Goal: Transaction & Acquisition: Purchase product/service

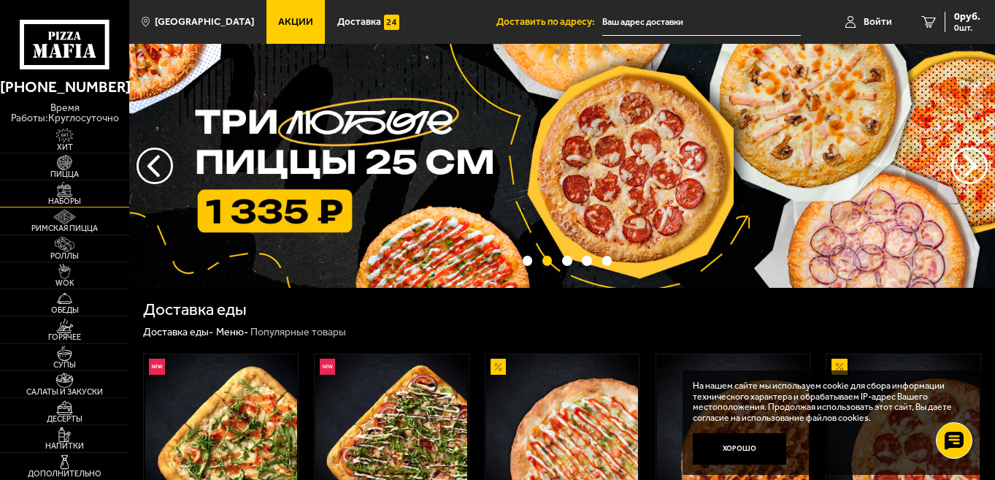
click at [74, 197] on span "Наборы" at bounding box center [64, 201] width 129 height 8
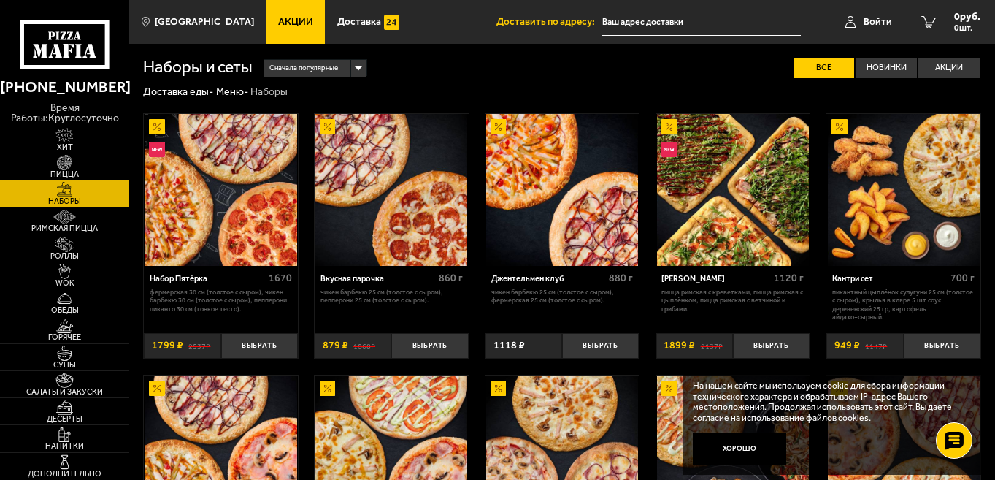
click at [631, 21] on input "text" at bounding box center [701, 22] width 199 height 27
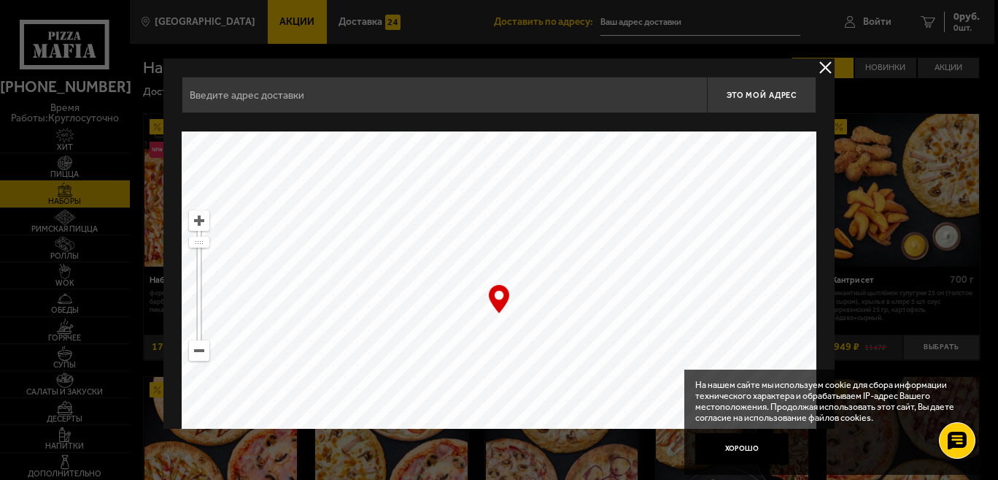
click at [817, 64] on button "delivery type" at bounding box center [826, 67] width 18 height 18
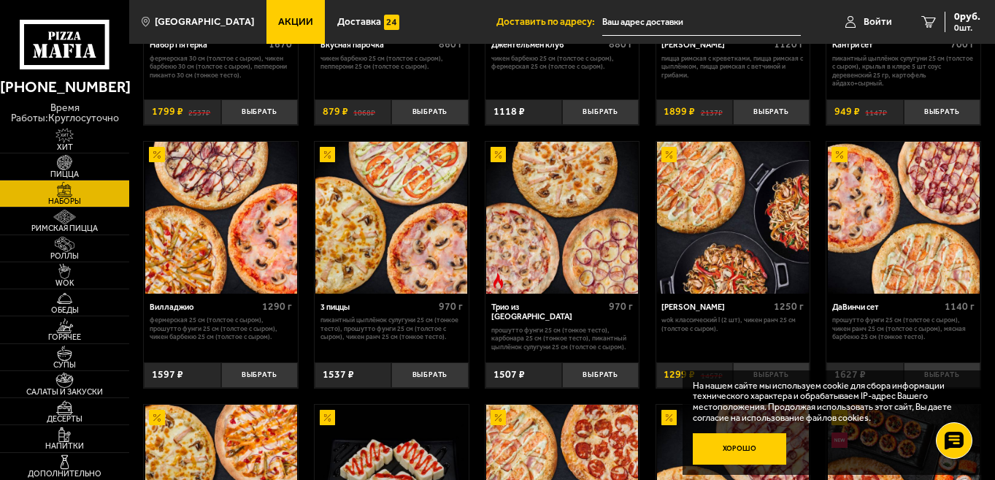
click at [744, 443] on button "Хорошо" at bounding box center [739, 448] width 93 height 31
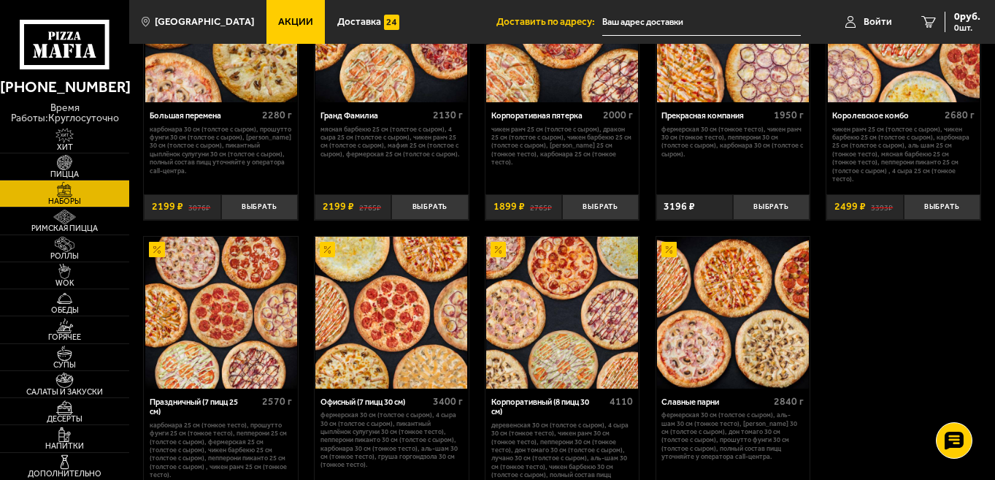
scroll to position [1557, 0]
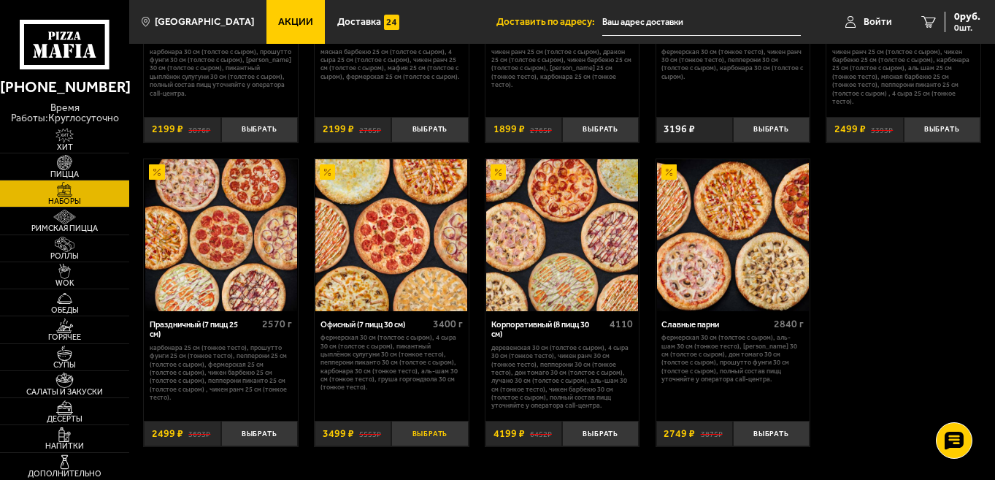
click at [424, 430] on button "Выбрать" at bounding box center [429, 433] width 77 height 26
click at [393, 323] on div "Офисный (7 пицц 30 см)" at bounding box center [374, 325] width 109 height 10
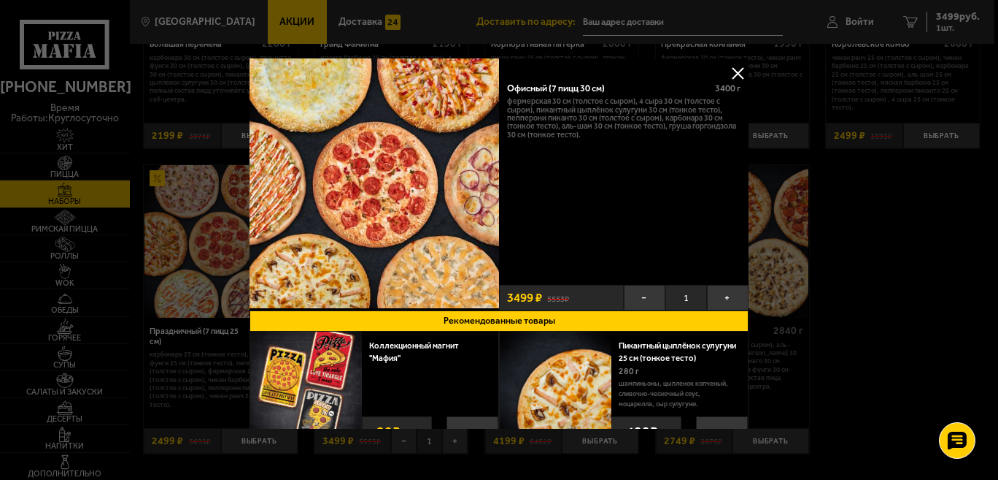
click at [742, 69] on button at bounding box center [738, 73] width 22 height 22
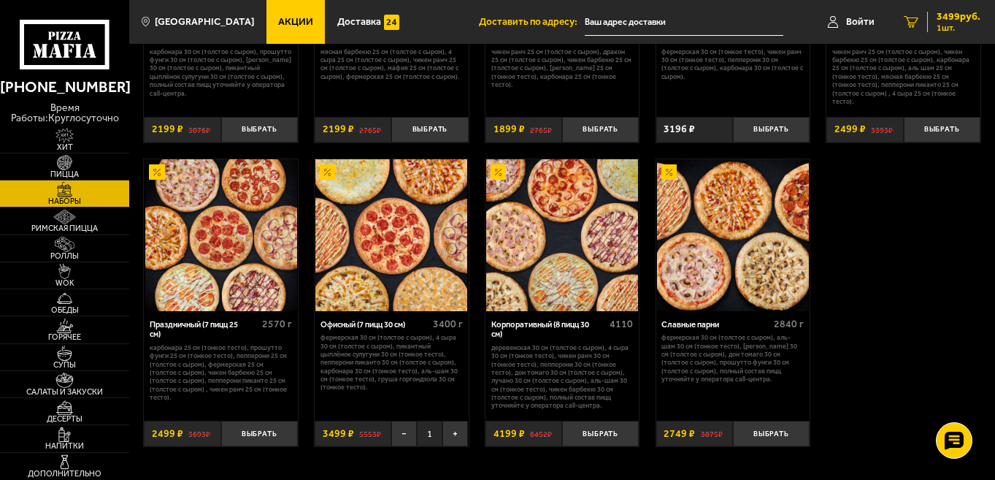
click at [958, 19] on span "3499 руб." at bounding box center [958, 17] width 44 height 10
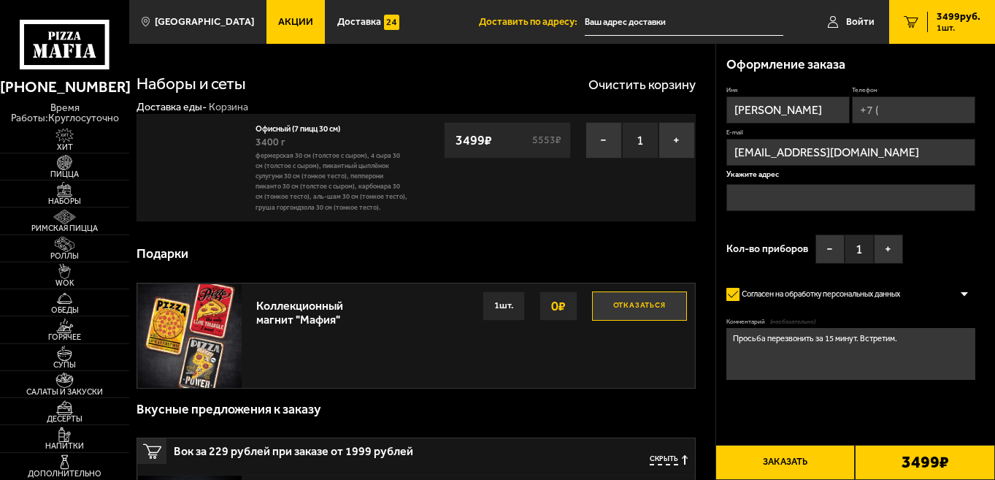
type input "[STREET_ADDRESS]"
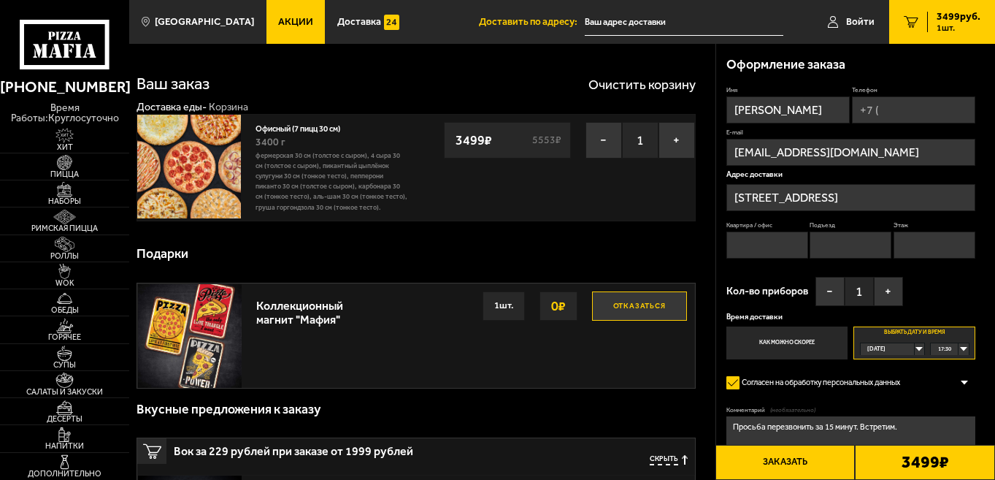
click at [915, 346] on div "Сегодня" at bounding box center [888, 349] width 55 height 12
click at [890, 401] on span "пн, 01.09" at bounding box center [880, 400] width 24 height 12
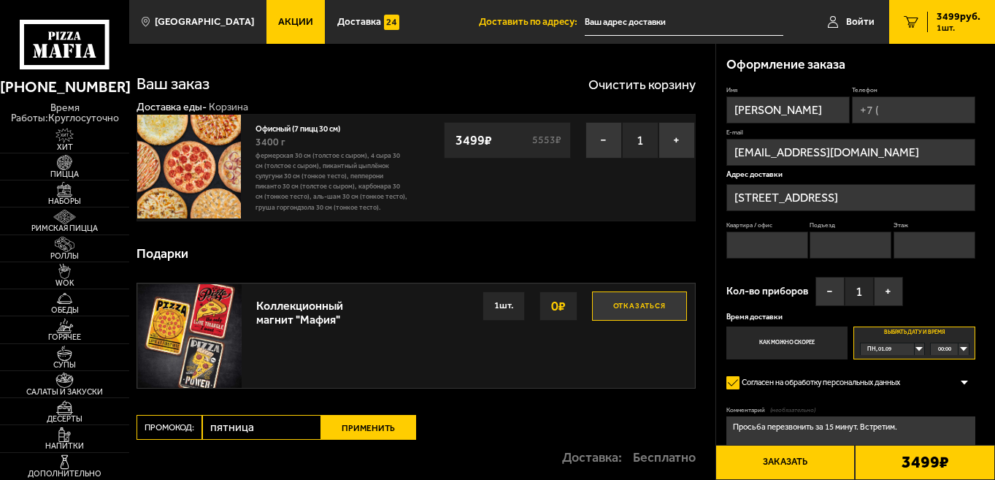
click at [963, 345] on div "00:00" at bounding box center [949, 349] width 37 height 12
click at [947, 436] on span "10:30" at bounding box center [945, 437] width 13 height 12
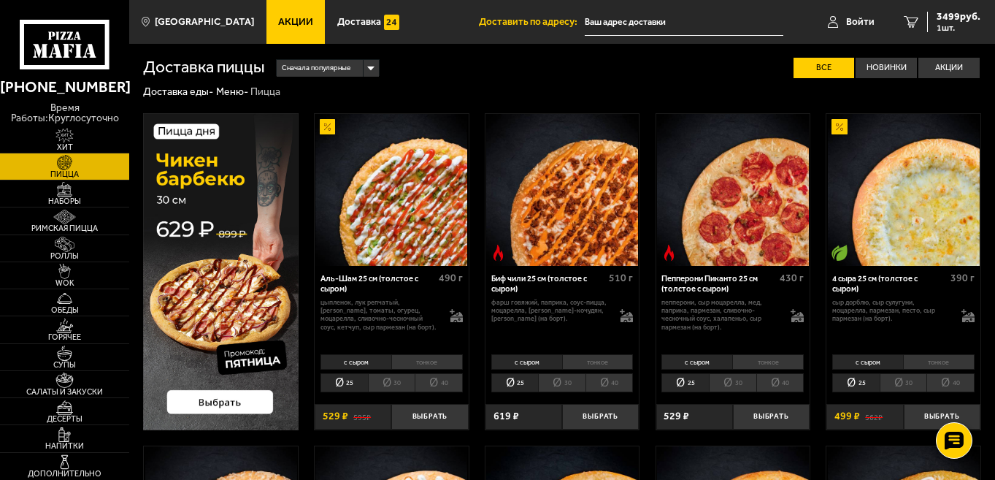
click at [385, 384] on li "30" at bounding box center [391, 382] width 47 height 19
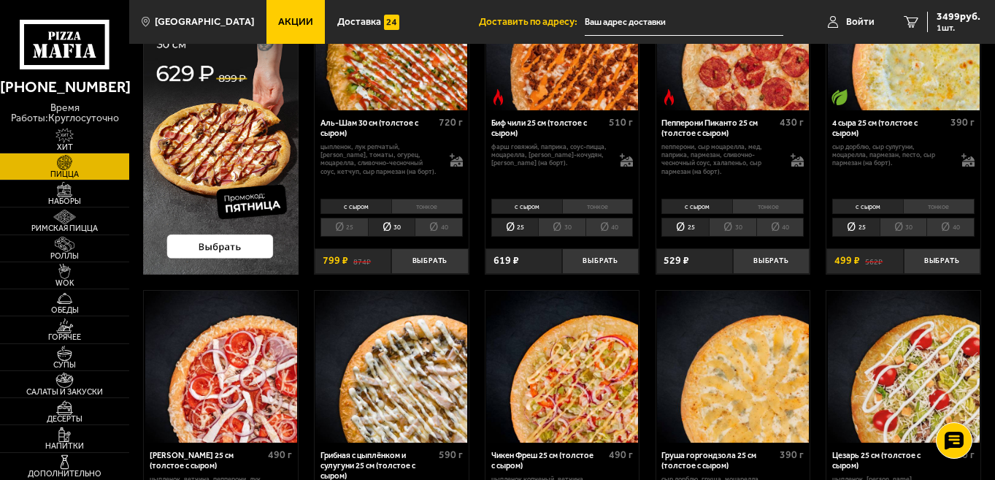
scroll to position [389, 0]
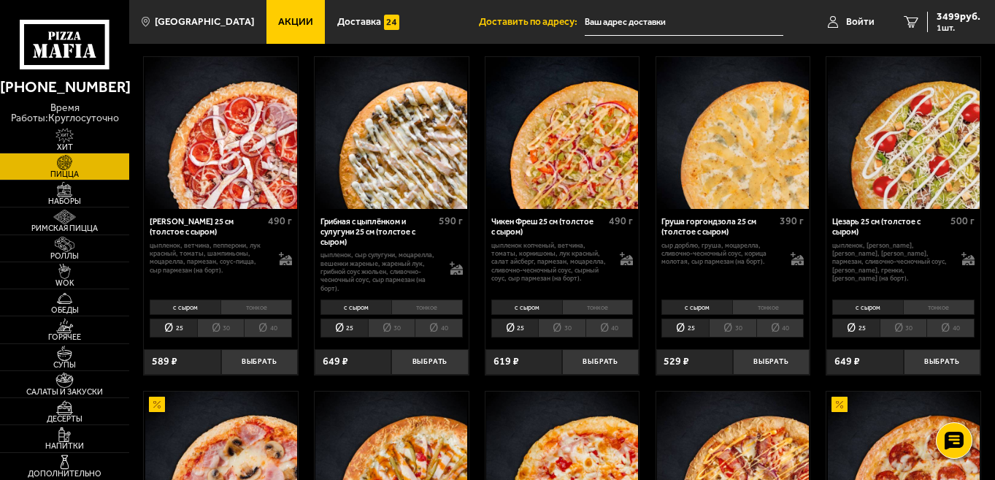
click at [573, 330] on li "30" at bounding box center [561, 327] width 47 height 19
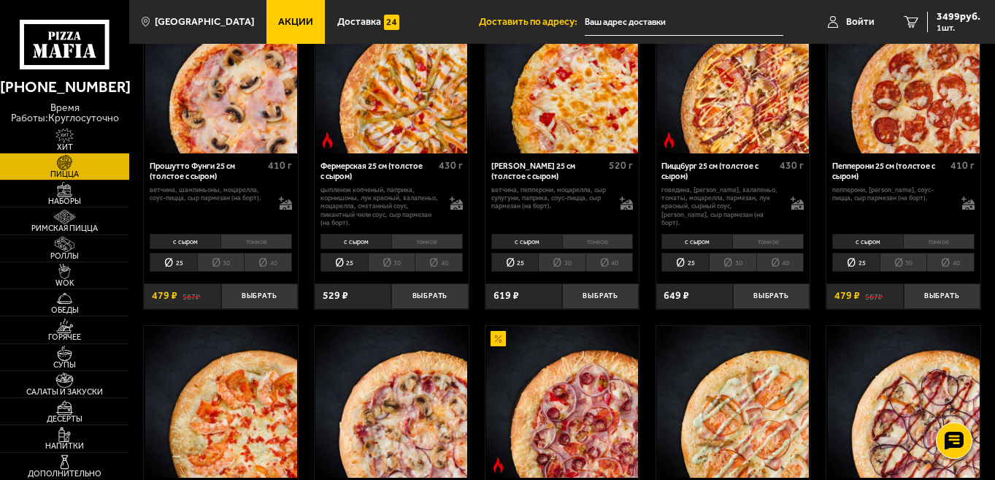
scroll to position [1168, 0]
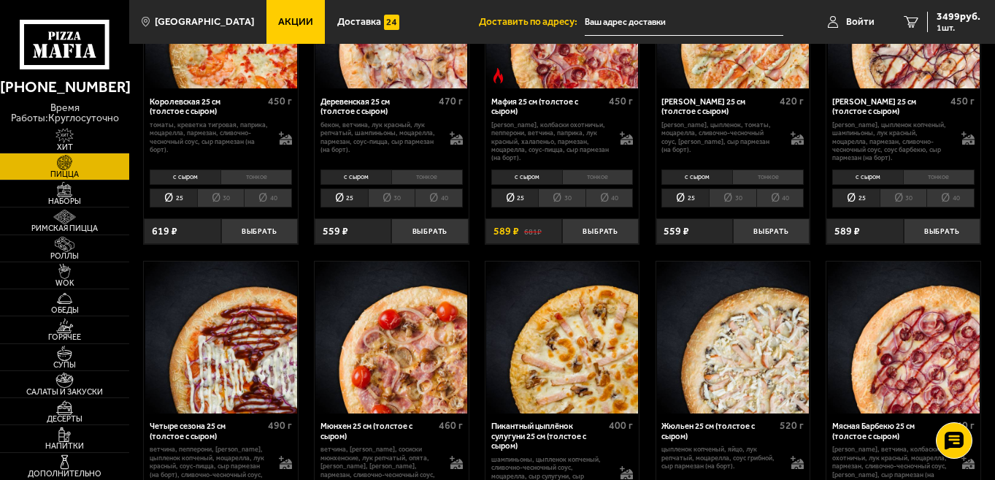
click at [389, 204] on li "30" at bounding box center [391, 197] width 47 height 19
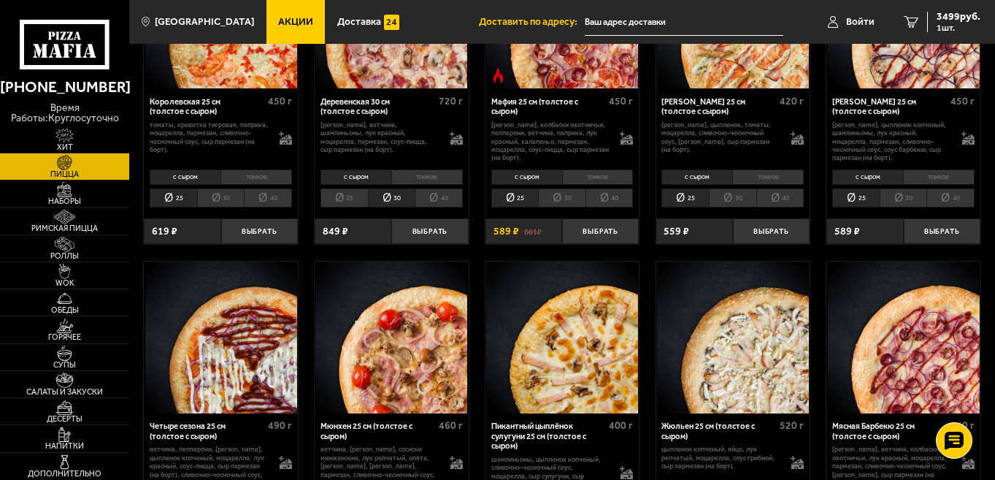
click at [558, 198] on li "30" at bounding box center [561, 197] width 47 height 19
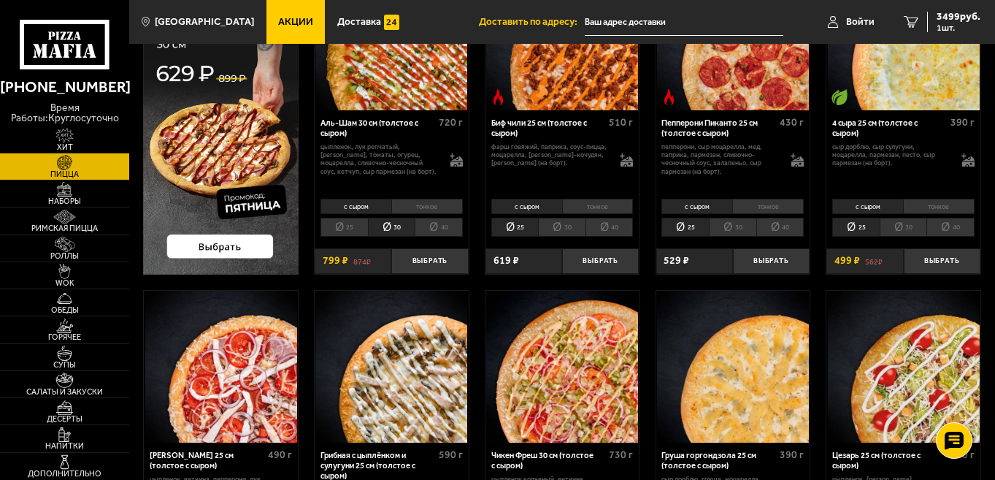
scroll to position [0, 0]
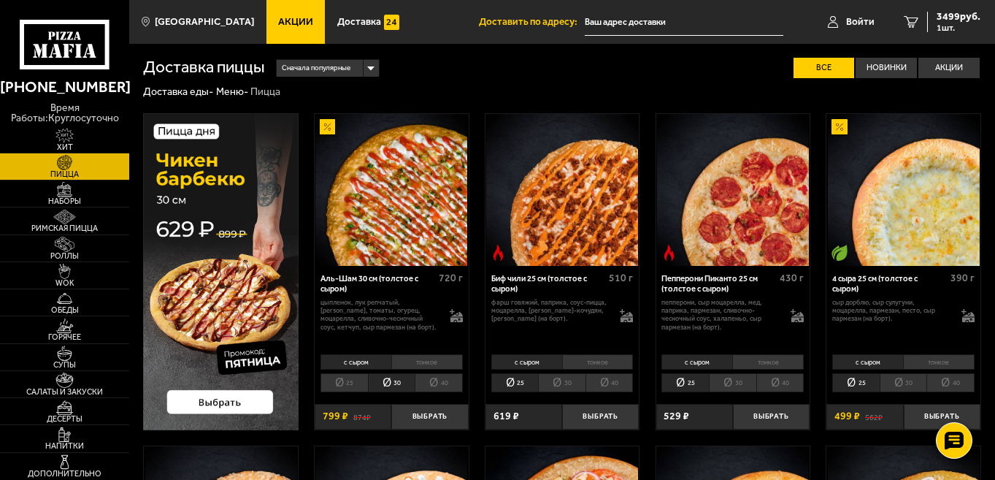
click at [219, 394] on img at bounding box center [220, 271] width 155 height 317
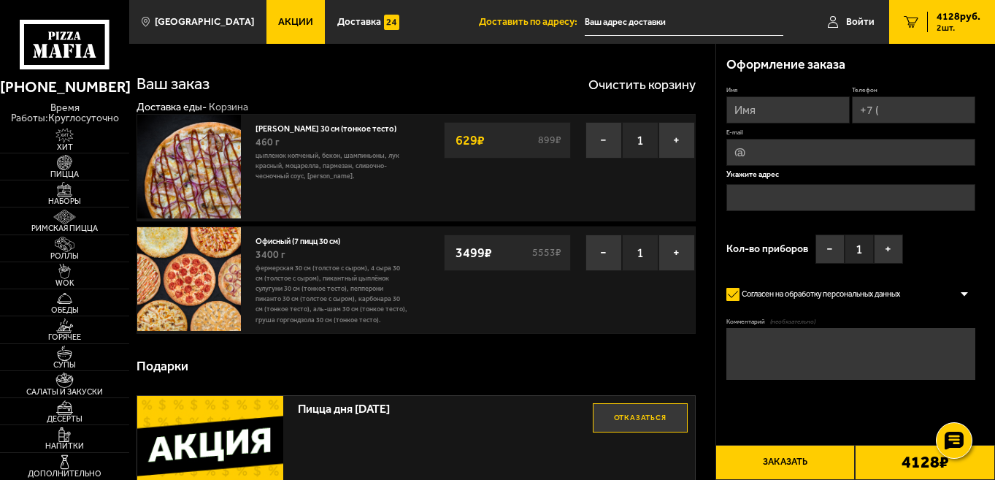
click at [296, 238] on link "Офисный (7 пицц 30 см)" at bounding box center [302, 239] width 95 height 13
click at [213, 274] on img at bounding box center [189, 279] width 104 height 104
click at [317, 244] on link "Офисный (7 пицц 30 см)" at bounding box center [302, 239] width 95 height 13
click at [767, 112] on input "Имя" at bounding box center [787, 109] width 123 height 27
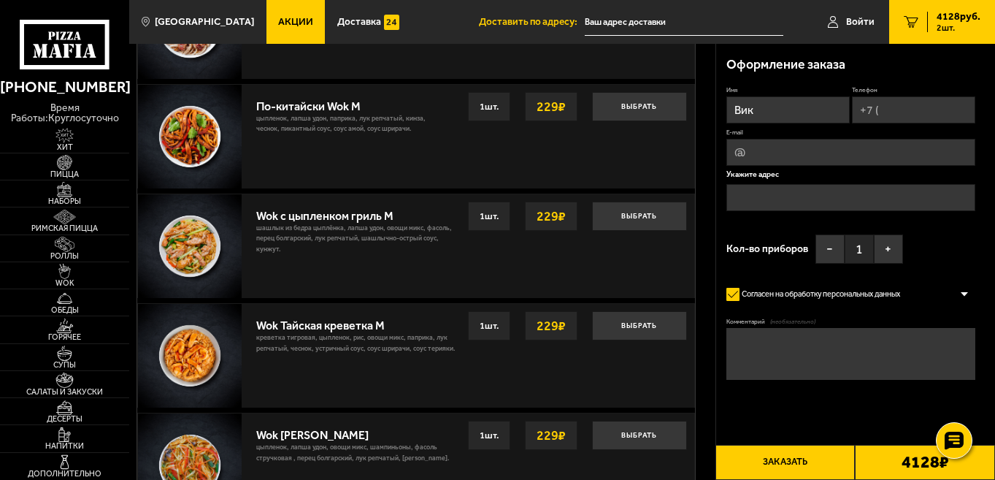
scroll to position [520, 0]
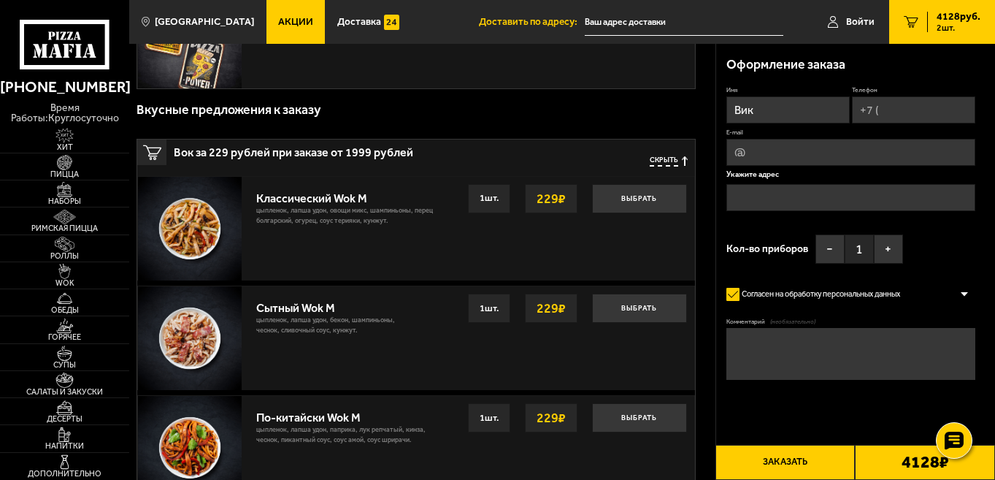
type input "Вик"
click at [899, 198] on input "text" at bounding box center [850, 197] width 249 height 27
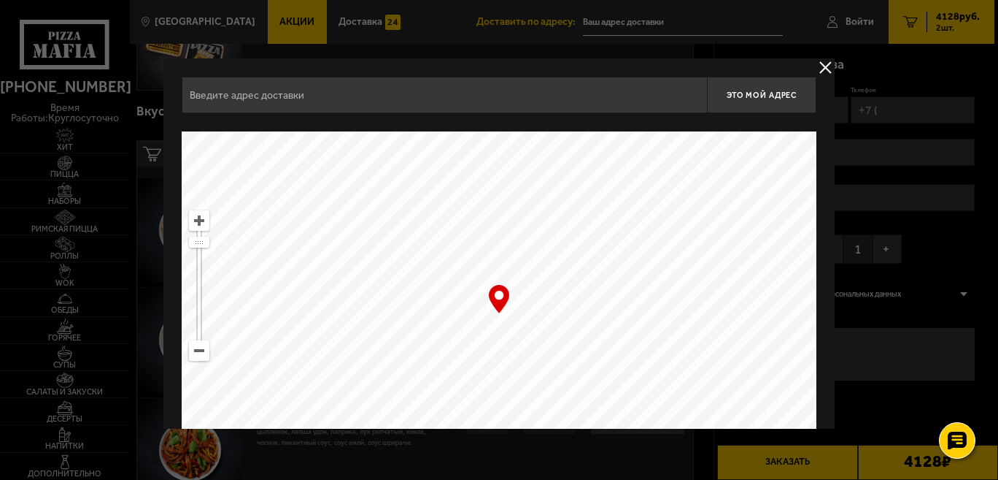
click at [809, 64] on div "Это мой адрес Найдите адрес перетащив карту … © Яндекс Условия использования От…" at bounding box center [499, 286] width 672 height 456
click at [815, 65] on div "Это мой адрес Найдите адрес перетащив карту … © Яндекс Условия использования От…" at bounding box center [499, 286] width 672 height 456
click at [825, 68] on button "delivery type" at bounding box center [826, 67] width 18 height 18
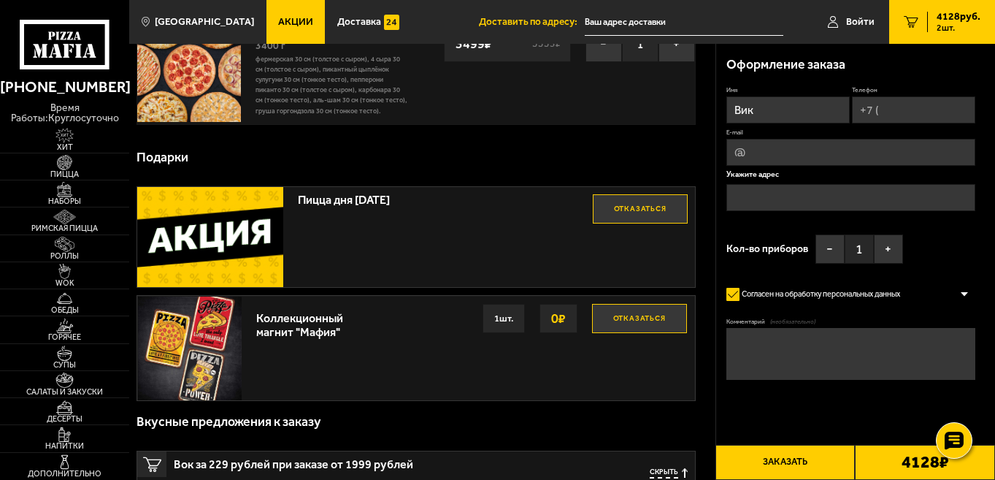
scroll to position [0, 0]
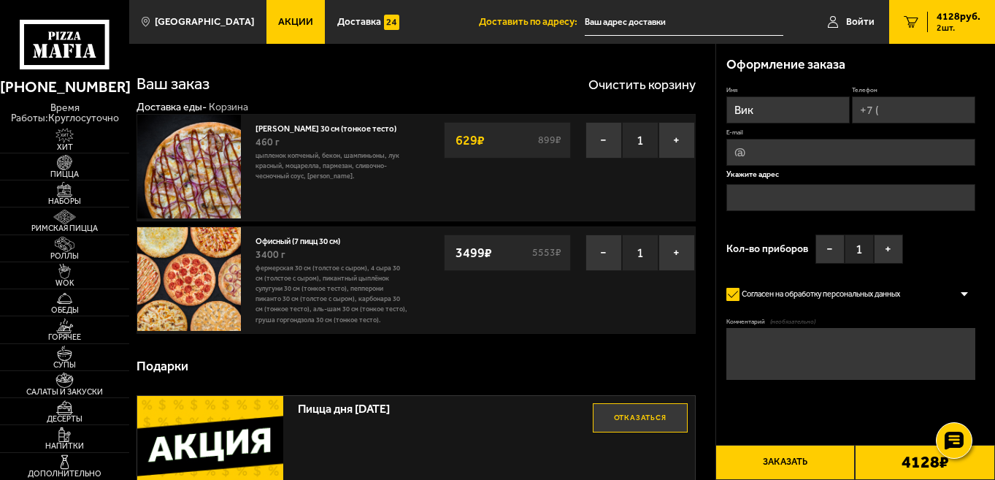
click at [771, 181] on div "Укажите адрес" at bounding box center [850, 196] width 249 height 50
click at [916, 201] on input "text" at bounding box center [850, 197] width 249 height 27
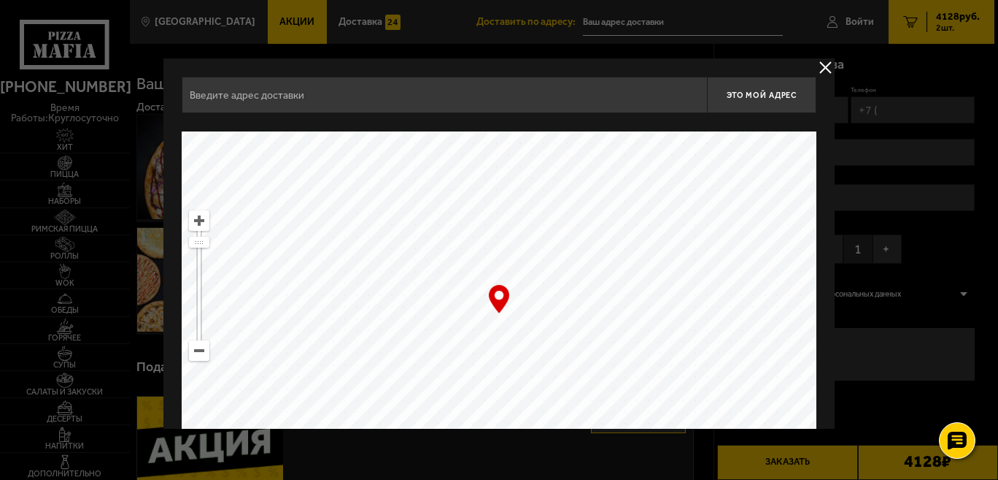
click at [463, 93] on input "text" at bounding box center [445, 95] width 526 height 36
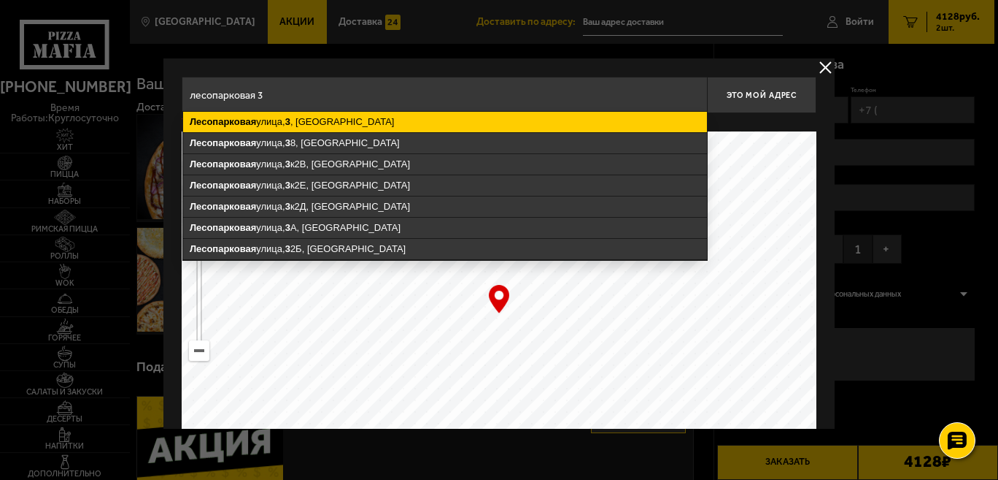
click at [323, 126] on ymaps "Лесопарковая улица, 3 , Санкт-Петербург" at bounding box center [445, 122] width 524 height 20
type input "Санкт-Петербург, Лесопарковая улица, 3"
type input "[STREET_ADDRESS]"
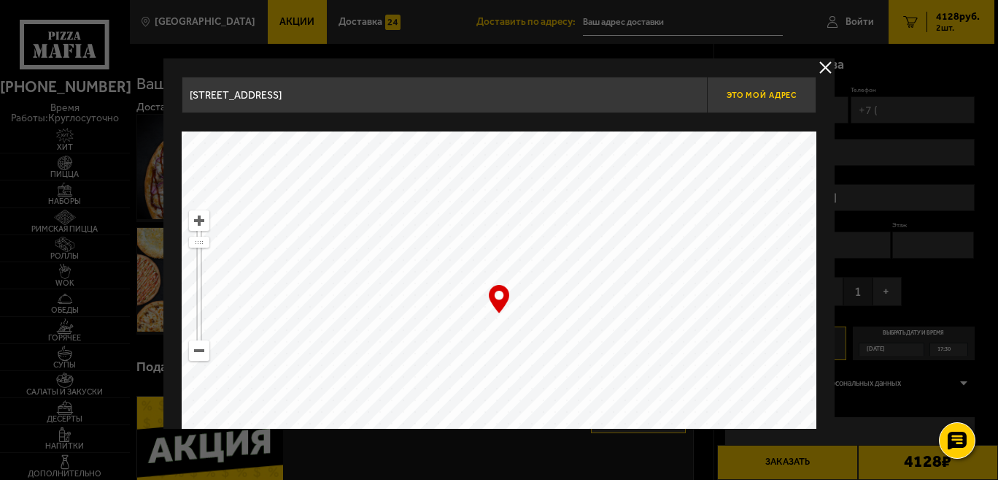
click at [767, 94] on span "Это мой адрес" at bounding box center [762, 95] width 70 height 9
type input "[STREET_ADDRESS]"
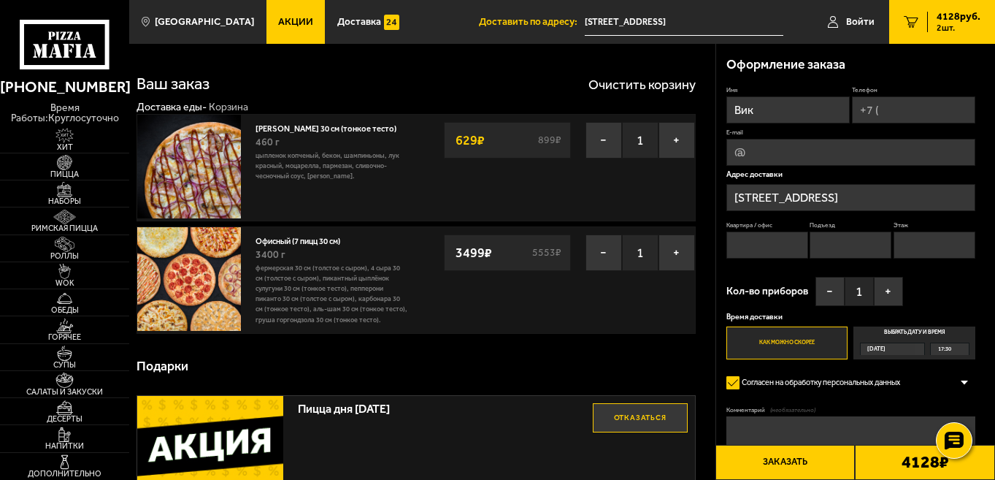
click at [893, 350] on div "Сегодня" at bounding box center [888, 349] width 55 height 12
click at [0, 0] on input "Выбрать дату и время Сегодня 17:30" at bounding box center [0, 0] width 0 height 0
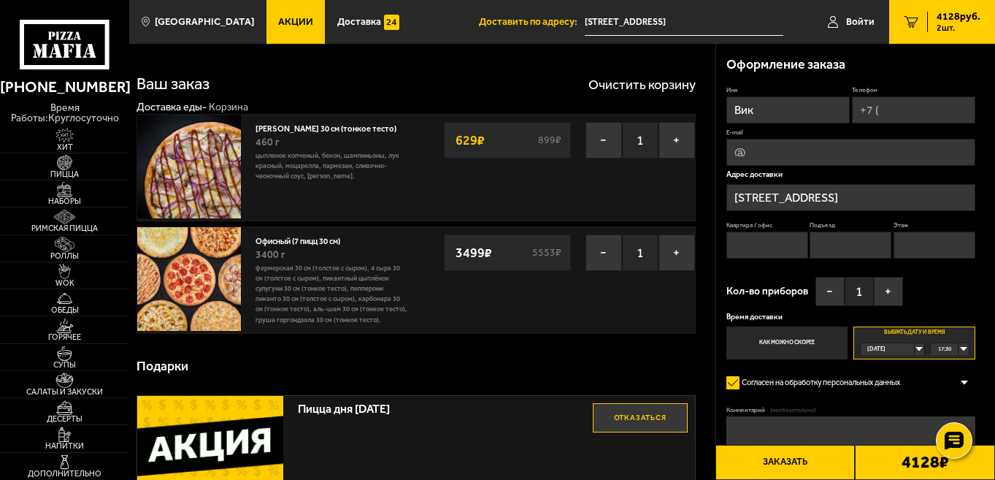
click at [915, 346] on div "Сегодня" at bounding box center [888, 349] width 55 height 12
click at [893, 401] on li "пн, 01.09" at bounding box center [892, 399] width 62 height 13
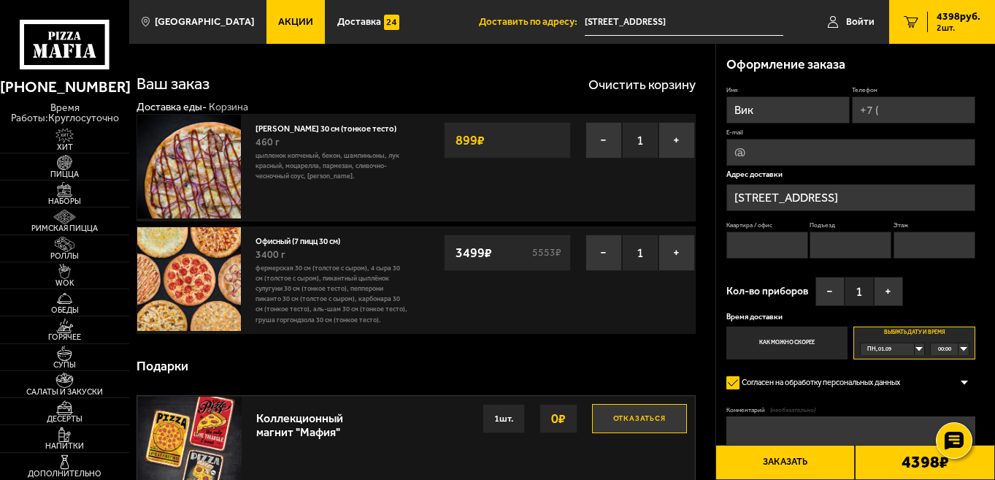
click at [963, 350] on div "00:00" at bounding box center [949, 349] width 37 height 12
click at [949, 363] on span "10:30" at bounding box center [945, 359] width 13 height 12
click at [764, 147] on input "E-mail" at bounding box center [850, 152] width 249 height 27
type input "glandula_pinealis@mail.ru"
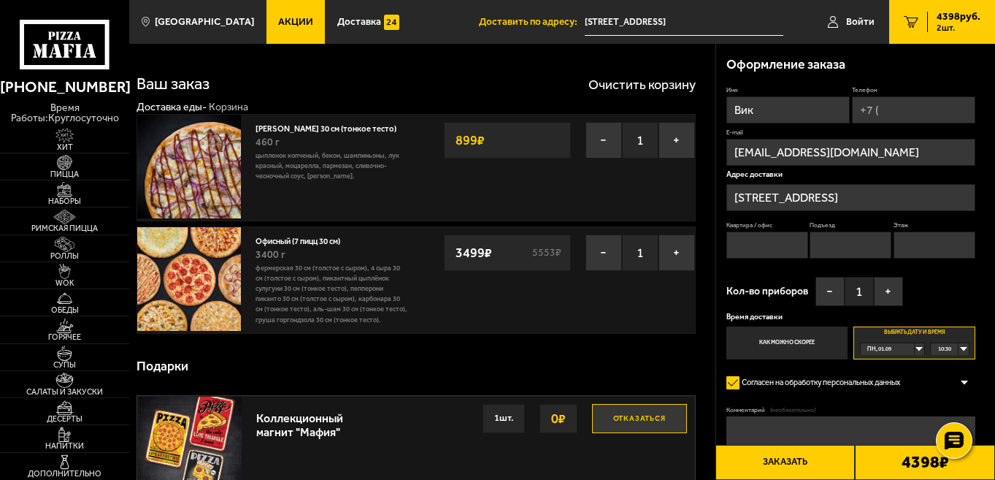
scroll to position [78, 0]
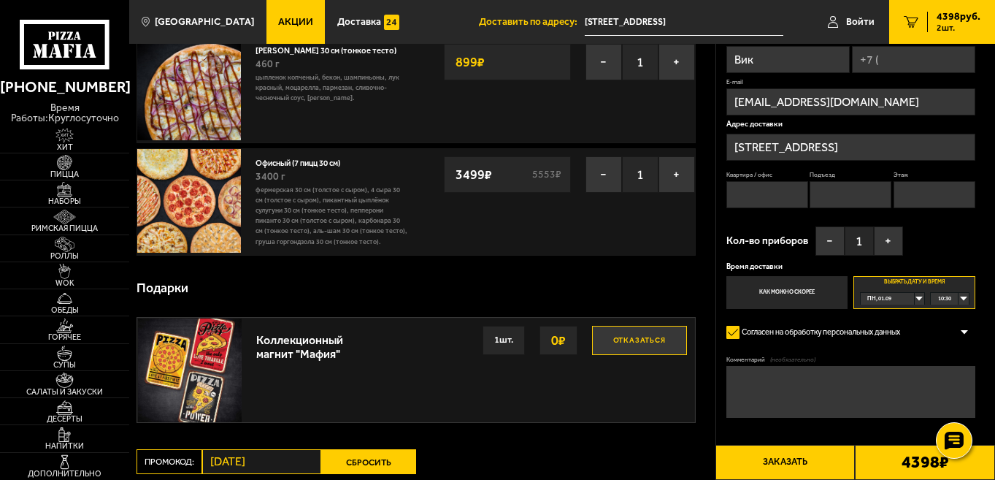
click at [860, 396] on textarea "Комментарий (необязательно)" at bounding box center [850, 392] width 249 height 52
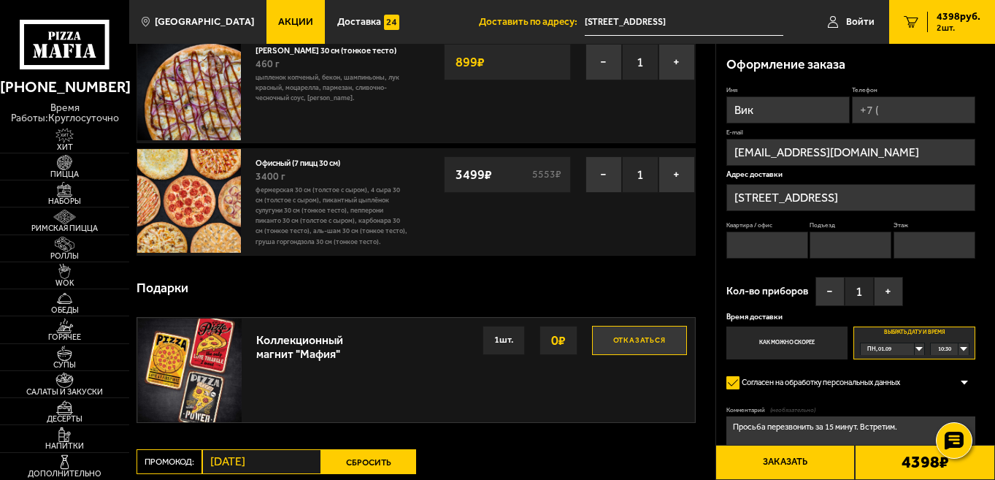
scroll to position [0, 0]
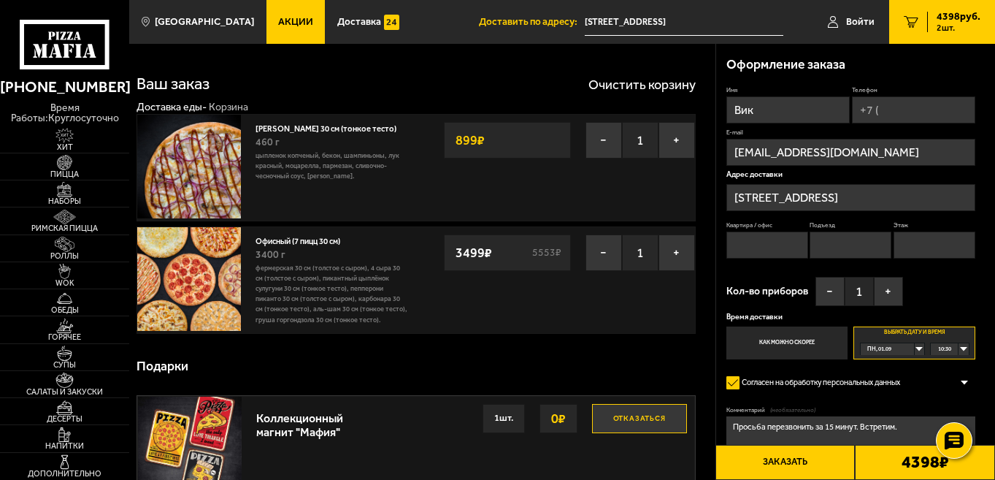
type textarea "Просьба перезвонить за 15 минут. Встретим."
click at [787, 120] on input "Вик" at bounding box center [787, 109] width 123 height 27
type input "[PERSON_NAME]"
click at [898, 119] on input "Телефон" at bounding box center [913, 109] width 123 height 27
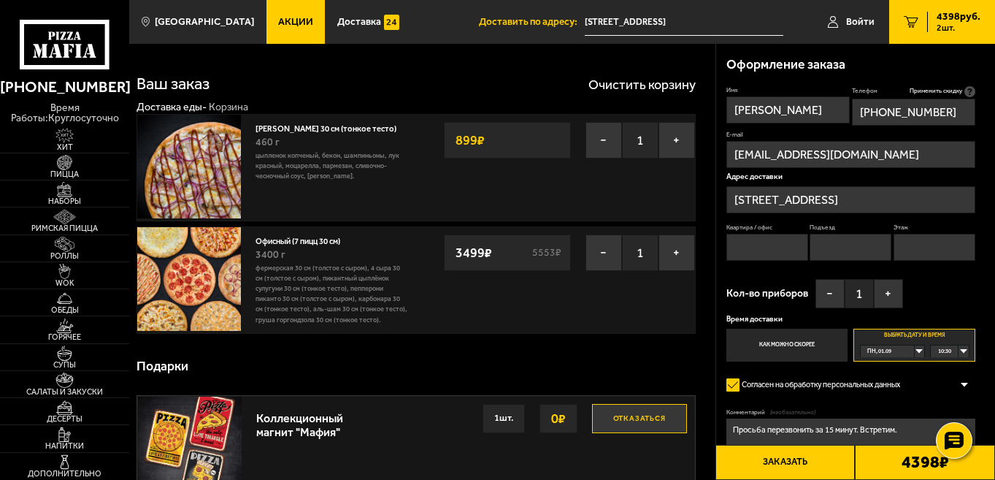
type input "[PHONE_NUMBER]"
click at [884, 151] on input "[EMAIL_ADDRESS][DOMAIN_NAME]" at bounding box center [850, 154] width 249 height 27
click at [801, 112] on input "[PERSON_NAME]" at bounding box center [787, 109] width 123 height 27
click at [790, 249] on input "Квартира / офис" at bounding box center [767, 247] width 82 height 27
type input "нет"
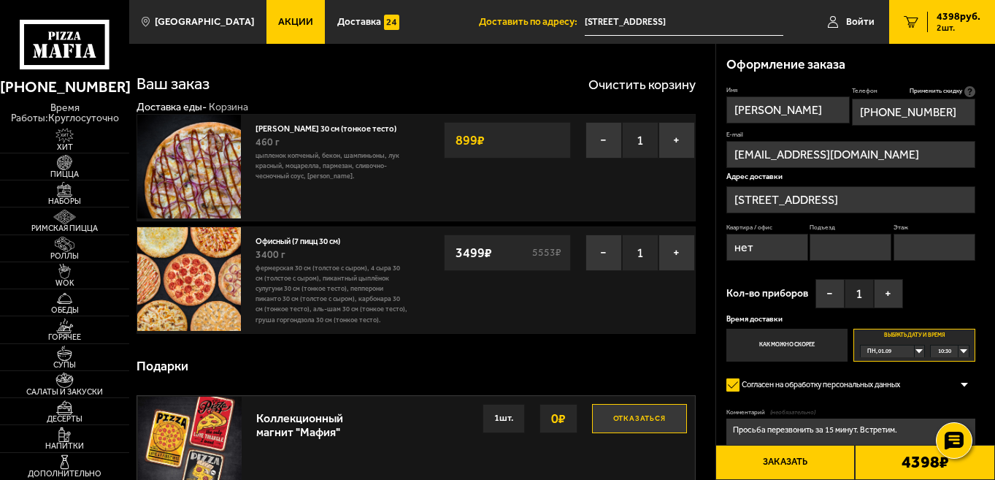
click at [844, 242] on input "Подъезд" at bounding box center [850, 247] width 82 height 27
type input "нет"
click at [952, 244] on input "Этаж" at bounding box center [934, 247] width 82 height 27
type input "нет"
click at [970, 91] on icon at bounding box center [969, 91] width 11 height 11
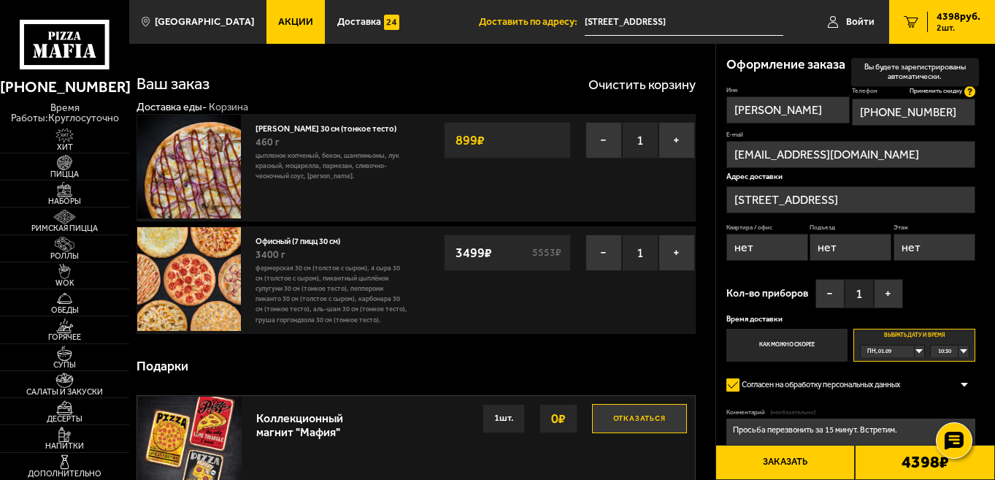
click at [970, 99] on input "[PHONE_NUMBER]" at bounding box center [913, 112] width 123 height 27
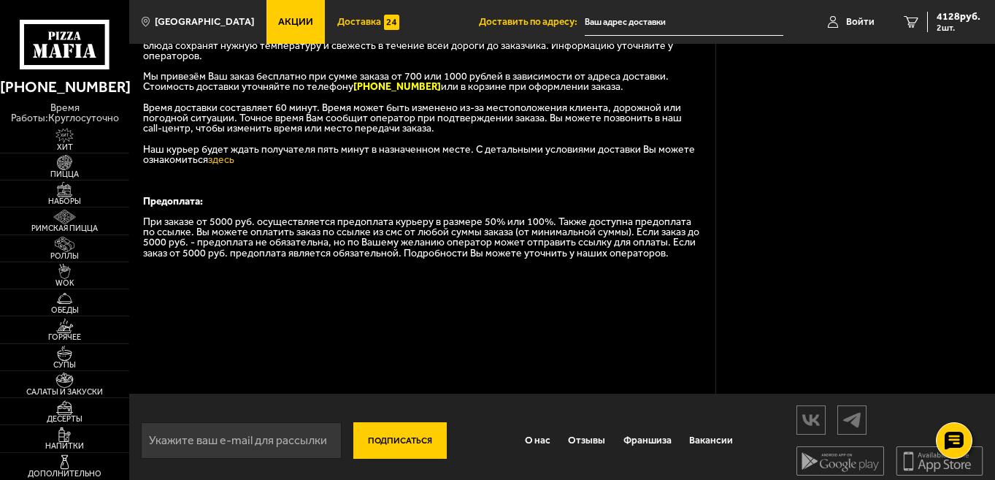
scroll to position [83, 0]
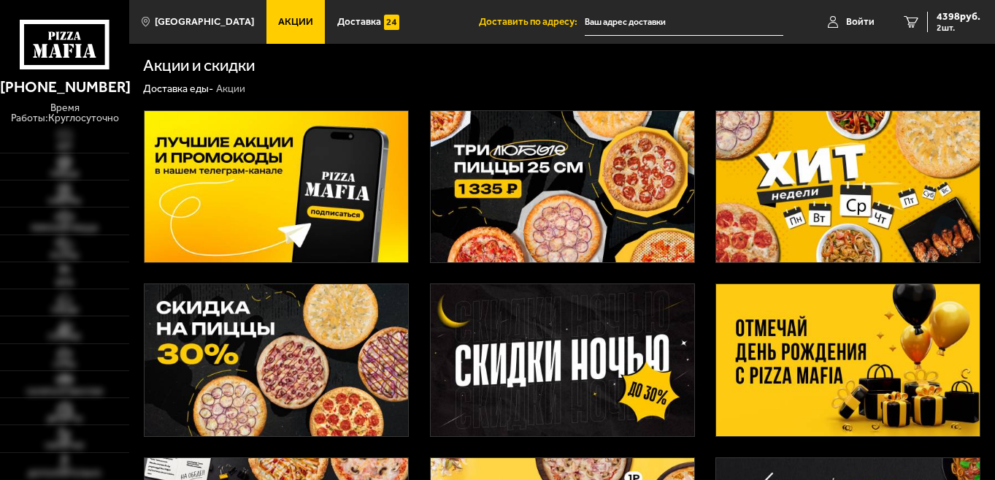
type input "[STREET_ADDRESS]"
click at [749, 342] on img at bounding box center [847, 359] width 263 height 151
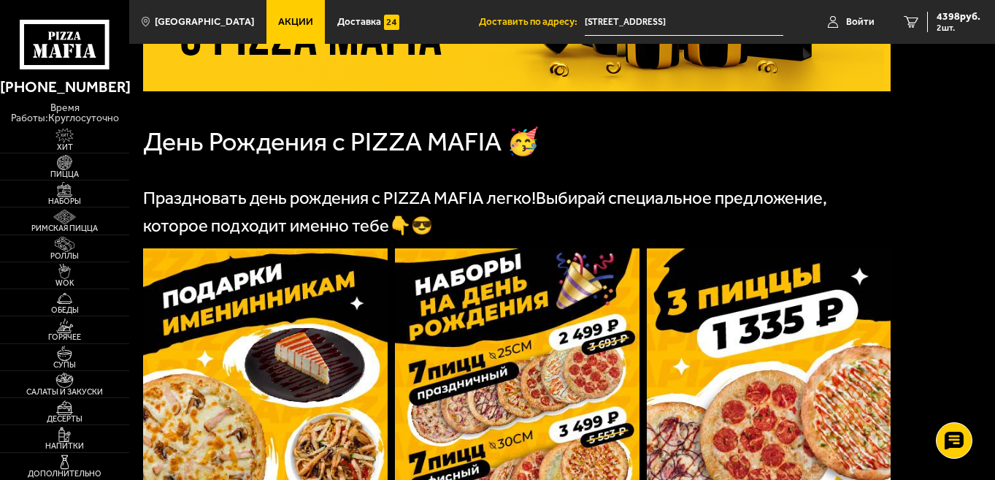
scroll to position [545, 0]
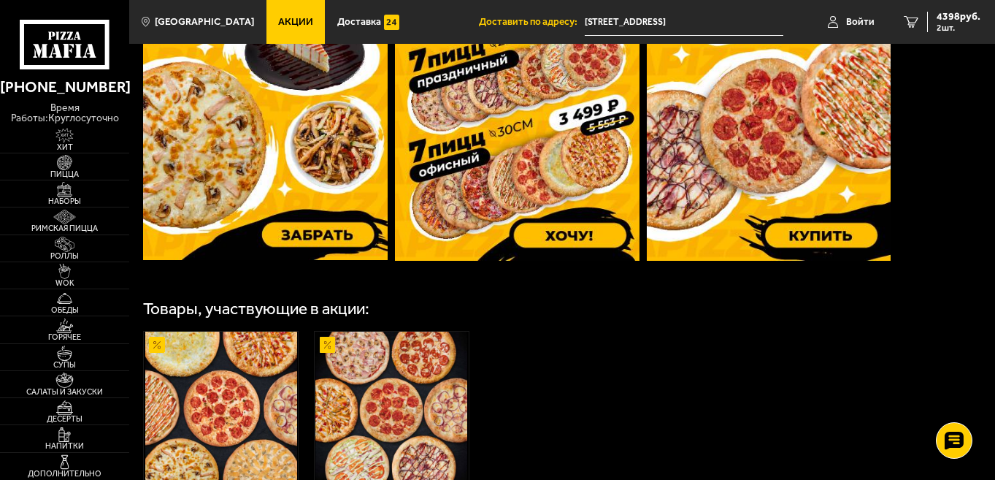
click at [515, 177] on img at bounding box center [517, 98] width 245 height 324
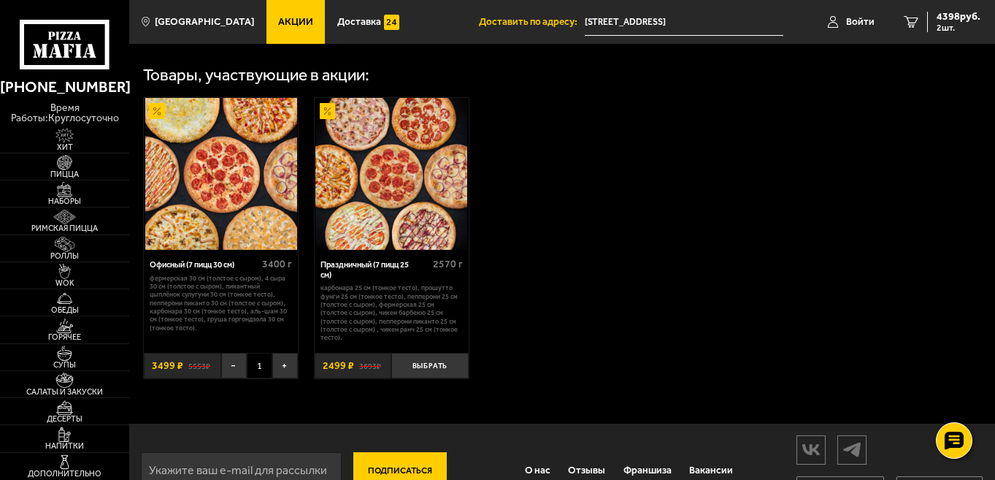
scroll to position [389, 0]
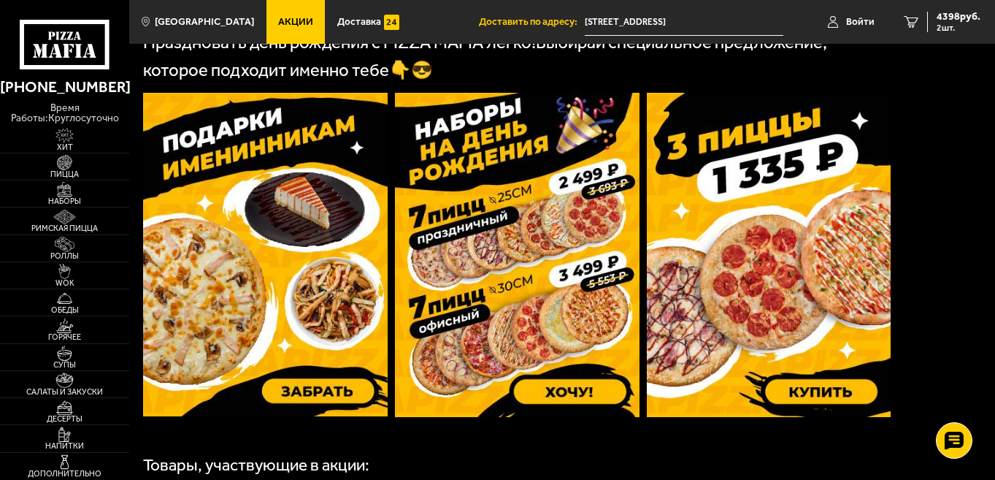
click at [226, 225] on img at bounding box center [265, 254] width 245 height 323
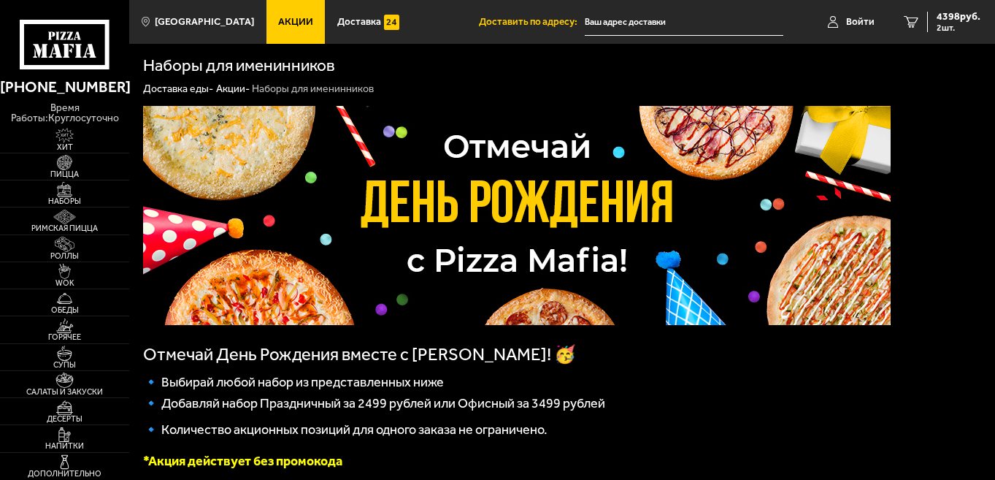
type input "[STREET_ADDRESS]"
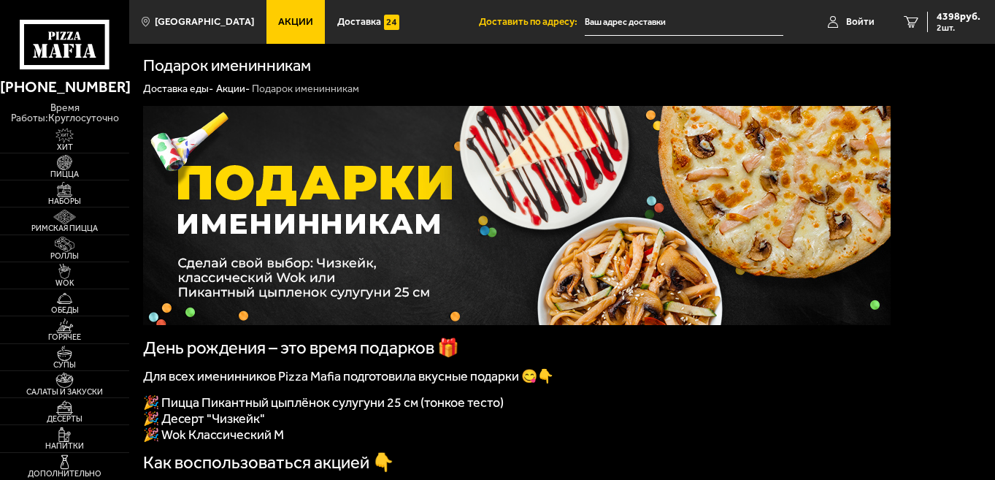
type input "[STREET_ADDRESS]"
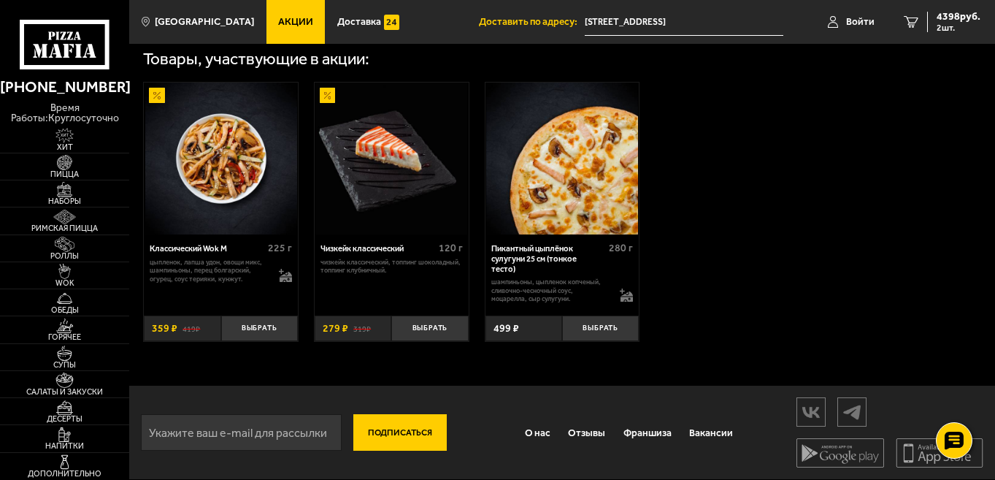
scroll to position [367, 0]
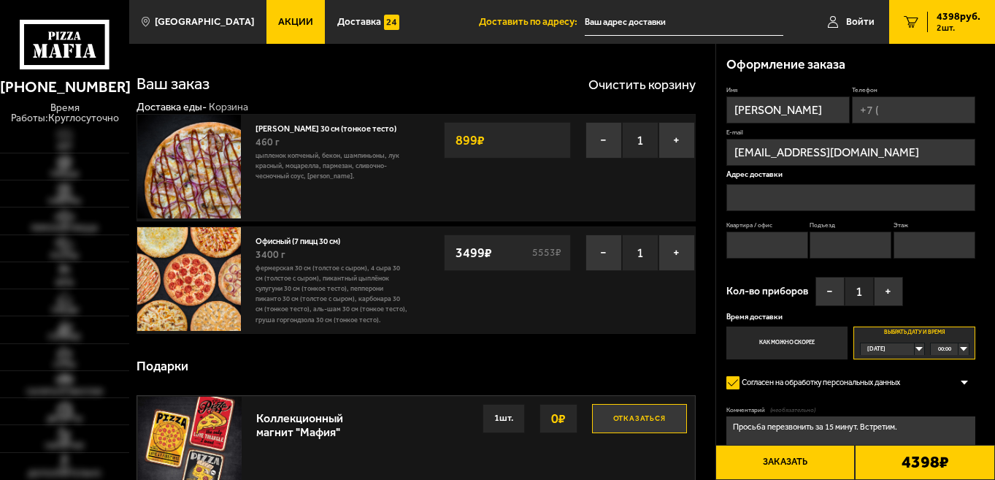
type input "[STREET_ADDRESS]"
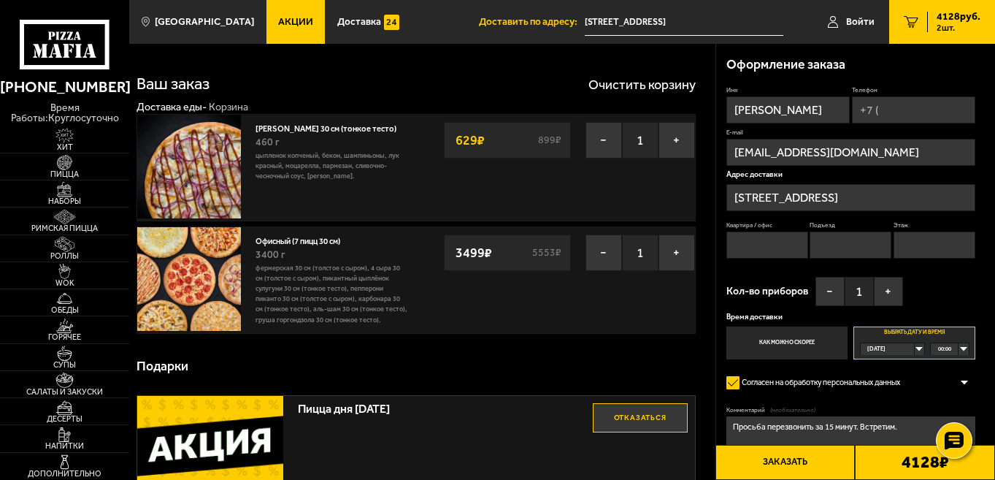
click at [915, 347] on div "Сегодня" at bounding box center [888, 349] width 55 height 12
click at [891, 397] on span "пн, 01.09" at bounding box center [880, 400] width 24 height 12
click at [915, 350] on div "Сегодня" at bounding box center [888, 349] width 55 height 12
click at [892, 394] on span "пн, 01.09" at bounding box center [880, 400] width 24 height 12
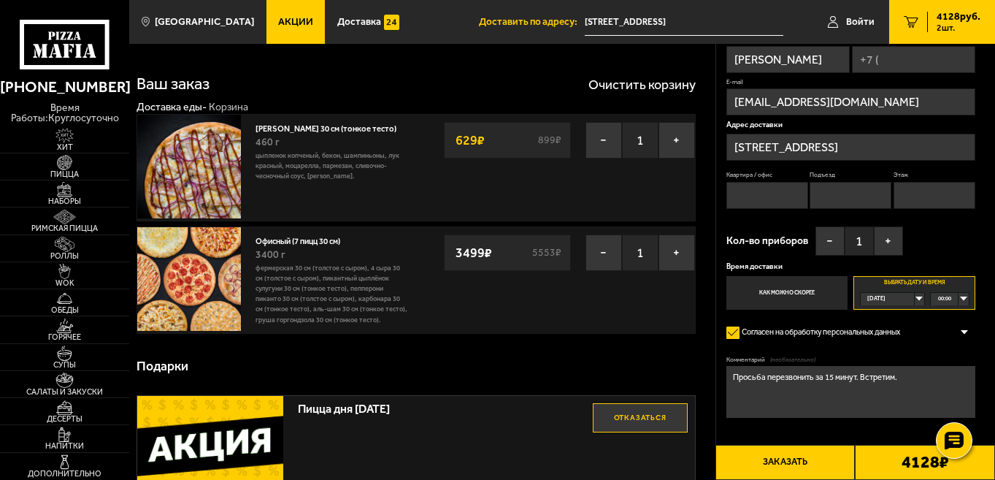
scroll to position [155, 0]
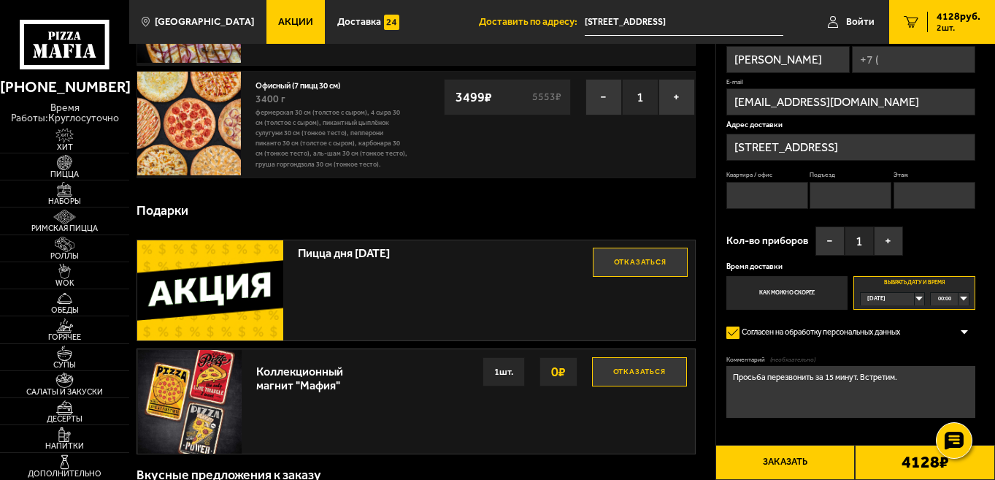
click at [647, 266] on button "Отказаться" at bounding box center [640, 261] width 95 height 29
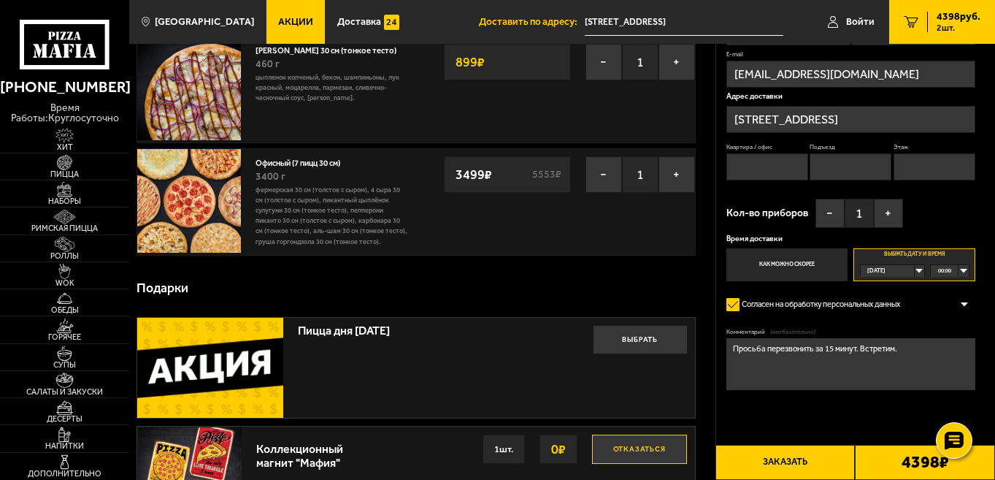
scroll to position [234, 0]
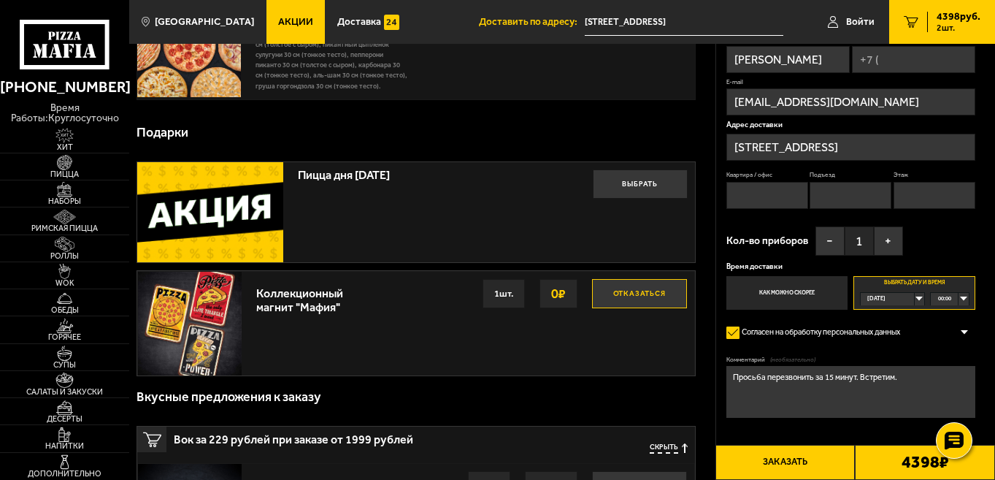
click at [915, 298] on div "Сегодня" at bounding box center [888, 299] width 55 height 12
click at [890, 350] on span "пн, 01.09" at bounding box center [880, 350] width 24 height 12
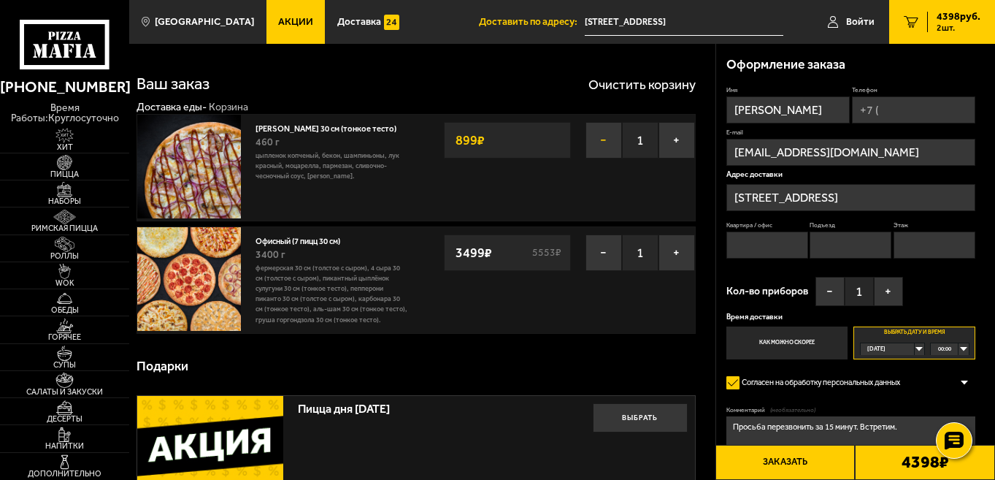
click at [590, 132] on button "−" at bounding box center [603, 140] width 36 height 36
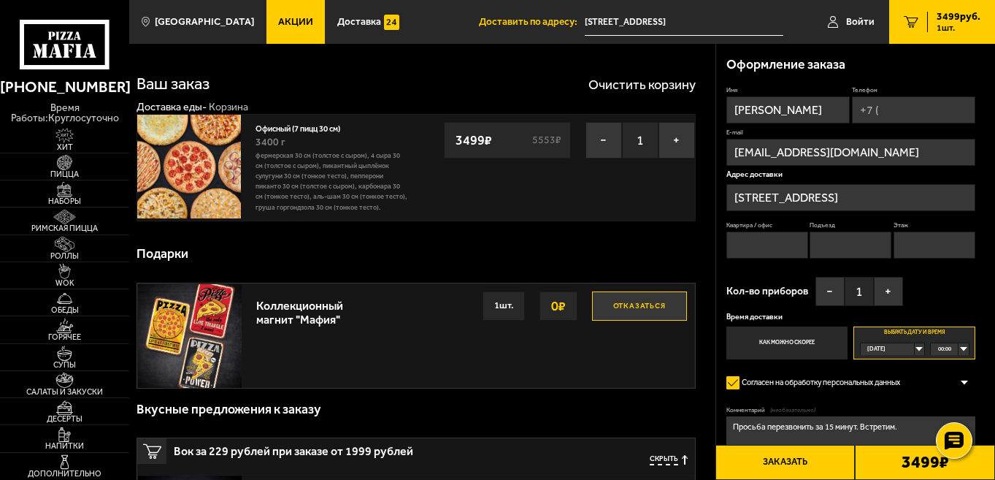
click at [915, 347] on div "Сегодня" at bounding box center [888, 349] width 55 height 12
click at [896, 396] on li "пн, 01.09" at bounding box center [892, 399] width 62 height 13
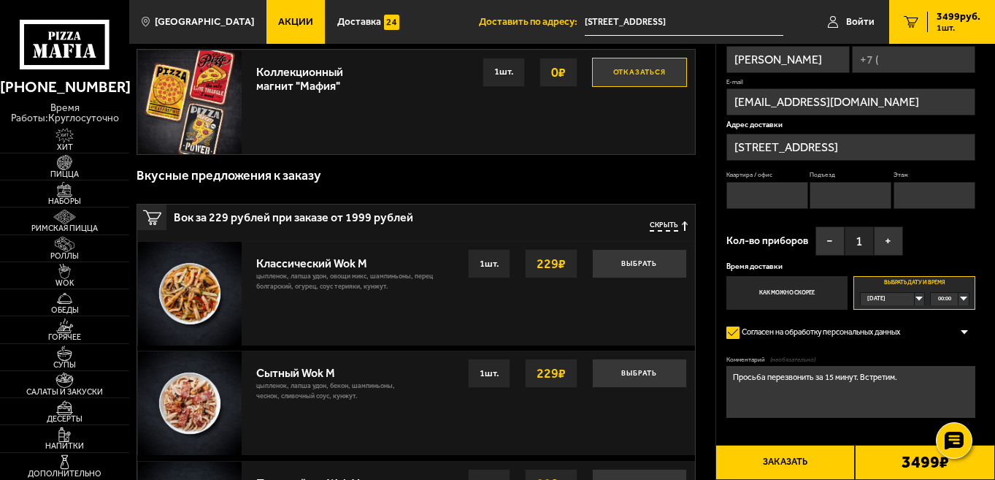
scroll to position [545, 0]
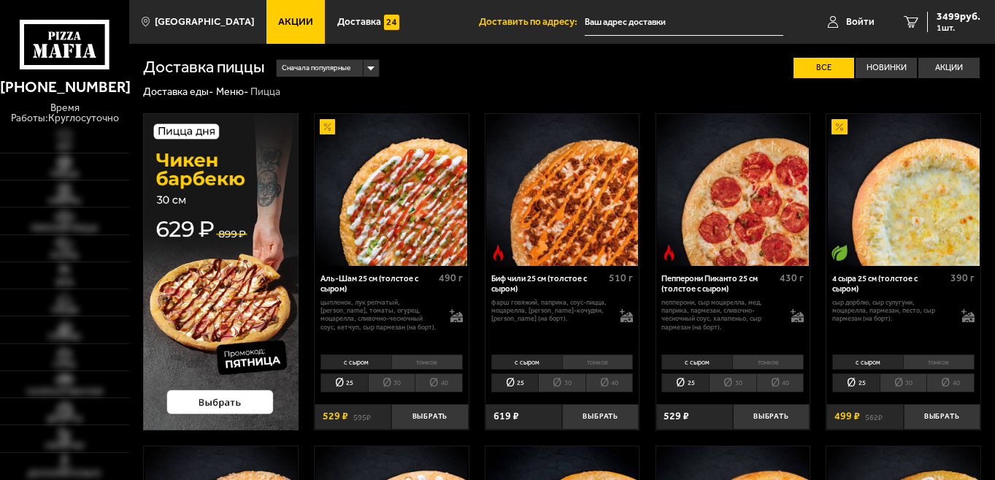
type input "[STREET_ADDRESS]"
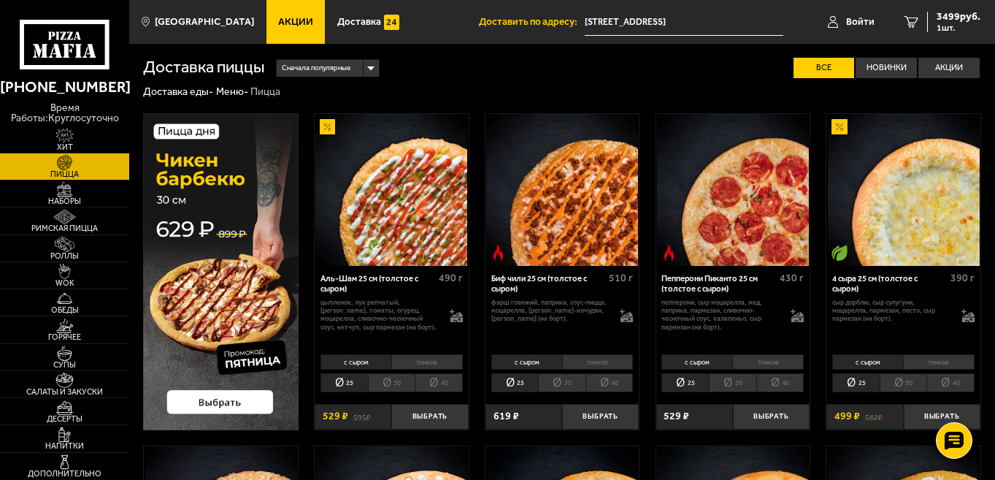
click at [224, 399] on img at bounding box center [220, 271] width 155 height 317
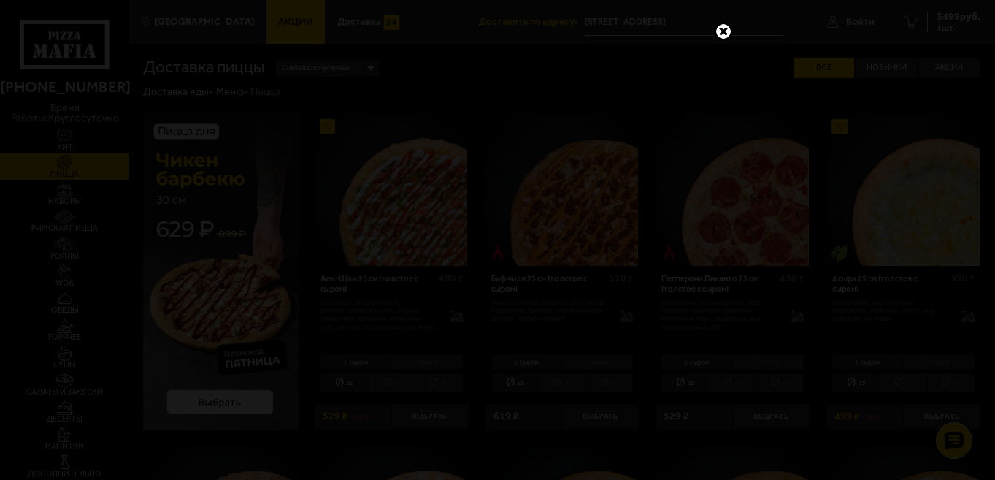
click at [714, 26] on link at bounding box center [723, 31] width 19 height 19
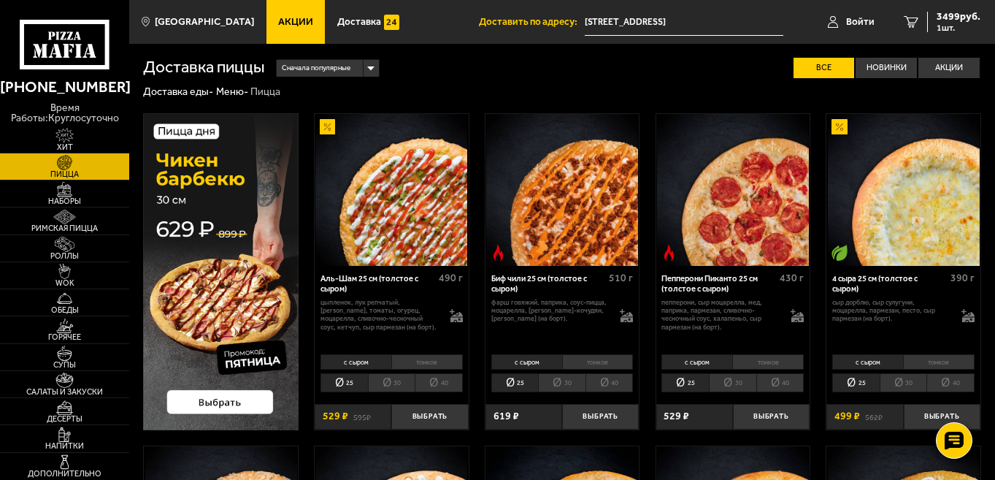
click at [393, 380] on li "30" at bounding box center [391, 382] width 47 height 19
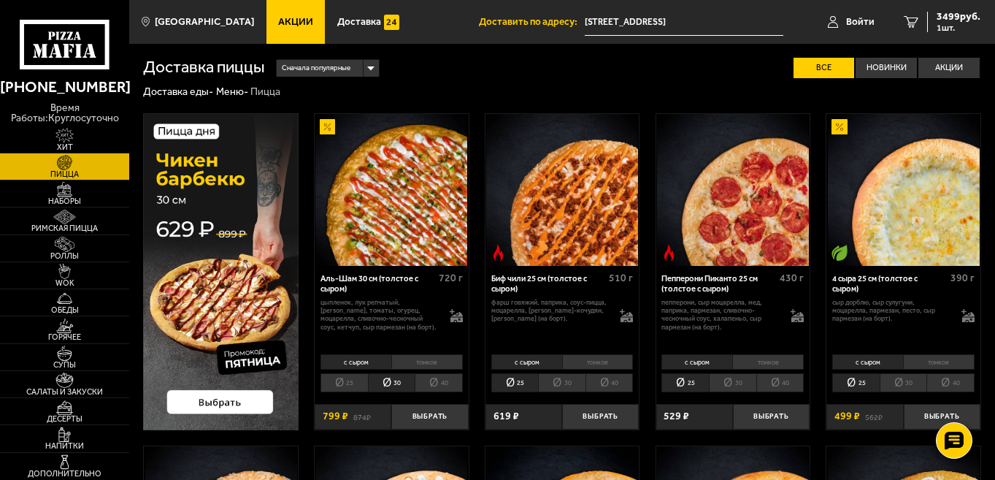
click at [358, 385] on li "25" at bounding box center [343, 382] width 47 height 19
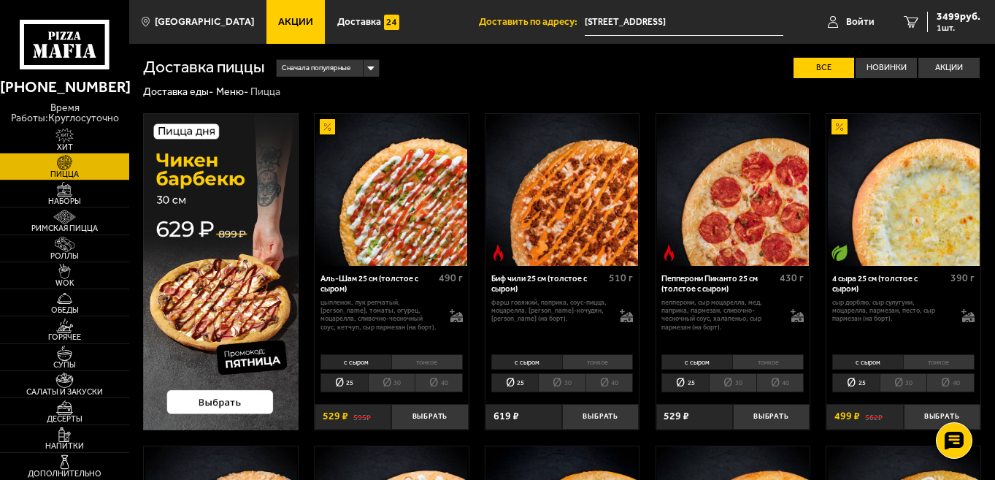
click at [741, 380] on li "30" at bounding box center [732, 382] width 47 height 19
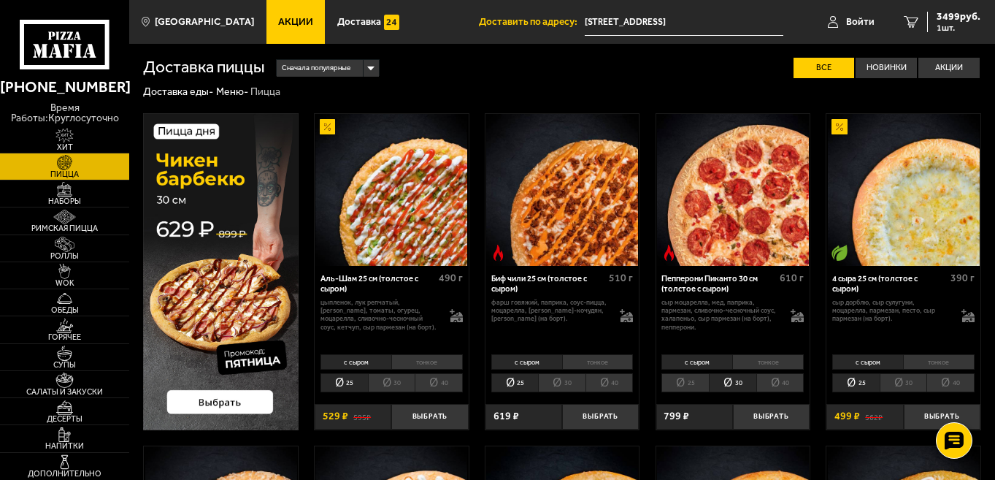
click at [915, 383] on li "30" at bounding box center [903, 382] width 47 height 19
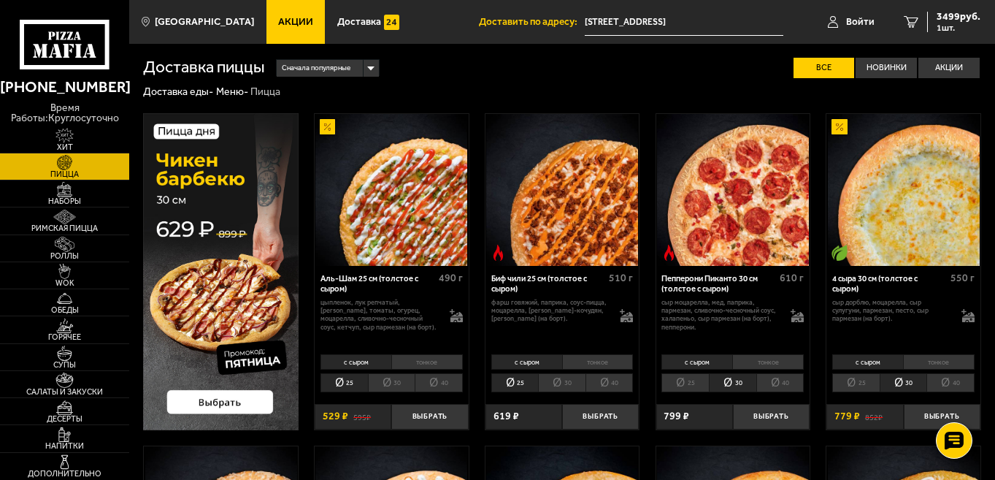
click at [857, 384] on li "25" at bounding box center [855, 382] width 47 height 19
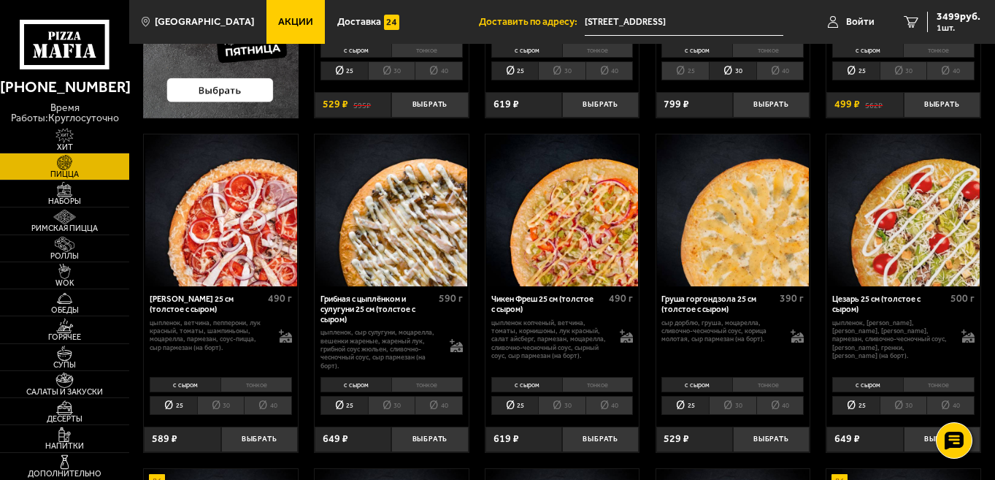
scroll to position [467, 0]
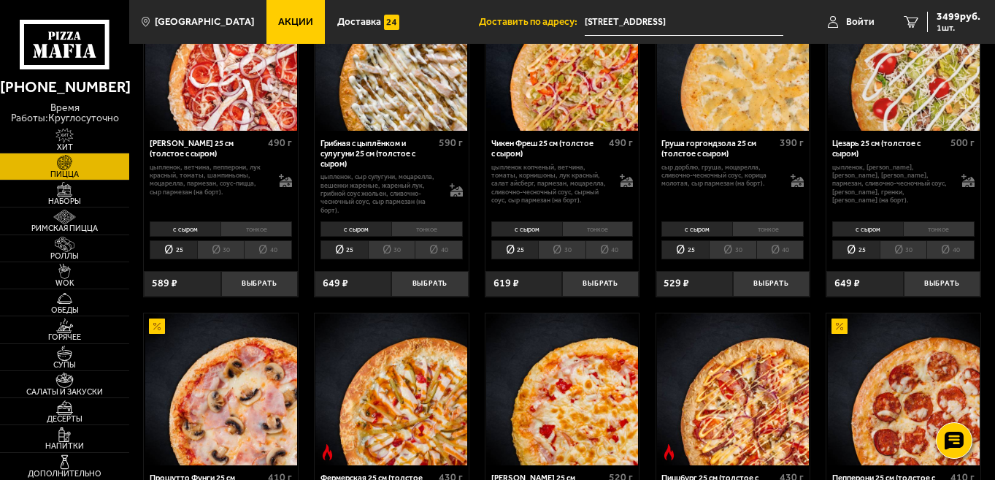
click at [727, 248] on li "30" at bounding box center [732, 249] width 47 height 19
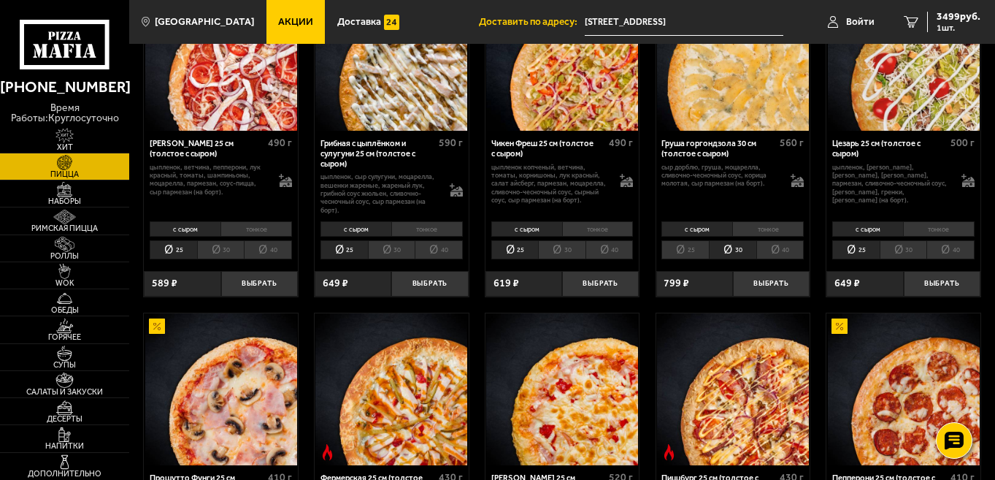
scroll to position [779, 0]
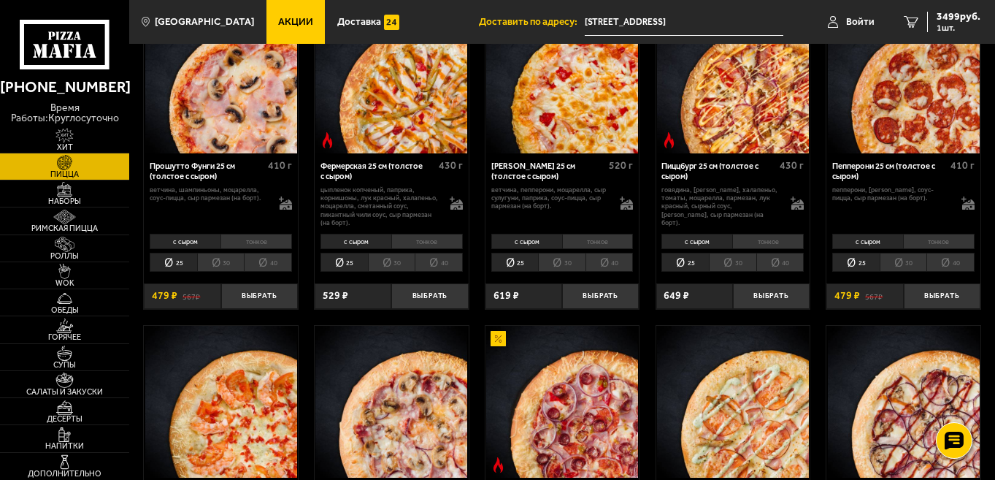
click at [904, 269] on li "30" at bounding box center [903, 262] width 47 height 19
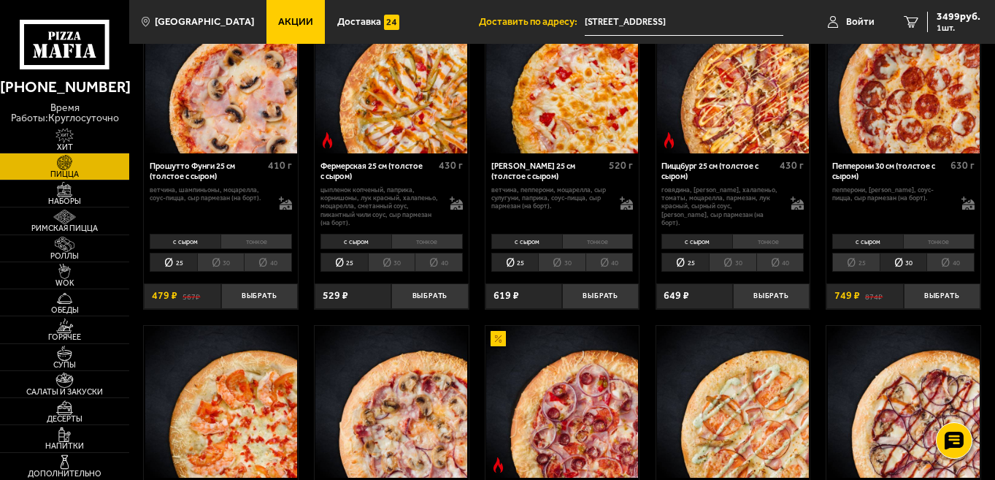
click at [227, 268] on li "30" at bounding box center [220, 262] width 47 height 19
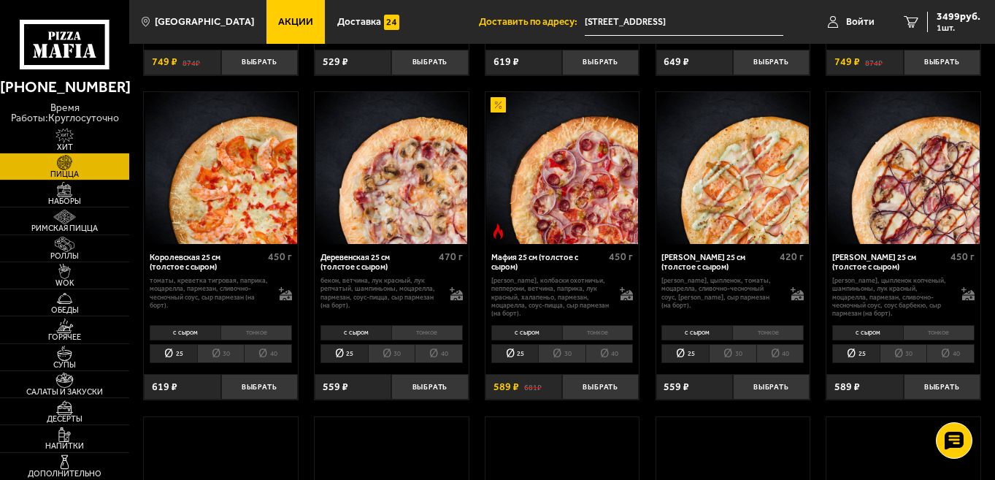
scroll to position [1090, 0]
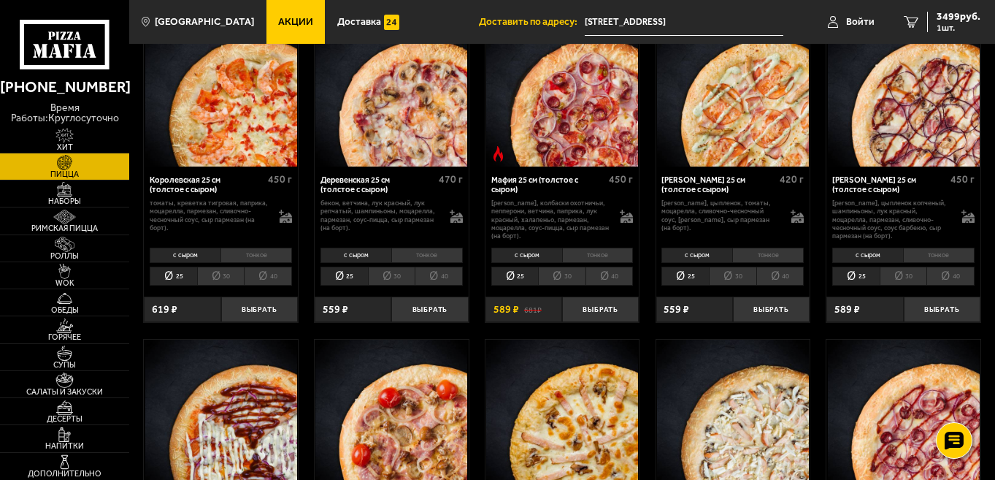
drag, startPoint x: 546, startPoint y: 272, endPoint x: 563, endPoint y: 278, distance: 18.7
click at [563, 278] on li "30" at bounding box center [561, 275] width 47 height 19
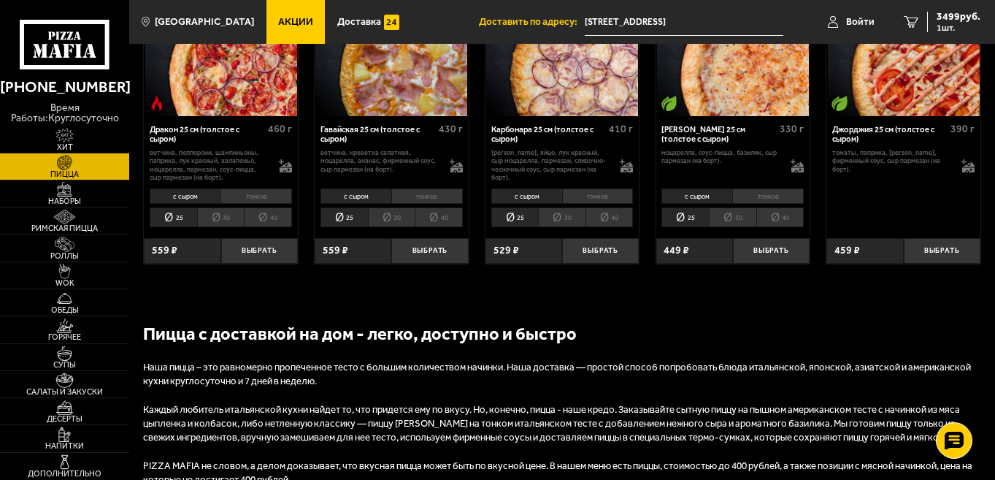
scroll to position [1713, 0]
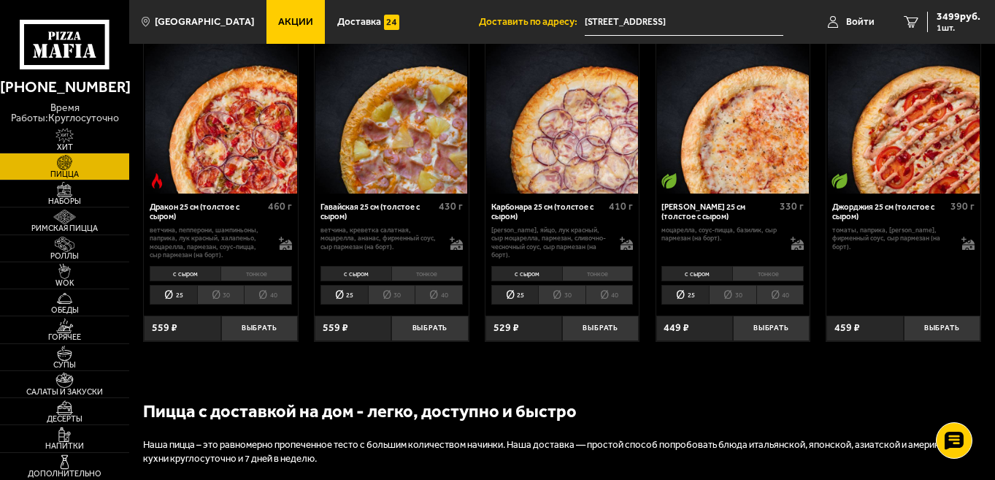
click at [719, 295] on li "30" at bounding box center [732, 294] width 47 height 19
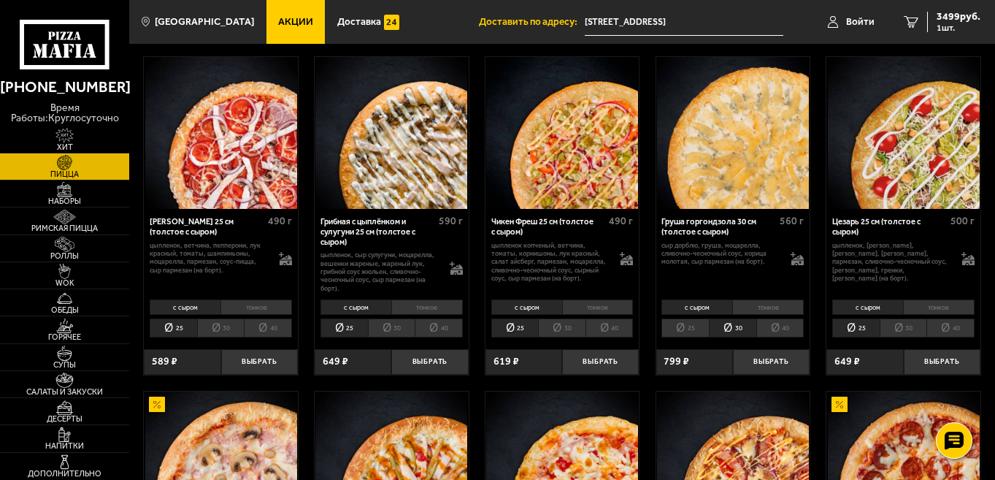
scroll to position [0, 0]
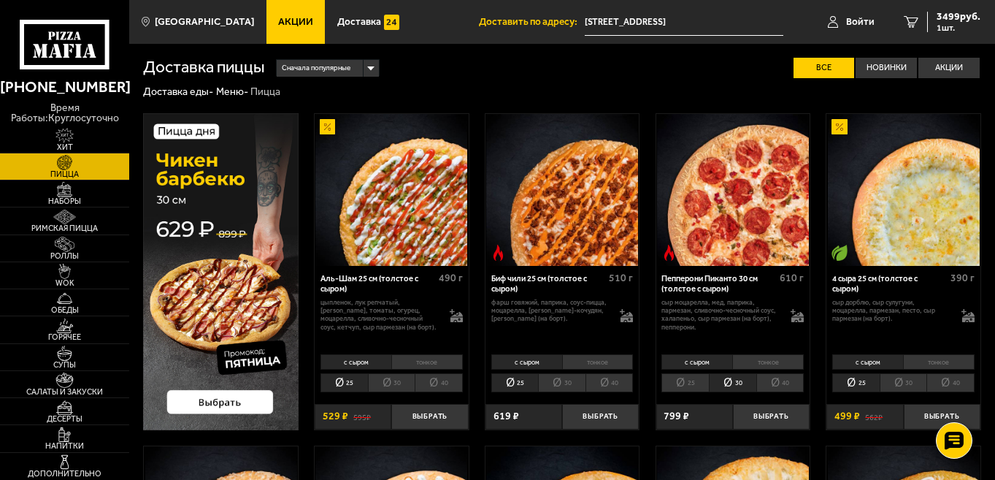
click at [386, 380] on li "30" at bounding box center [391, 382] width 47 height 19
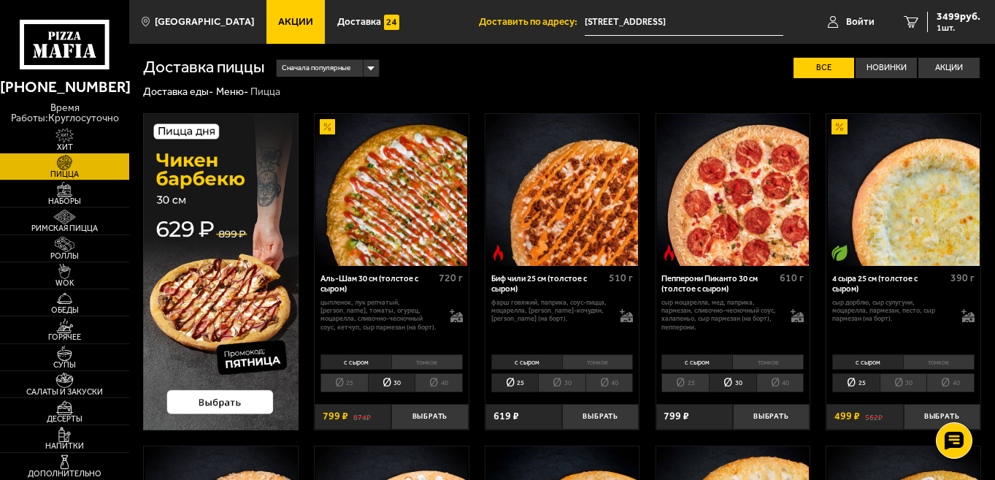
click at [345, 390] on li "25" at bounding box center [343, 382] width 47 height 19
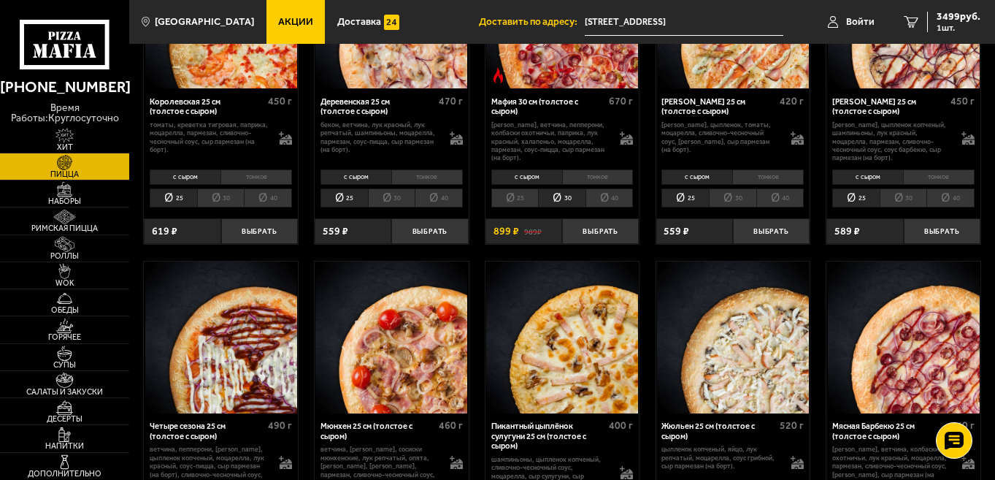
scroll to position [1323, 0]
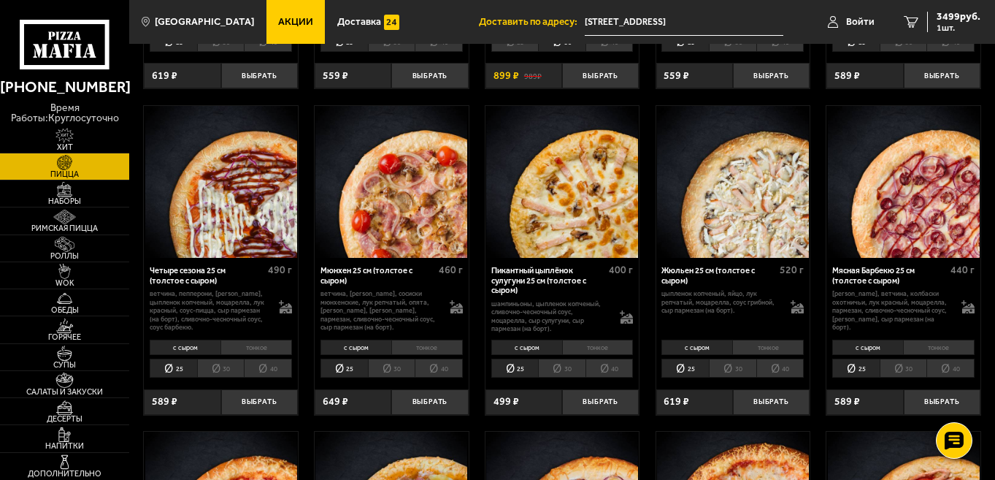
click at [395, 377] on li "30" at bounding box center [391, 367] width 47 height 19
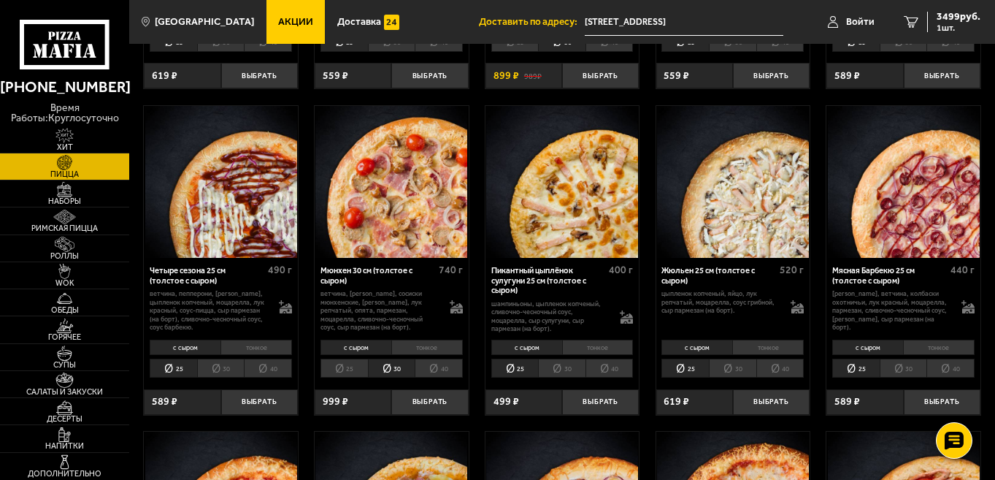
click at [572, 374] on li "30" at bounding box center [561, 367] width 47 height 19
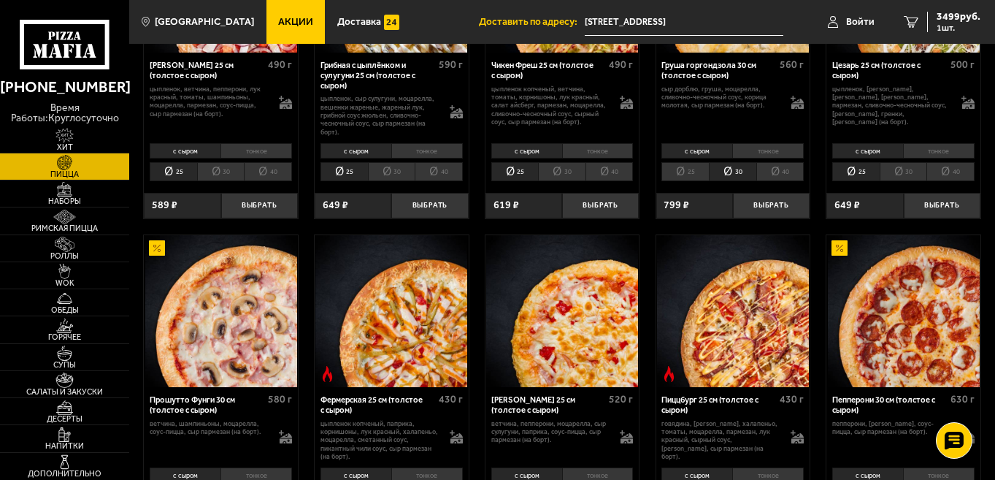
scroll to position [155, 0]
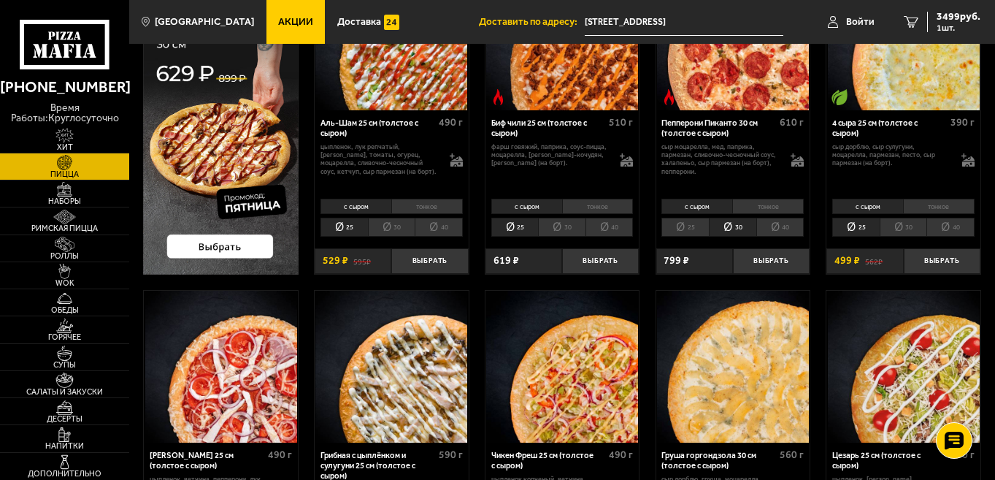
click at [392, 229] on li "30" at bounding box center [391, 227] width 47 height 19
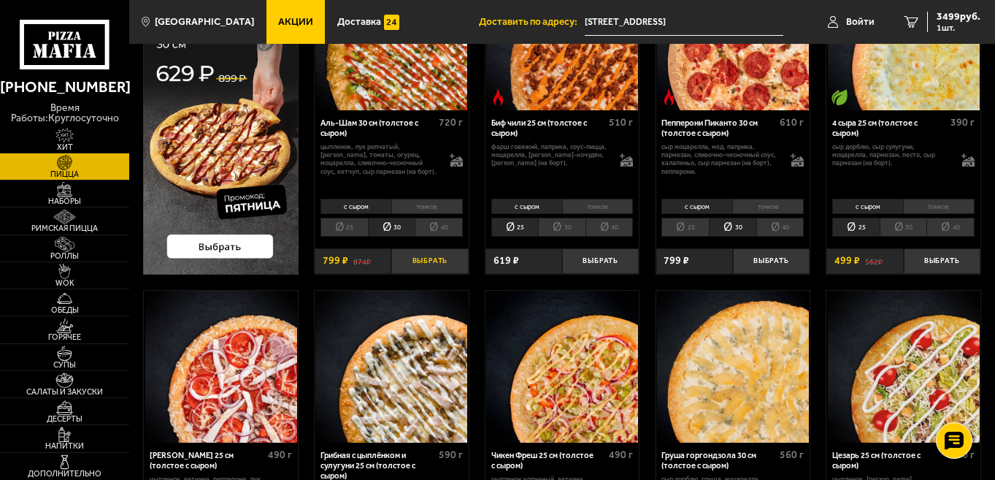
click at [436, 262] on button "Выбрать" at bounding box center [429, 261] width 77 height 26
click at [557, 231] on li "30" at bounding box center [561, 227] width 47 height 19
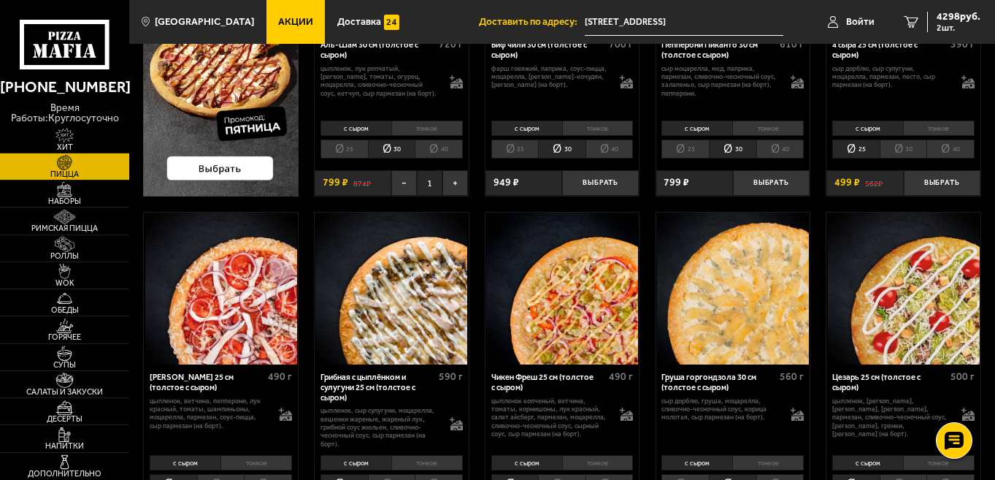
scroll to position [312, 0]
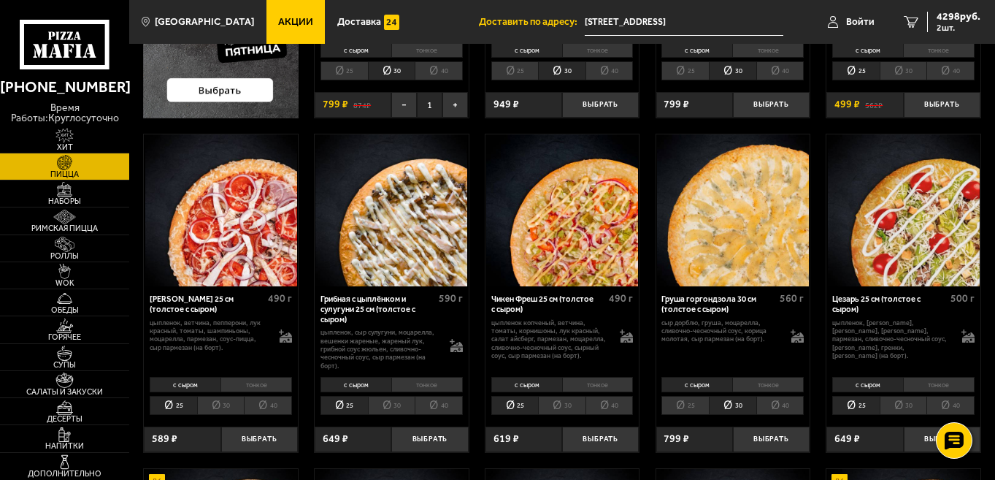
click at [226, 409] on li "30" at bounding box center [220, 405] width 47 height 19
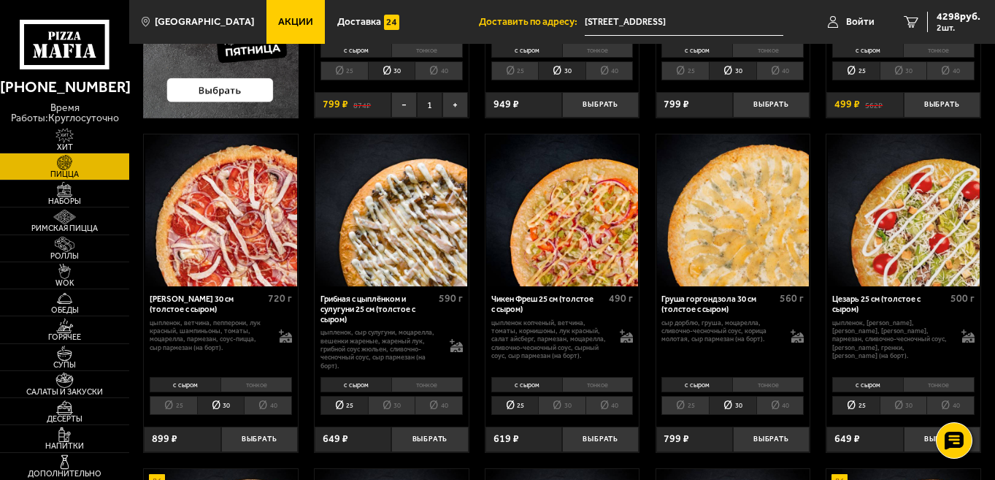
click at [386, 399] on li "30" at bounding box center [391, 405] width 47 height 19
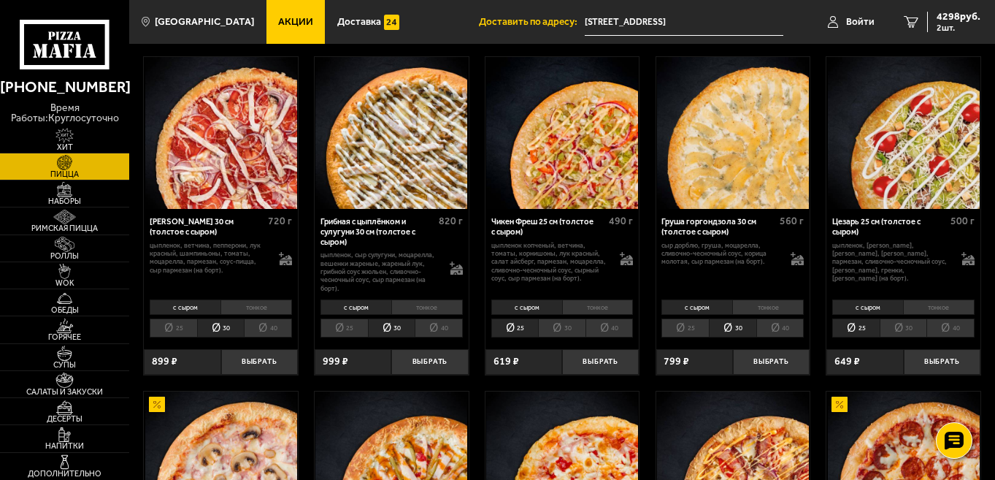
scroll to position [623, 0]
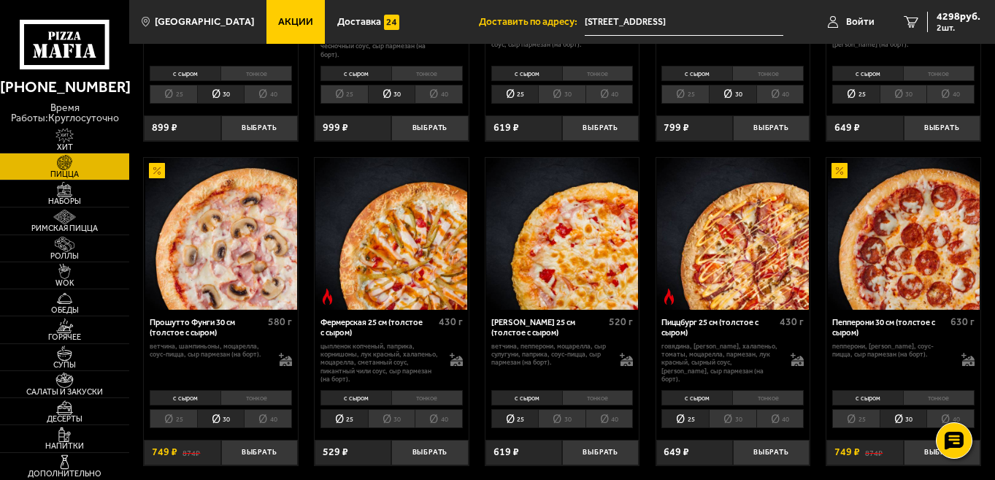
click at [402, 417] on li "30" at bounding box center [391, 418] width 47 height 19
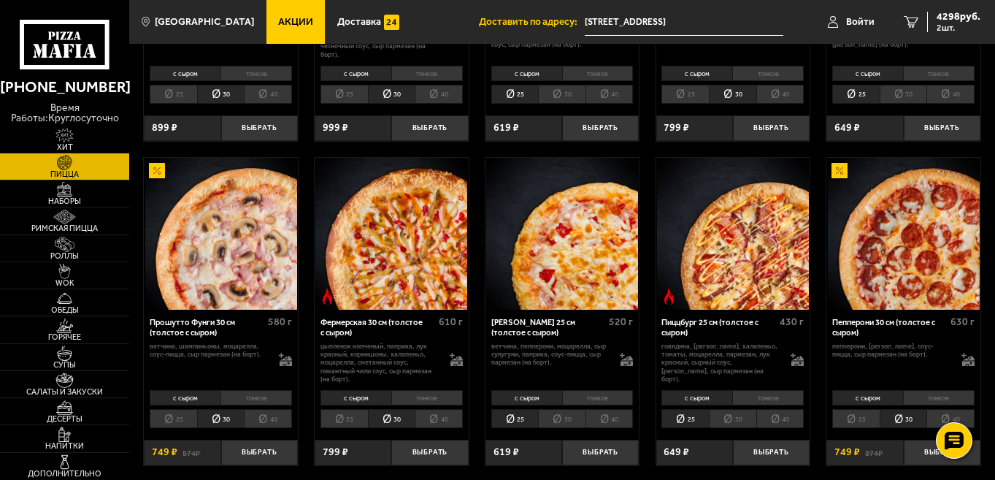
click at [724, 417] on li "30" at bounding box center [732, 418] width 47 height 19
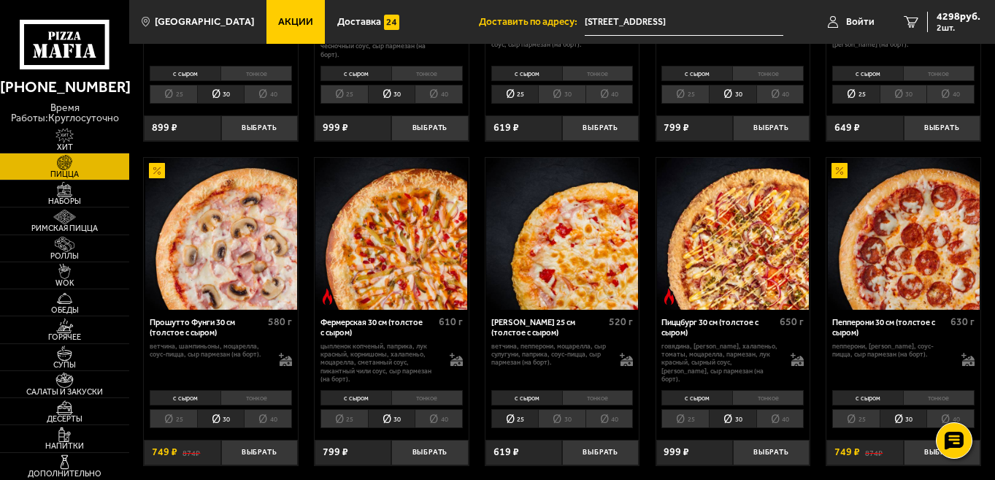
scroll to position [934, 0]
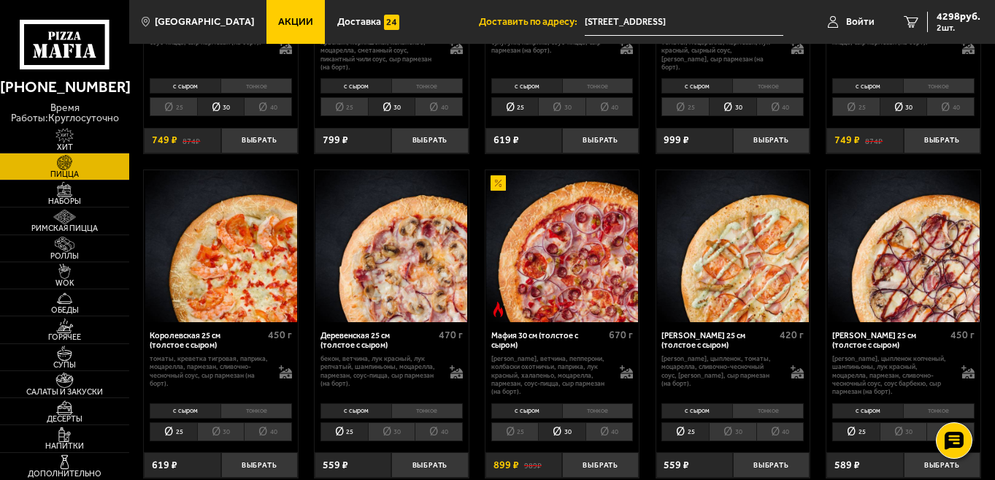
click at [402, 428] on li "30" at bounding box center [391, 431] width 47 height 19
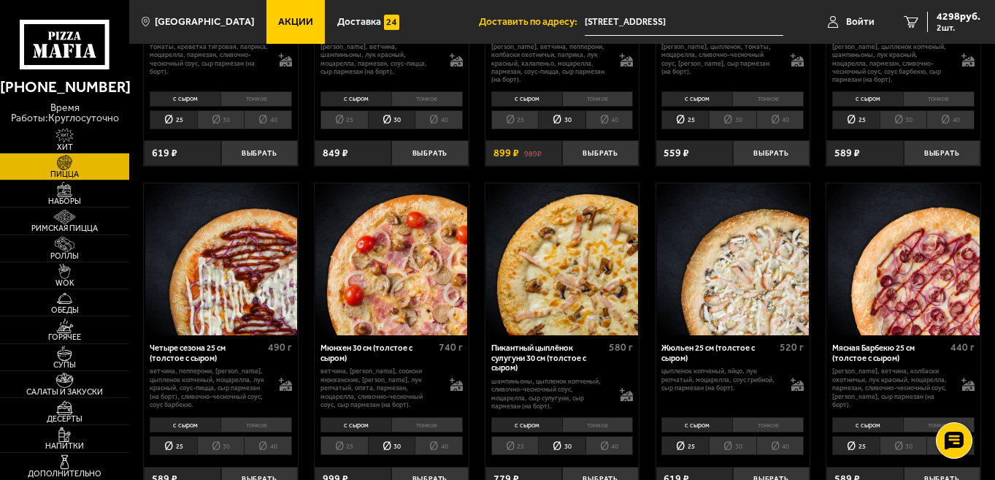
scroll to position [1323, 0]
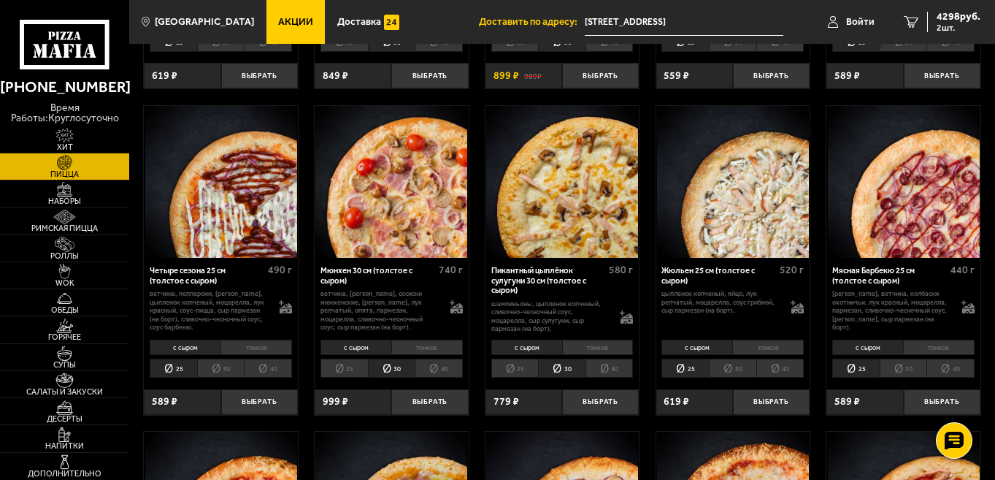
click at [218, 377] on li "30" at bounding box center [220, 367] width 47 height 19
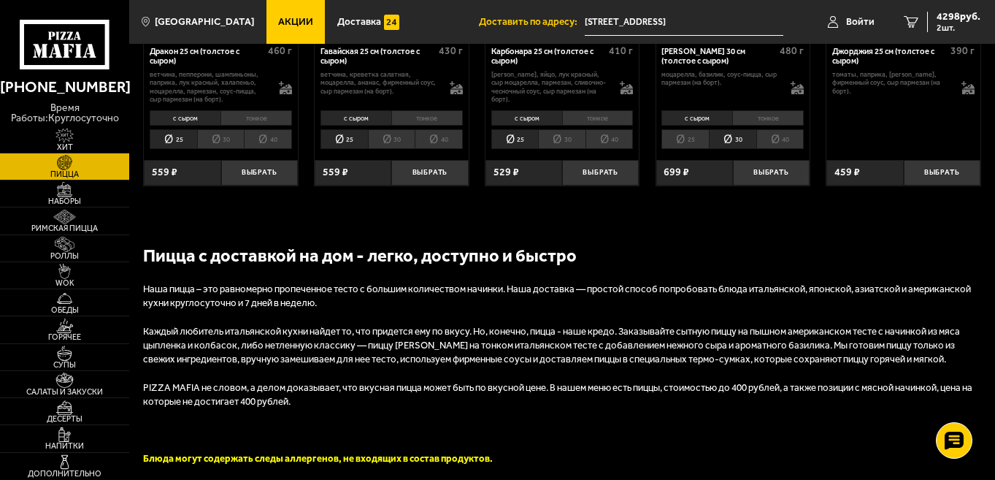
scroll to position [1713, 0]
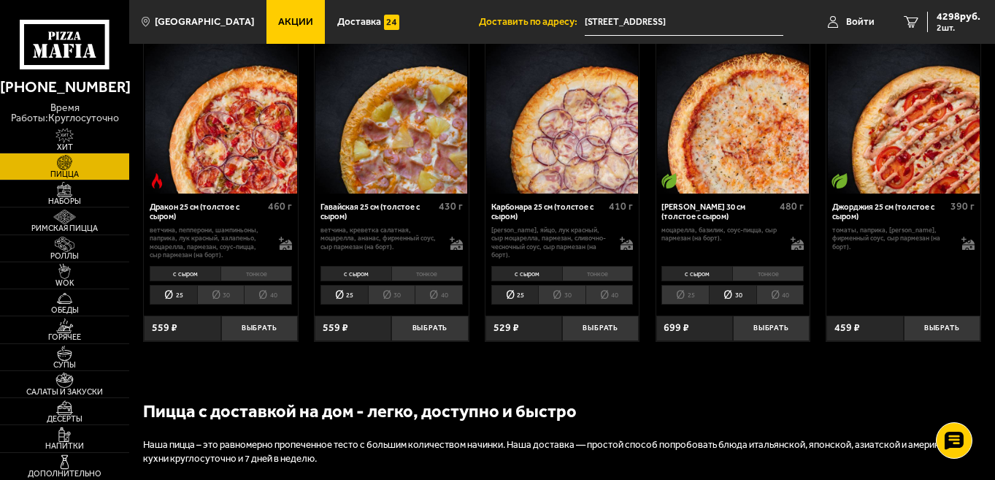
click at [222, 299] on li "30" at bounding box center [220, 294] width 47 height 19
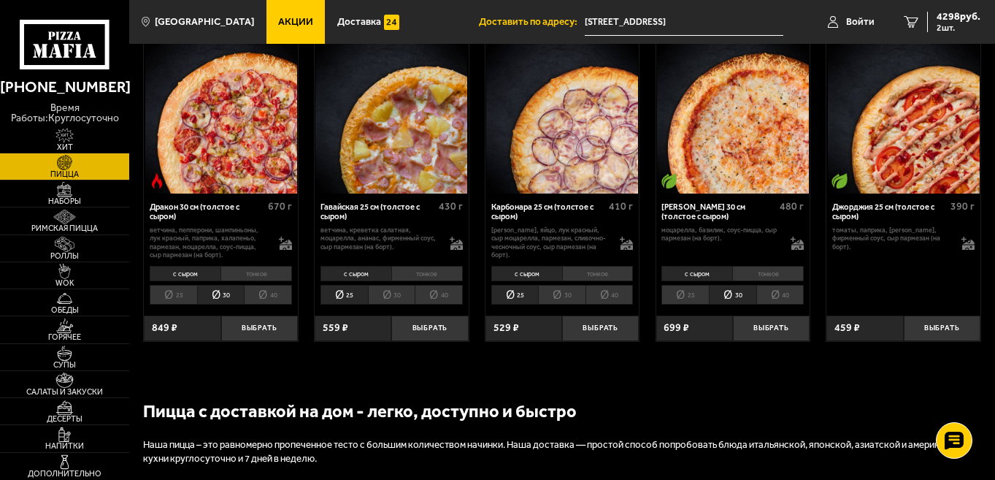
click at [565, 303] on li "30" at bounding box center [561, 294] width 47 height 19
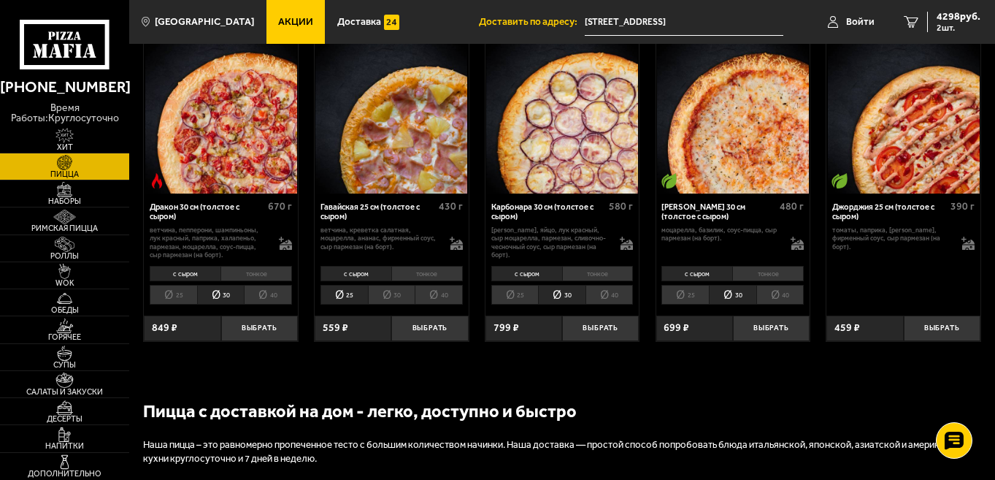
click at [734, 301] on li "30" at bounding box center [732, 294] width 47 height 19
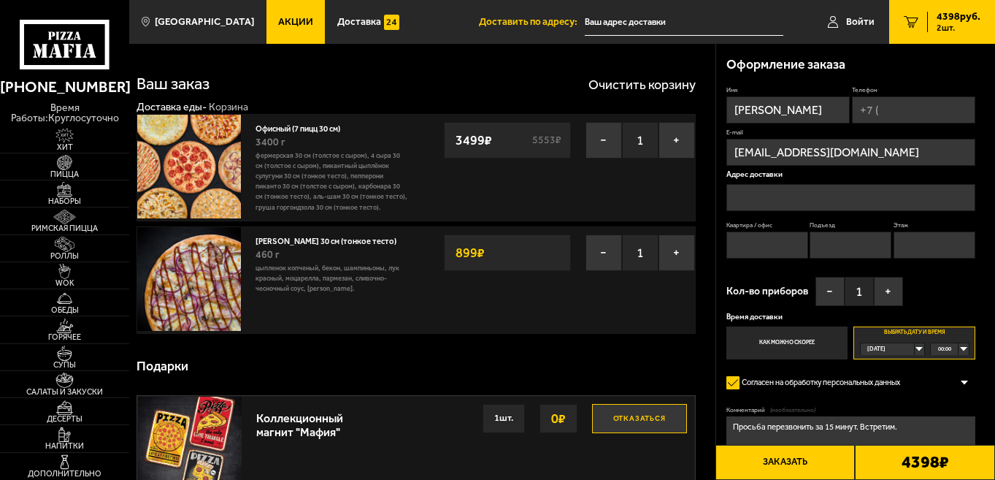
type input "[STREET_ADDRESS]"
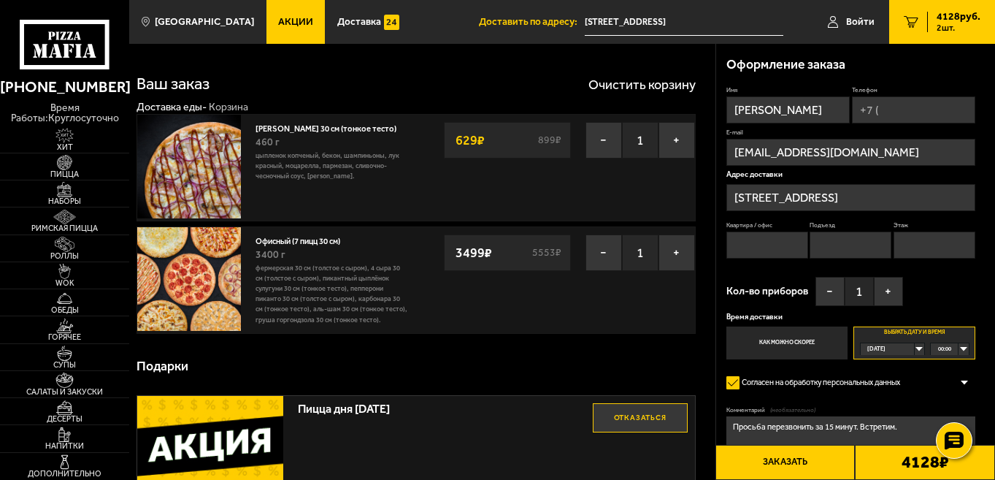
click at [915, 353] on div "Сегодня" at bounding box center [888, 349] width 55 height 12
click at [896, 401] on li "пн, 01.09" at bounding box center [892, 399] width 62 height 13
click at [611, 134] on button "−" at bounding box center [603, 140] width 36 height 36
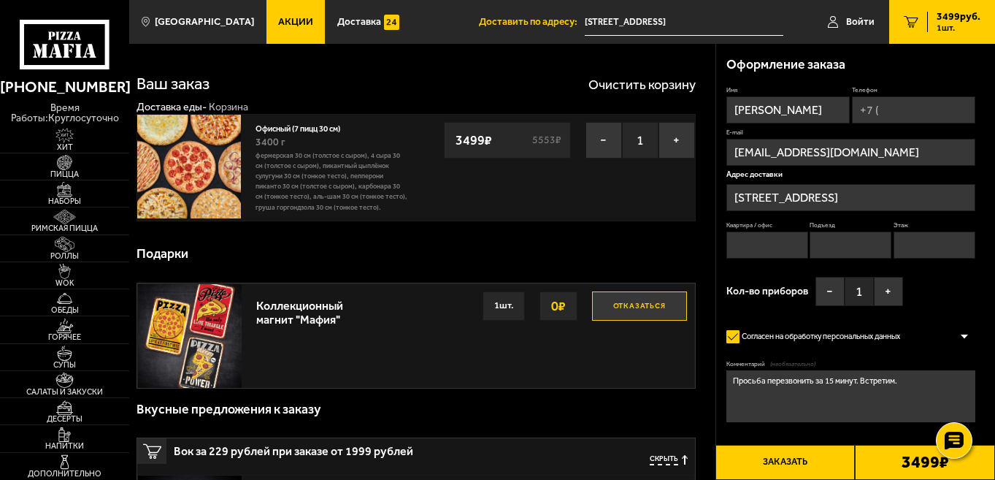
click at [898, 124] on div "Имя [PERSON_NAME] Телефон E-mail [EMAIL_ADDRESS][DOMAIN_NAME] Адрес доставки [S…" at bounding box center [850, 199] width 249 height 227
click at [889, 112] on input "Телефон" at bounding box center [913, 109] width 123 height 27
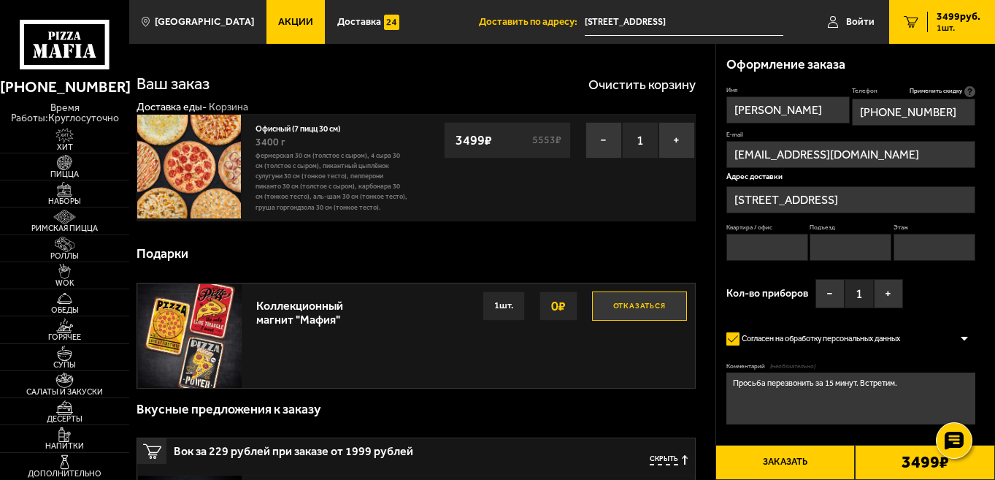
type input "[PHONE_NUMBER]"
click at [955, 293] on div "Имя [PERSON_NAME] Телефон Применить скидку Вы будете зарегистрированы автоматич…" at bounding box center [850, 200] width 249 height 229
click at [776, 237] on input "Квартира / офис" at bounding box center [767, 247] width 82 height 27
click at [867, 257] on input "Подъезд" at bounding box center [850, 247] width 82 height 27
click at [758, 245] on input "Квартира / офис" at bounding box center [767, 247] width 82 height 27
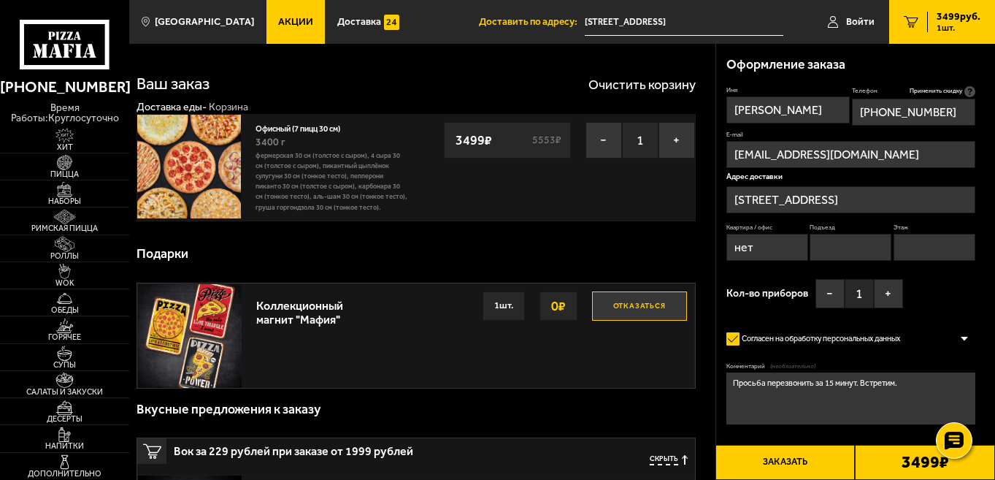
type input "нет"
click at [836, 237] on input "Подъезд" at bounding box center [850, 247] width 82 height 27
type input "нет"
click at [934, 239] on input "Этаж" at bounding box center [934, 247] width 82 height 27
type input "нет"
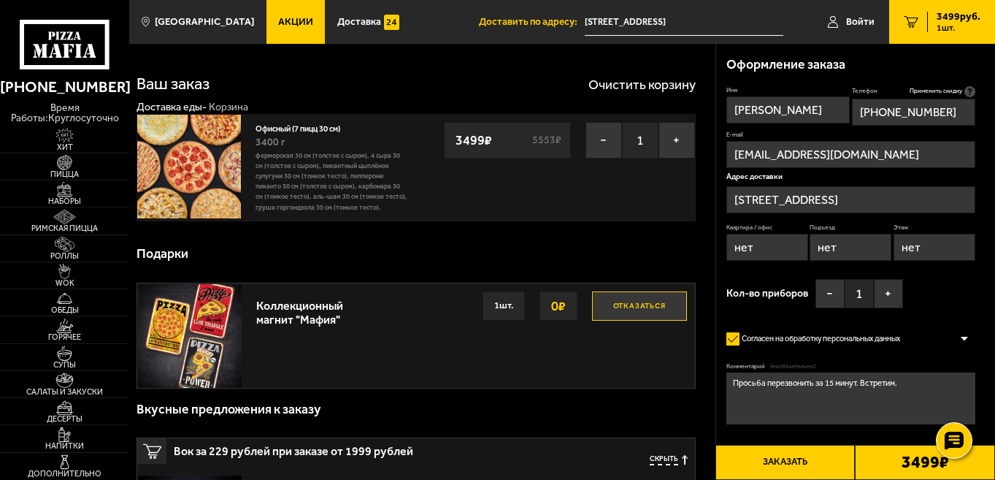
click at [974, 292] on div "Имя Виктория Телефон Применить скидку Вы будете зарегистрированы автоматически.…" at bounding box center [850, 200] width 249 height 229
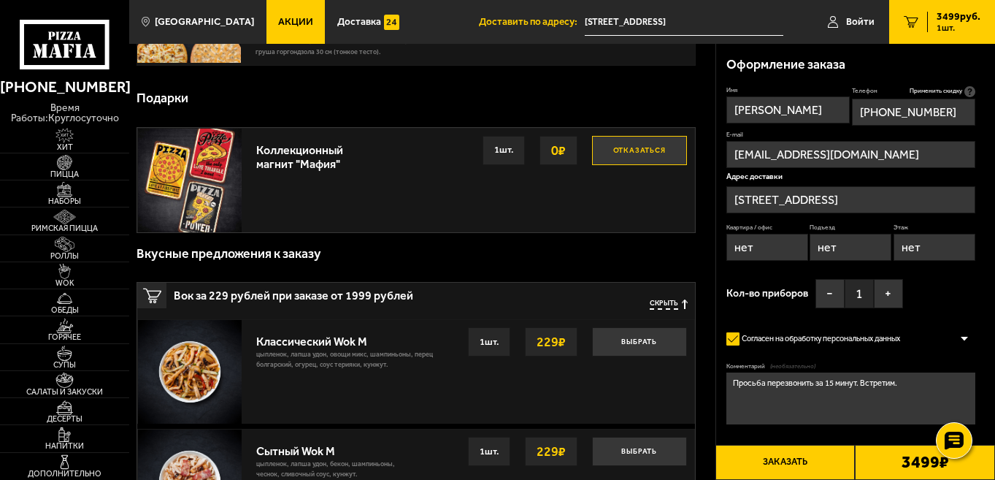
scroll to position [234, 0]
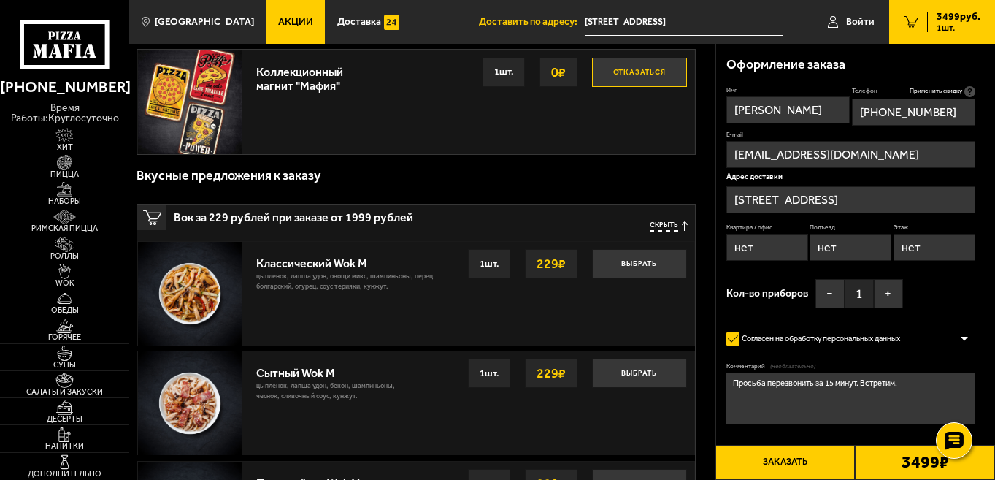
click at [900, 413] on textarea "Просьба перезвонить за 15 минут. Встретим." at bounding box center [850, 398] width 249 height 52
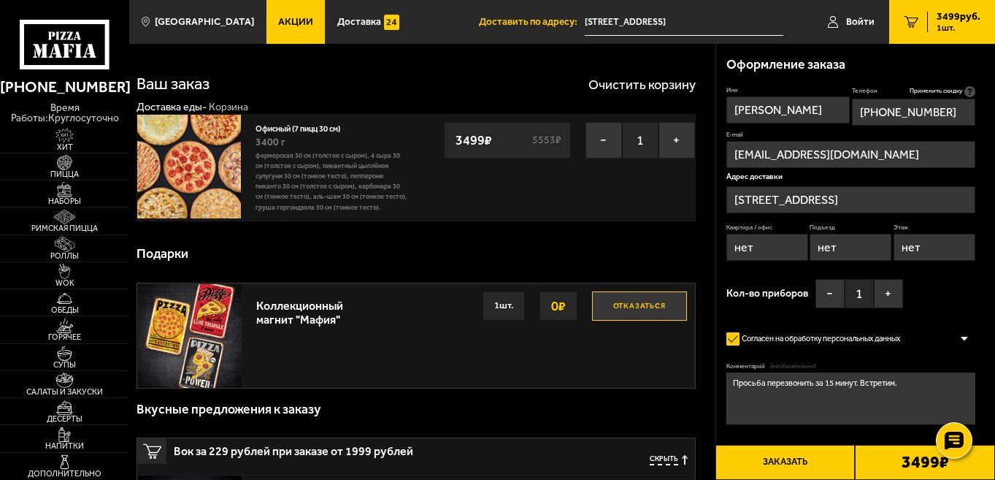
click at [978, 92] on div "Оформление заказа Имя Виктория Телефон Применить скидку Вы будете зарегистриров…" at bounding box center [856, 265] width 280 height 442
click at [969, 91] on icon at bounding box center [969, 91] width 11 height 11
click at [969, 99] on input "[PHONE_NUMBER]" at bounding box center [913, 112] width 123 height 27
click at [969, 91] on icon at bounding box center [969, 91] width 11 height 11
click at [969, 99] on input "[PHONE_NUMBER]" at bounding box center [913, 112] width 123 height 27
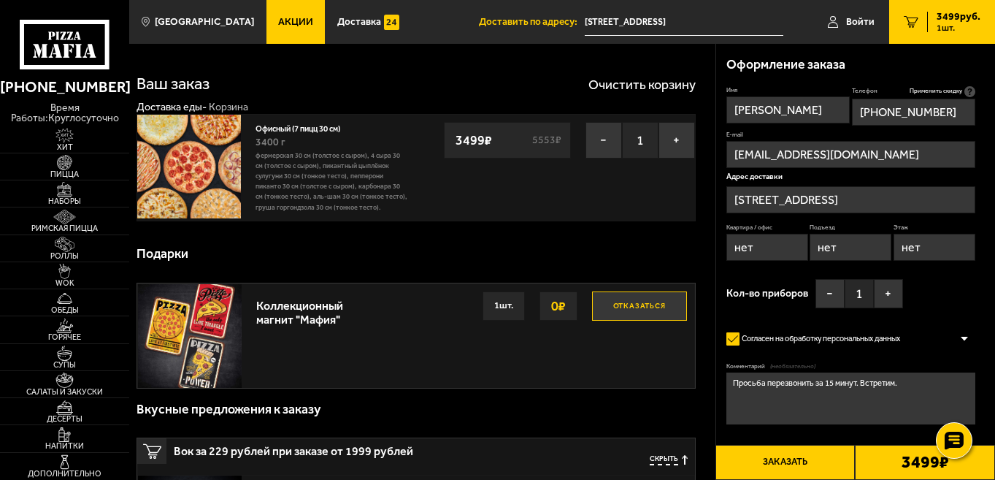
click at [958, 85] on div "Оформление заказа" at bounding box center [850, 65] width 249 height 42
click at [929, 89] on span "Применить скидку" at bounding box center [935, 91] width 53 height 9
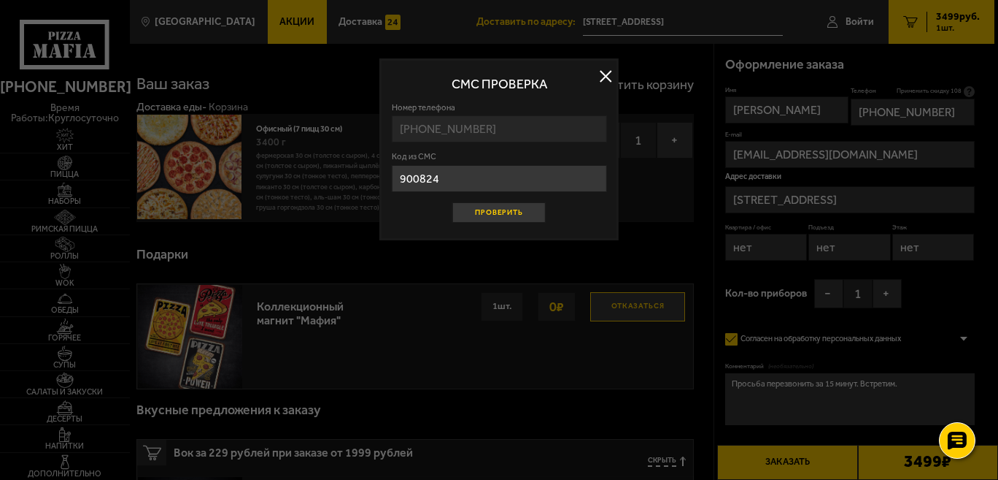
type input "900824"
click at [529, 216] on button "Проверить" at bounding box center [499, 212] width 93 height 21
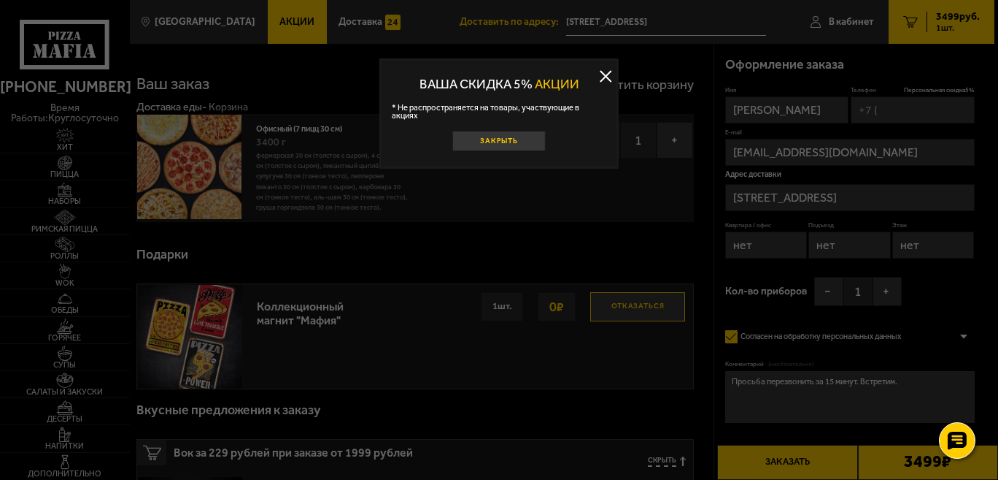
click at [530, 134] on button "Закрыть" at bounding box center [499, 141] width 93 height 21
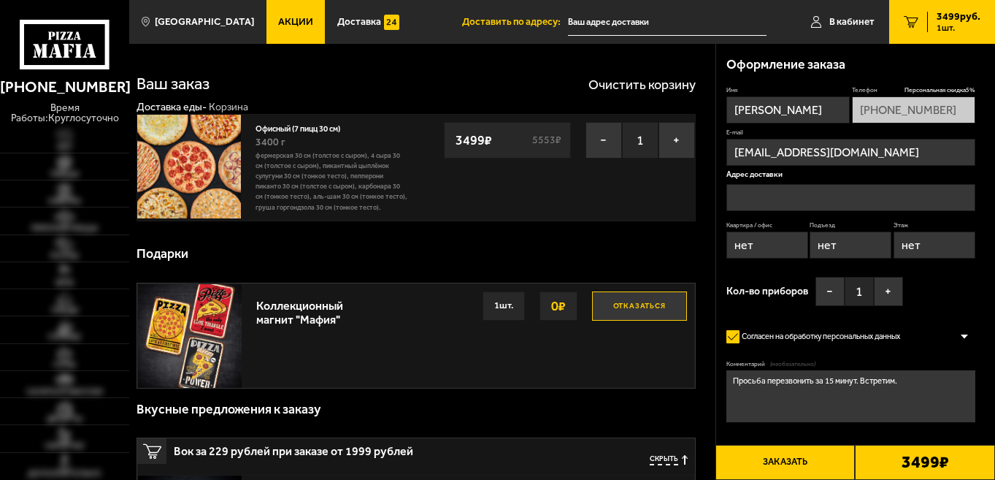
type input "[STREET_ADDRESS]"
click at [947, 287] on div "Имя [PERSON_NAME] Телефон Персональная скидка 5 % [PHONE_NUMBER] E-mail [EMAIL_…" at bounding box center [850, 199] width 249 height 227
click at [70, 195] on img at bounding box center [65, 189] width 40 height 15
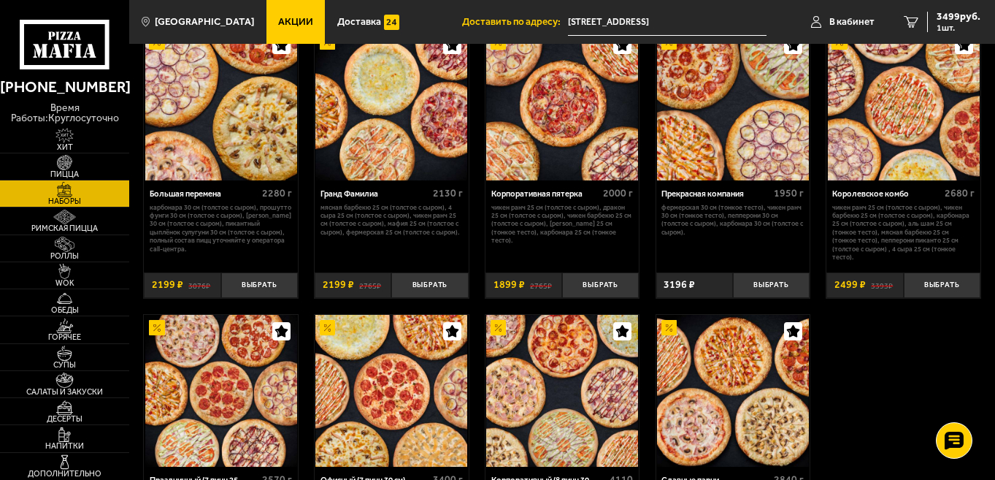
scroll to position [1650, 0]
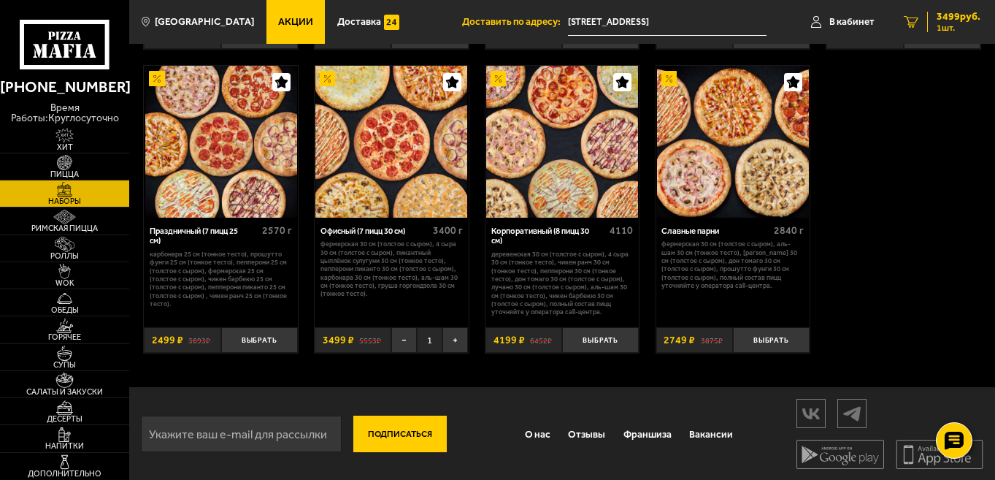
click at [947, 26] on span "1 шт." at bounding box center [958, 27] width 44 height 9
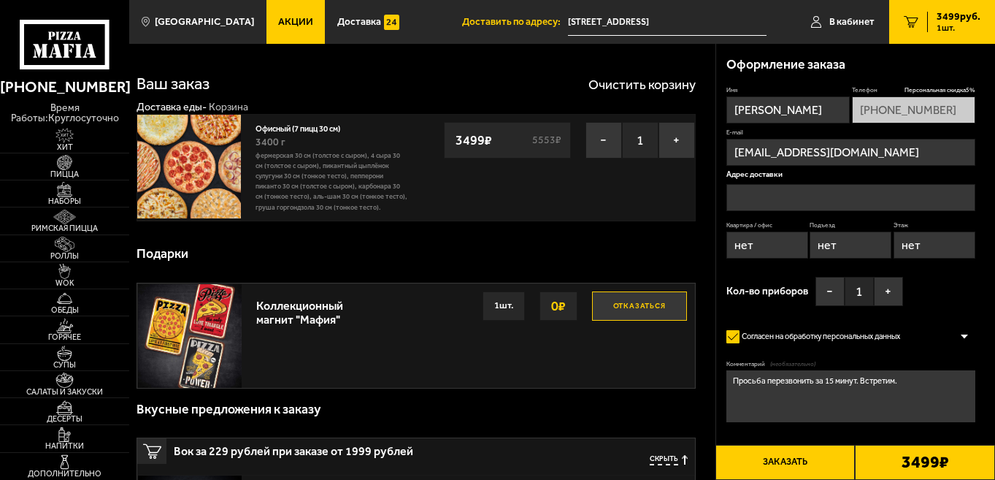
type input "[STREET_ADDRESS]"
click at [953, 293] on div "Имя [PERSON_NAME] Телефон Персональная скидка 5 % [PHONE_NUMBER] E-mail [EMAIL_…" at bounding box center [850, 199] width 249 height 227
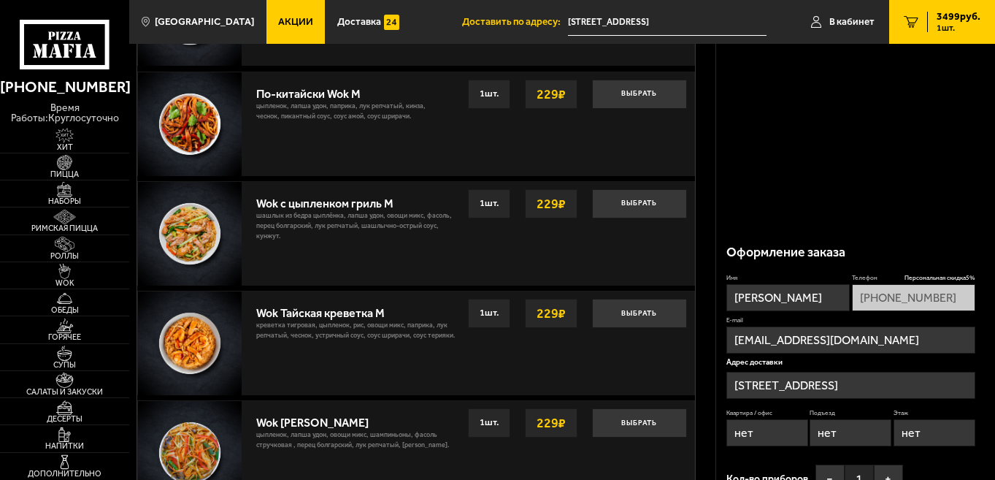
scroll to position [909, 0]
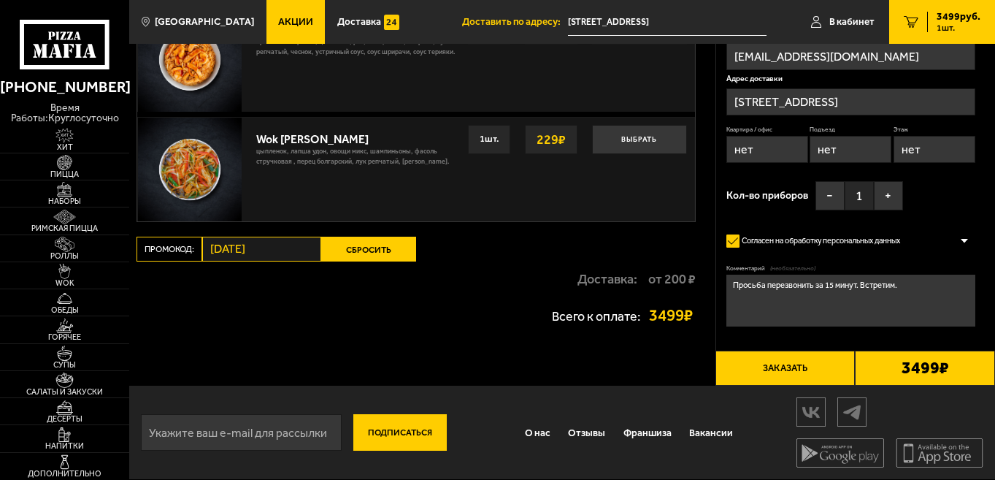
click at [255, 255] on input "[DATE]" at bounding box center [261, 248] width 119 height 25
click at [361, 240] on button "Сбросить" at bounding box center [368, 248] width 95 height 25
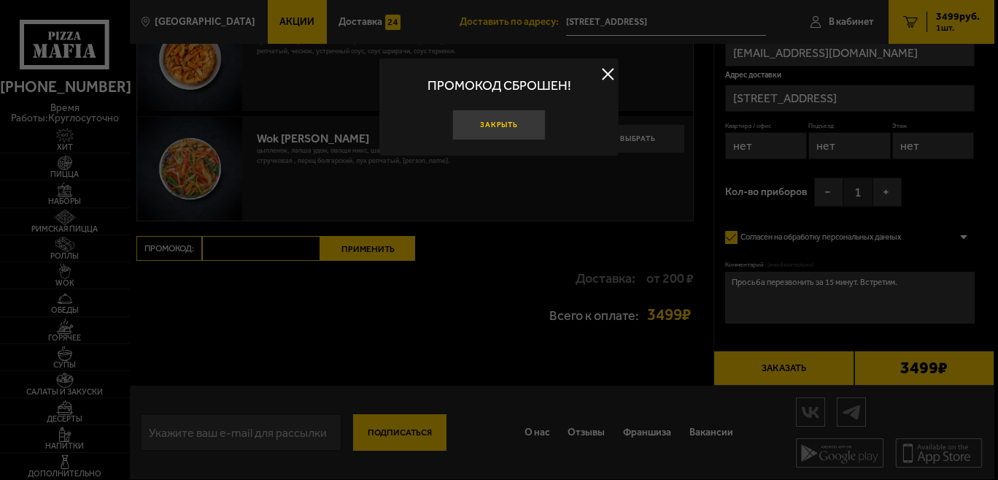
click at [526, 119] on button "Закрыть" at bounding box center [499, 124] width 93 height 31
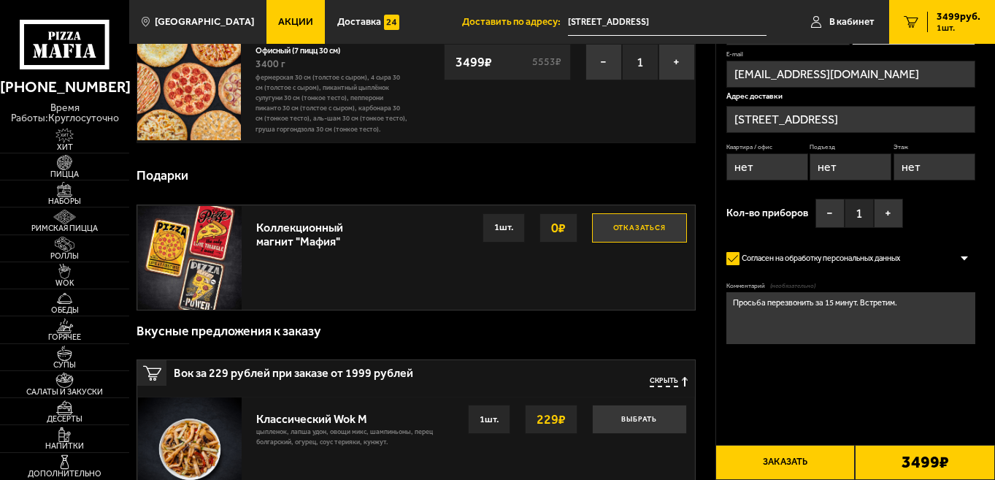
scroll to position [0, 0]
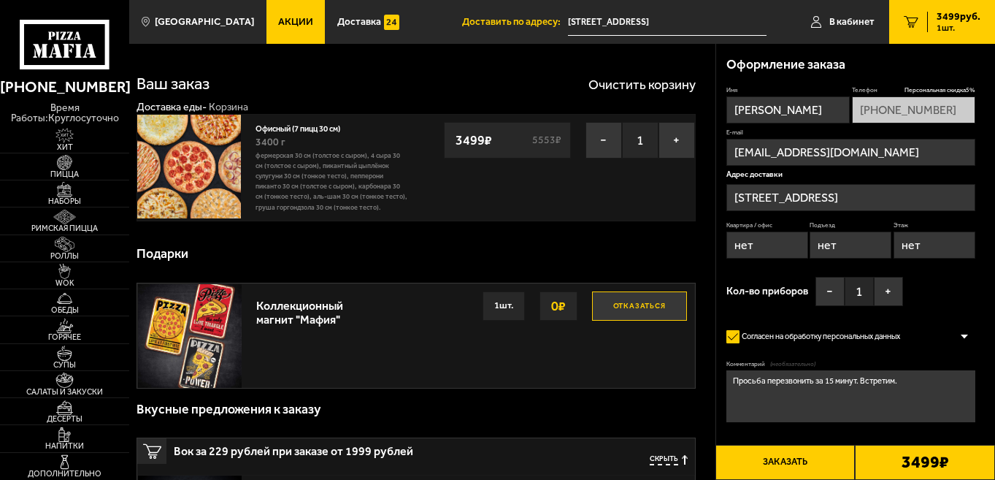
click at [954, 315] on form "Имя Виктория Телефон Персональная скидка 5 % +7 (921) 353-41-87 E-mail glandula…" at bounding box center [850, 285] width 249 height 398
click at [896, 428] on div "Комментарий (необязательно) Просьба перезвонить за 15 минут. Встретим." at bounding box center [850, 394] width 249 height 69
click at [904, 407] on textarea "Просьба перезвонить за 15 минут. Встретим." at bounding box center [850, 396] width 249 height 52
click at [905, 405] on textarea "Просьба перезвонить за 15 минут. Встретим." at bounding box center [850, 396] width 249 height 52
click at [884, 153] on input "[EMAIL_ADDRESS][DOMAIN_NAME]" at bounding box center [850, 152] width 249 height 27
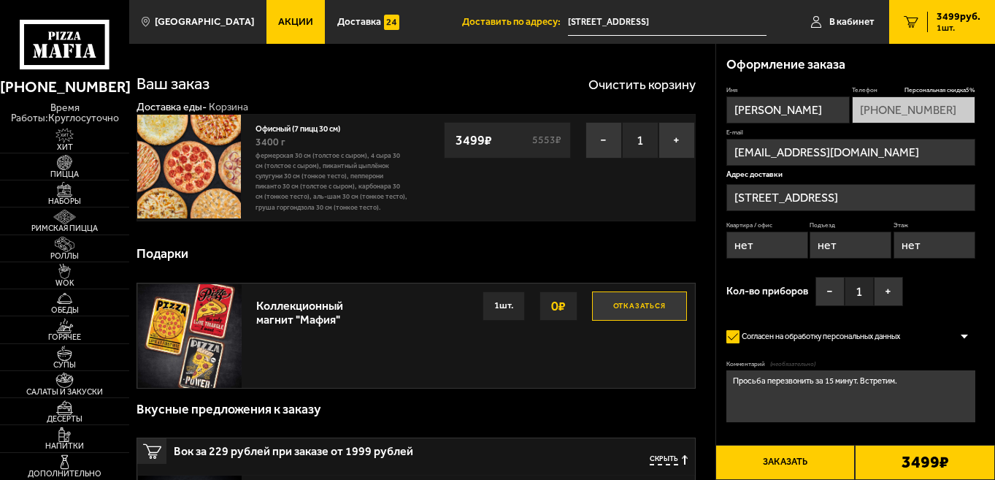
click at [867, 189] on input "[STREET_ADDRESS]" at bounding box center [850, 197] width 249 height 27
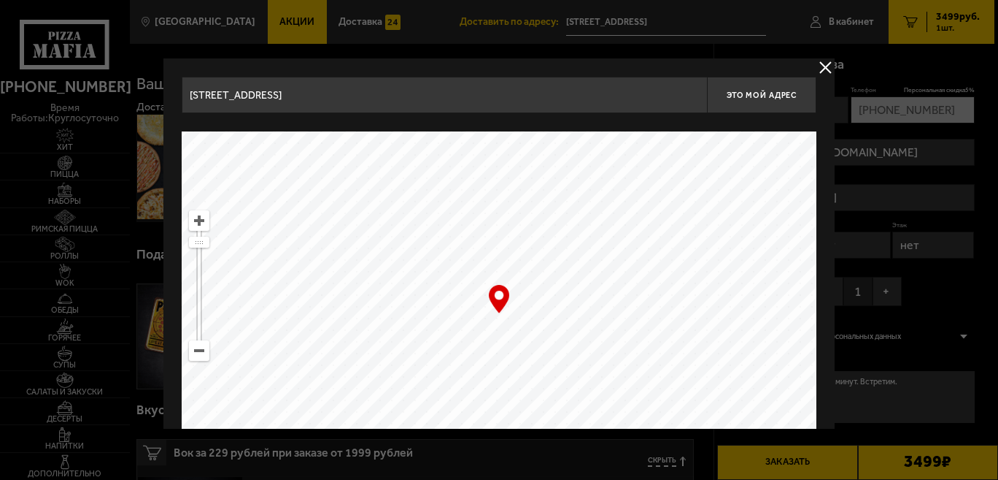
click at [819, 68] on button "delivery type" at bounding box center [826, 67] width 18 height 18
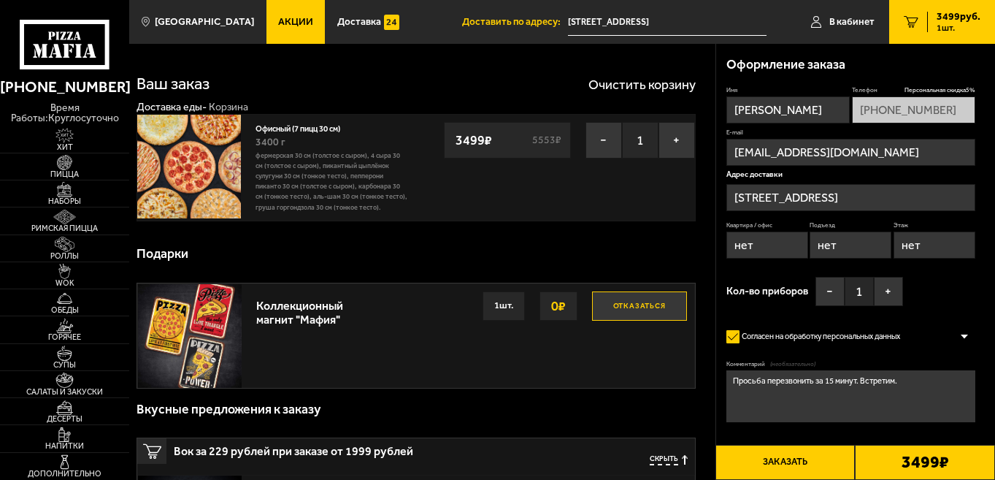
click at [904, 412] on textarea "Просьба перезвонить за 15 минут. Встретим." at bounding box center [850, 396] width 249 height 52
click at [617, 253] on div "Подарки" at bounding box center [415, 254] width 558 height 42
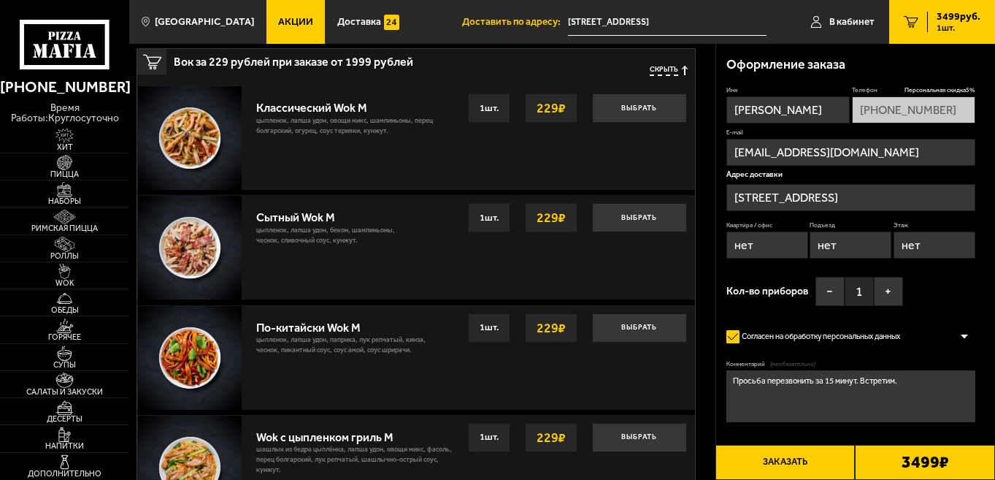
scroll to position [856, 0]
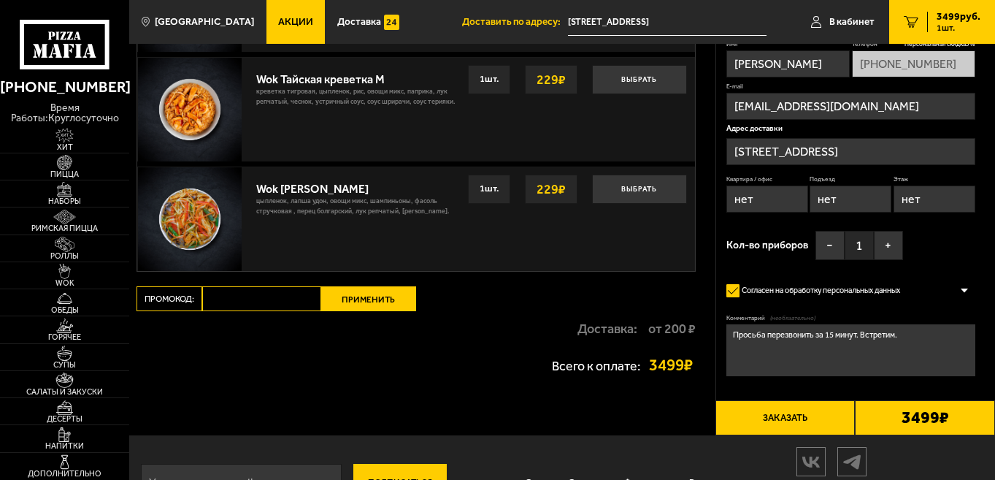
click at [282, 293] on input "Промокод:" at bounding box center [261, 298] width 119 height 25
click at [950, 258] on div "Имя Виктория Телефон Персональная скидка 5 % +7 (921) 353-41-87 E-mail glandula…" at bounding box center [850, 153] width 249 height 227
click at [920, 328] on textarea "Просьба перезвонить за 15 минут. Встретим." at bounding box center [850, 350] width 249 height 52
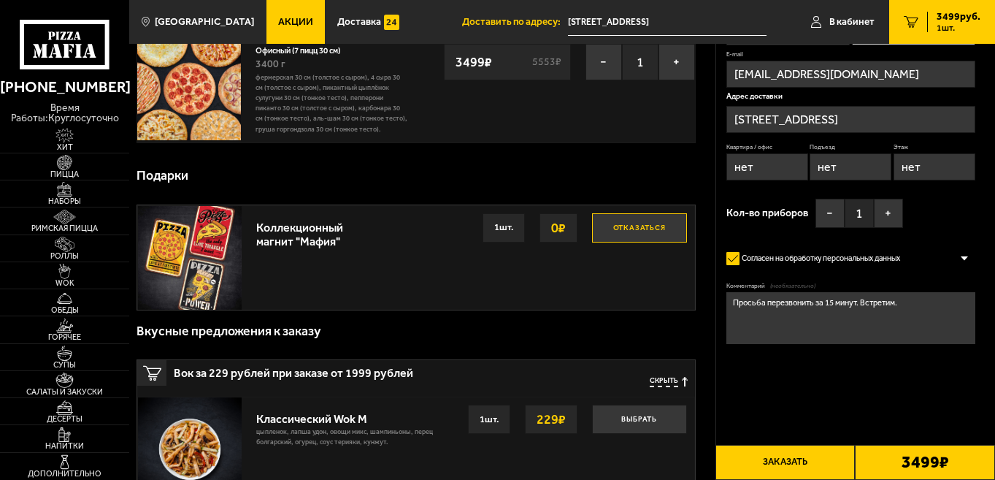
scroll to position [0, 0]
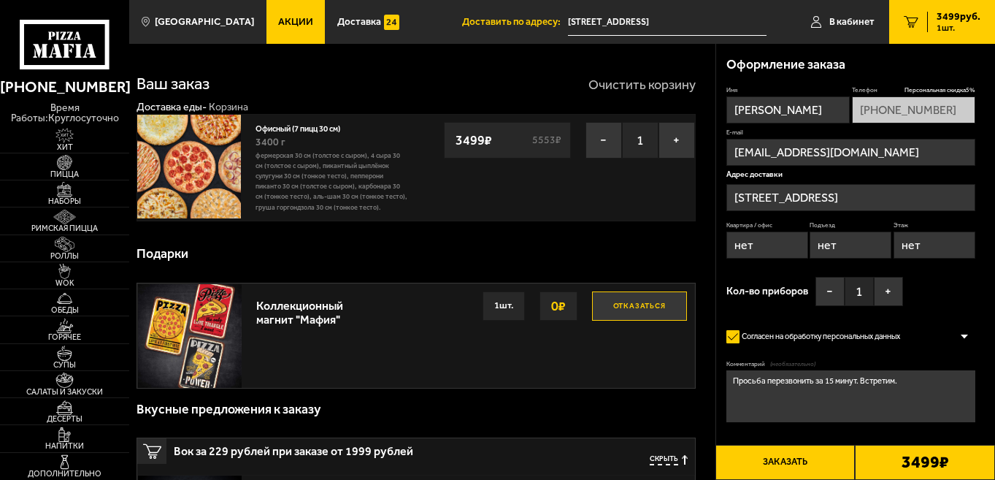
click at [634, 82] on button "Очистить корзину" at bounding box center [641, 84] width 107 height 13
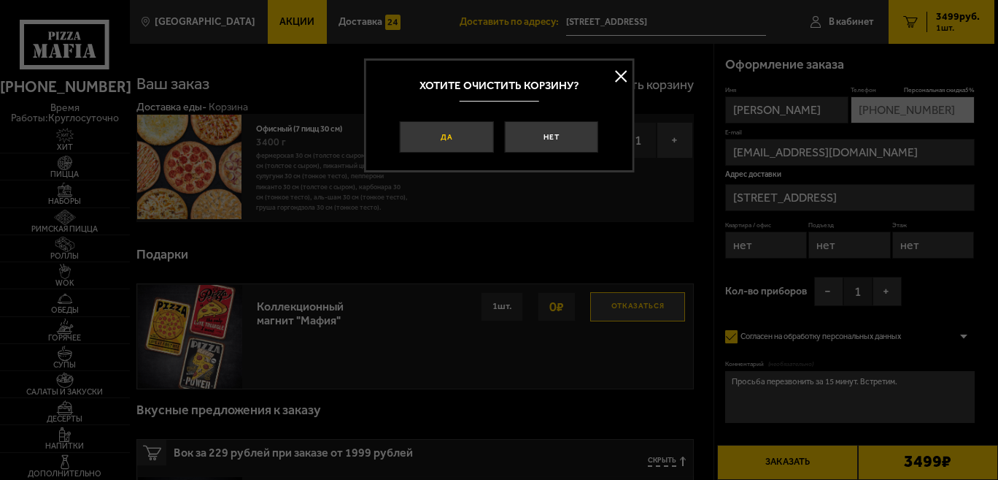
click at [455, 143] on button "Да" at bounding box center [446, 136] width 93 height 31
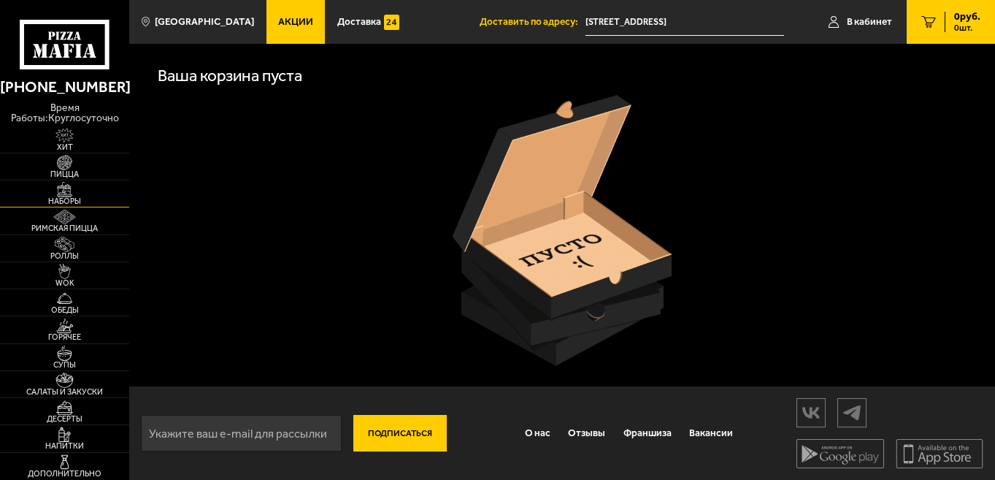
click at [62, 185] on img at bounding box center [65, 189] width 40 height 15
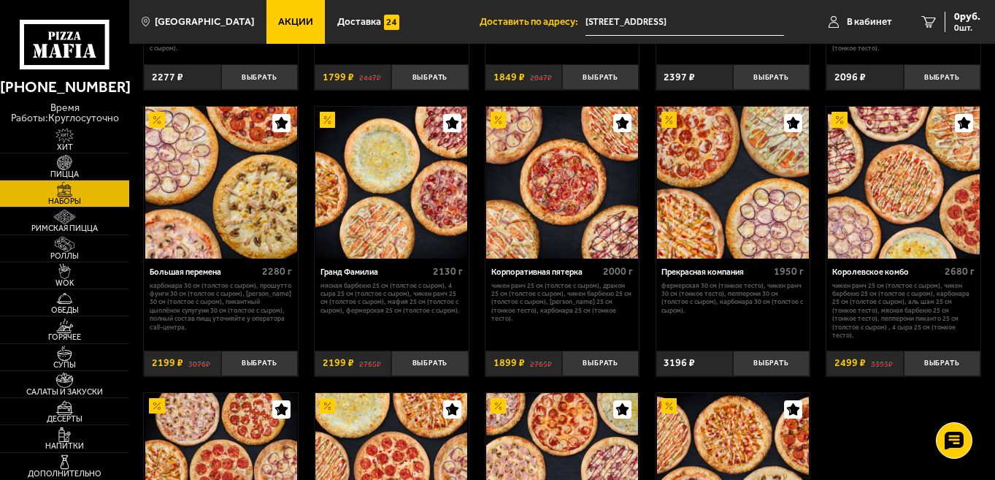
scroll to position [1650, 0]
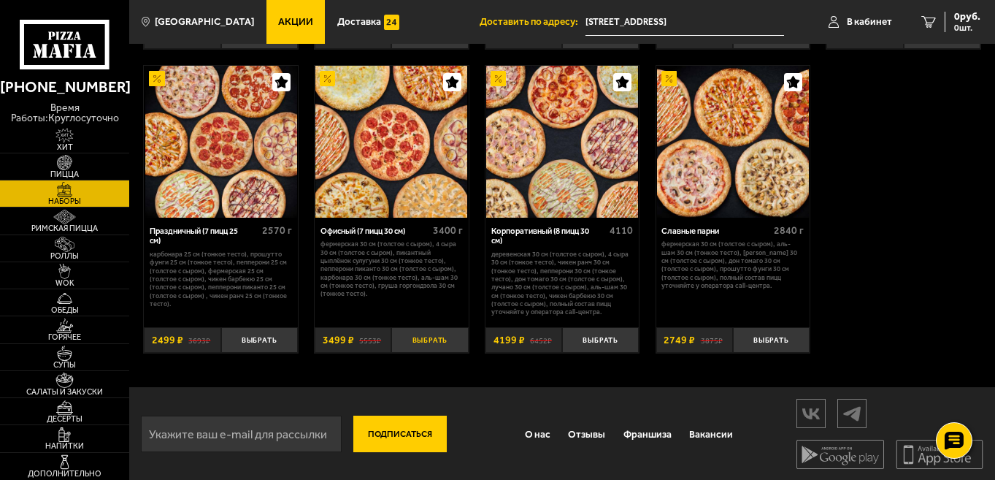
click at [426, 339] on button "Выбрать" at bounding box center [429, 340] width 77 height 26
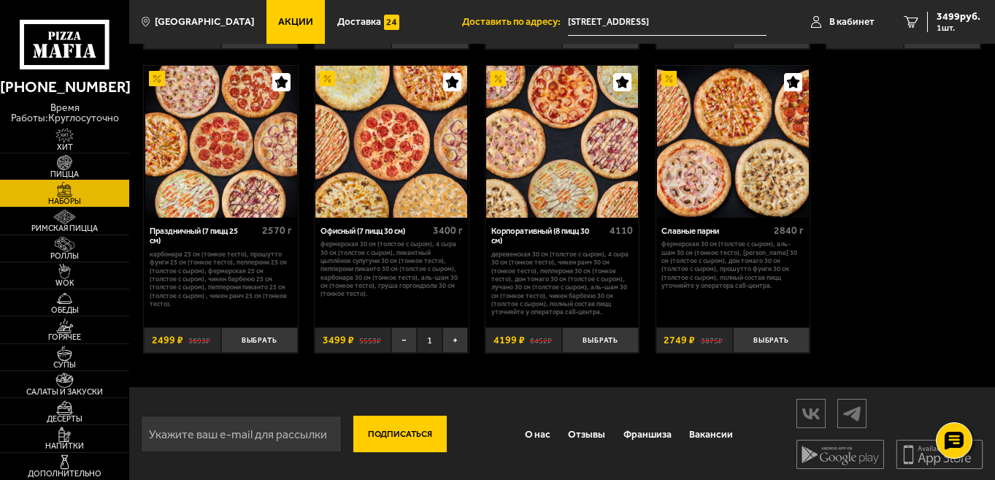
click at [72, 162] on img at bounding box center [65, 162] width 40 height 15
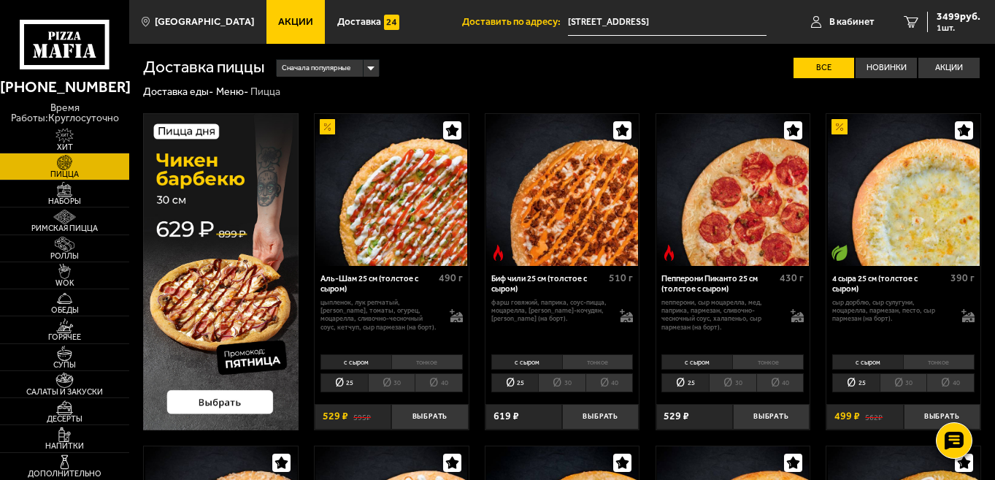
click at [214, 404] on img at bounding box center [220, 271] width 155 height 317
click at [58, 204] on span "Наборы" at bounding box center [64, 201] width 129 height 8
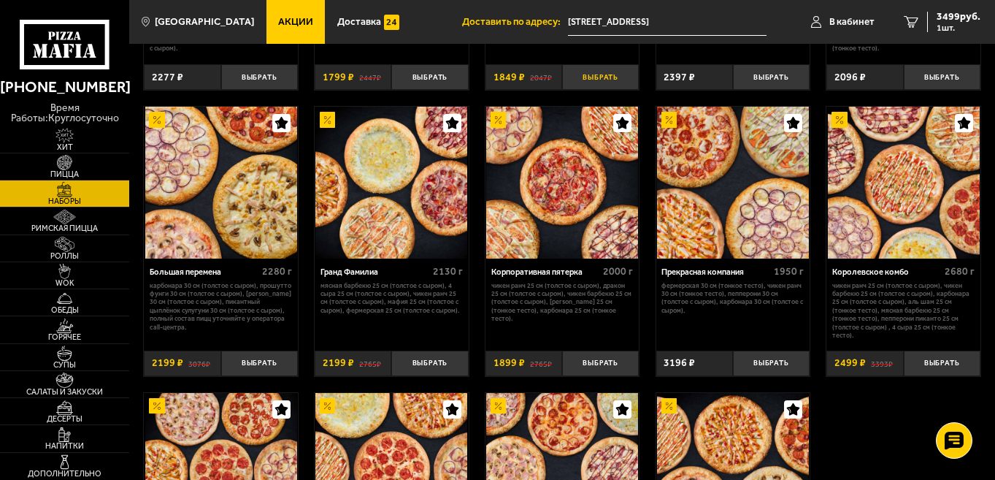
scroll to position [1650, 0]
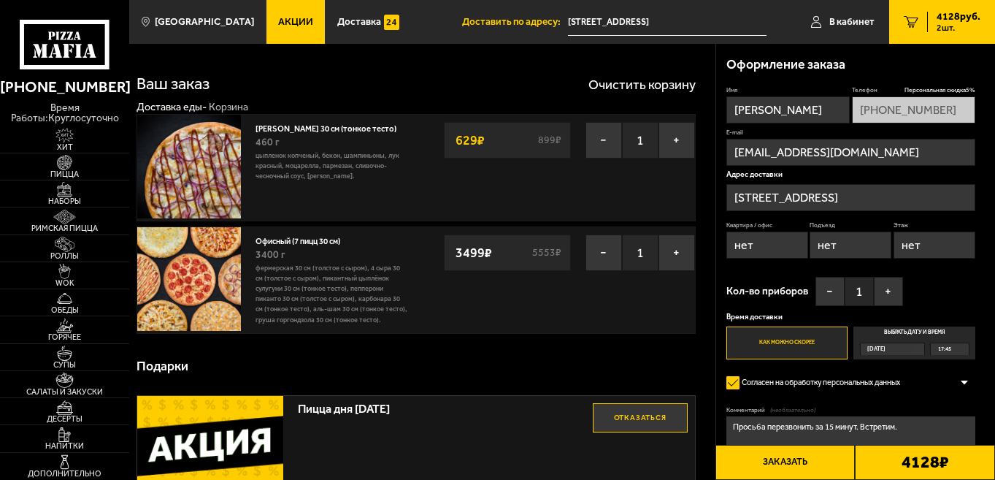
click at [918, 347] on div "[DATE]" at bounding box center [892, 348] width 65 height 12
click at [0, 0] on input "Выбрать дату и время [DATE] 17:45" at bounding box center [0, 0] width 0 height 0
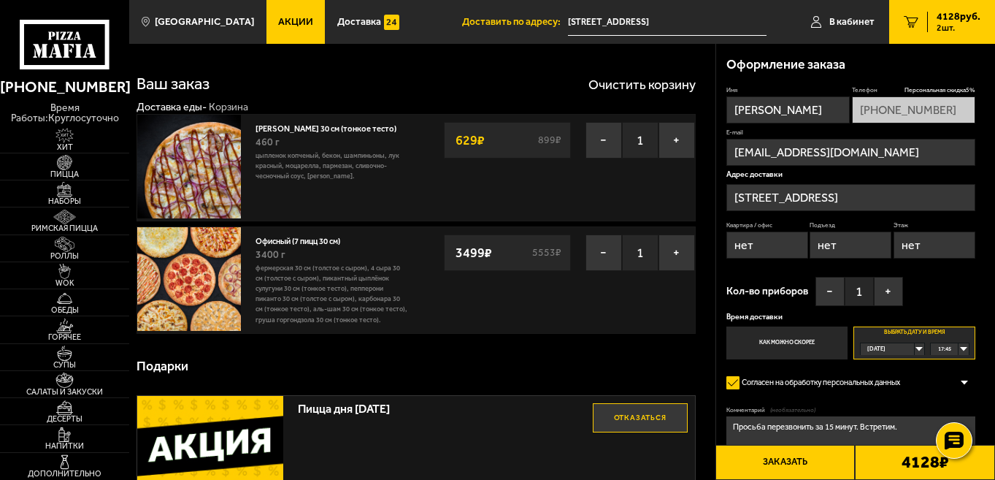
click at [915, 352] on div "[DATE]" at bounding box center [888, 349] width 55 height 12
click at [894, 401] on li "пн, 01.09" at bounding box center [892, 399] width 62 height 13
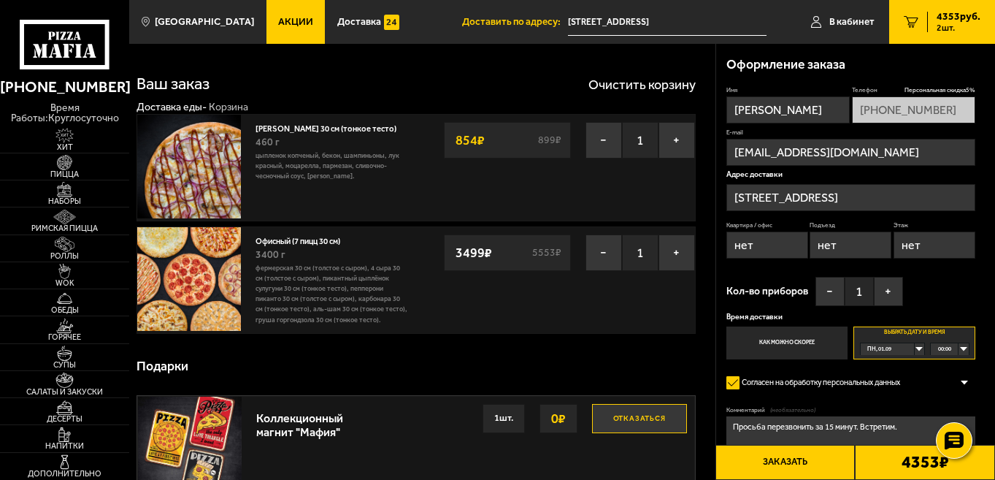
click at [962, 347] on div "00:00" at bounding box center [949, 349] width 37 height 12
click at [948, 360] on span "10:30" at bounding box center [945, 359] width 13 height 12
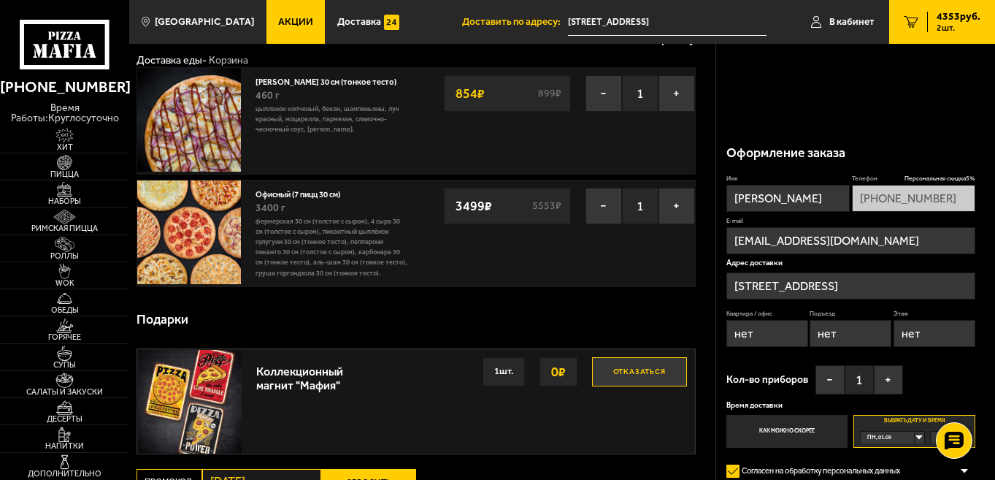
scroll to position [0, 0]
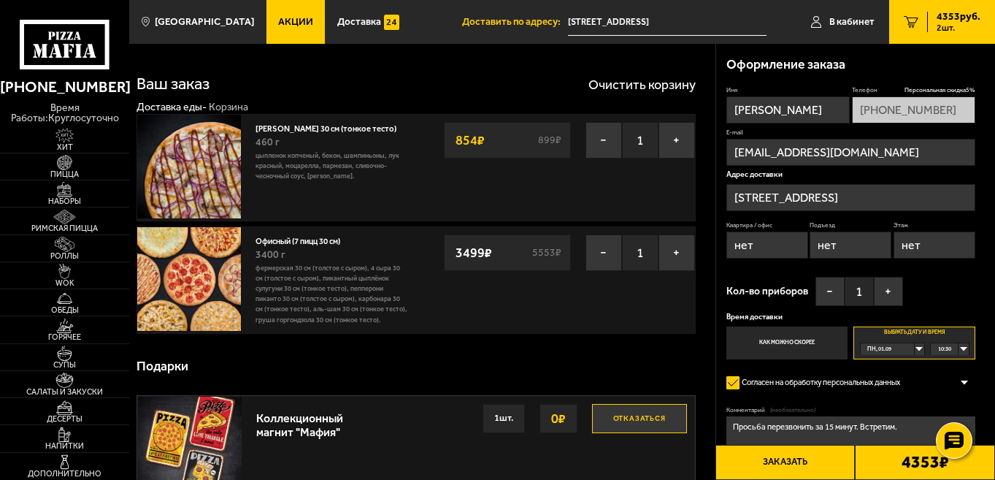
click at [334, 159] on p "цыпленок копченый, бекон, шампиньоны, лук красный, моцарелла, пармезан, сливочн…" at bounding box center [331, 165] width 153 height 31
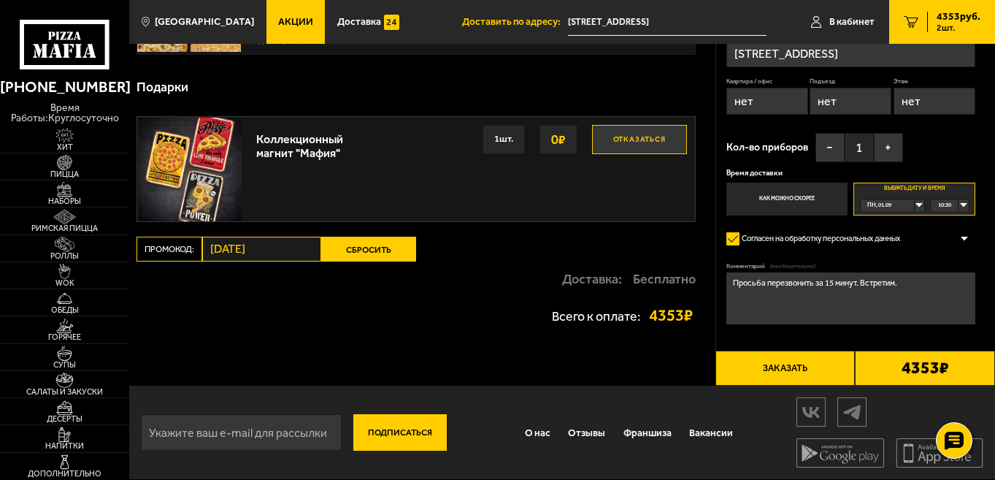
click at [253, 253] on input "[DATE]" at bounding box center [261, 248] width 119 height 25
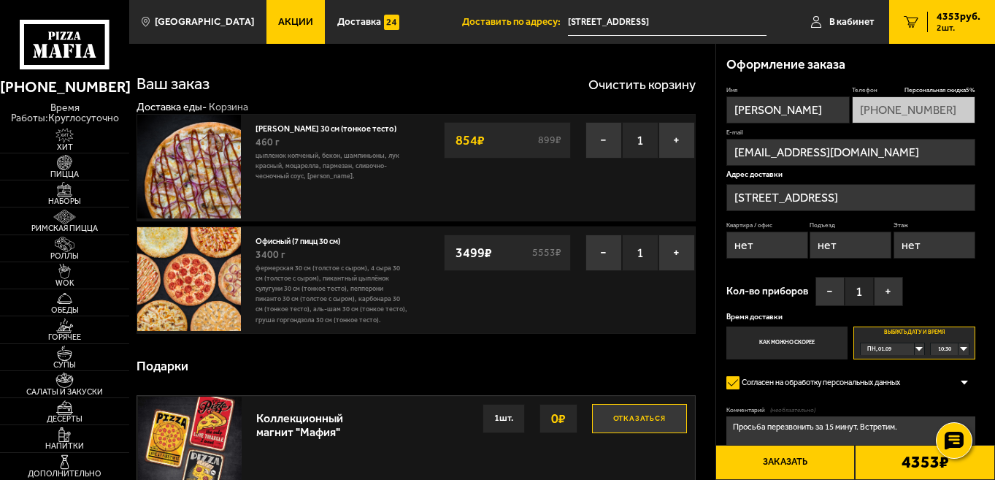
click at [915, 344] on div "пн, 01.09" at bounding box center [888, 349] width 55 height 12
click at [774, 347] on label "Как можно скорее" at bounding box center [786, 342] width 121 height 33
click at [0, 0] on input "Как можно скорее" at bounding box center [0, 0] width 0 height 0
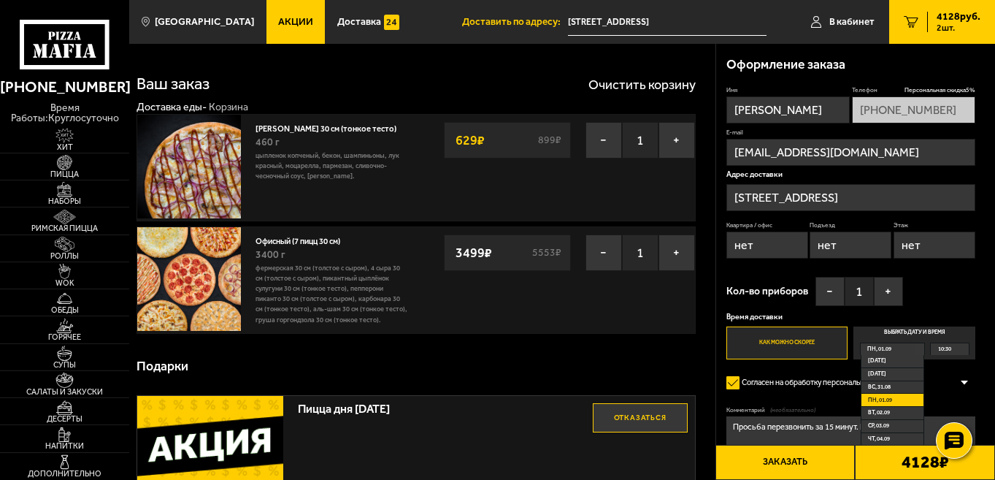
click at [626, 347] on div "Подарки" at bounding box center [415, 366] width 558 height 42
click at [607, 147] on button "−" at bounding box center [603, 140] width 36 height 36
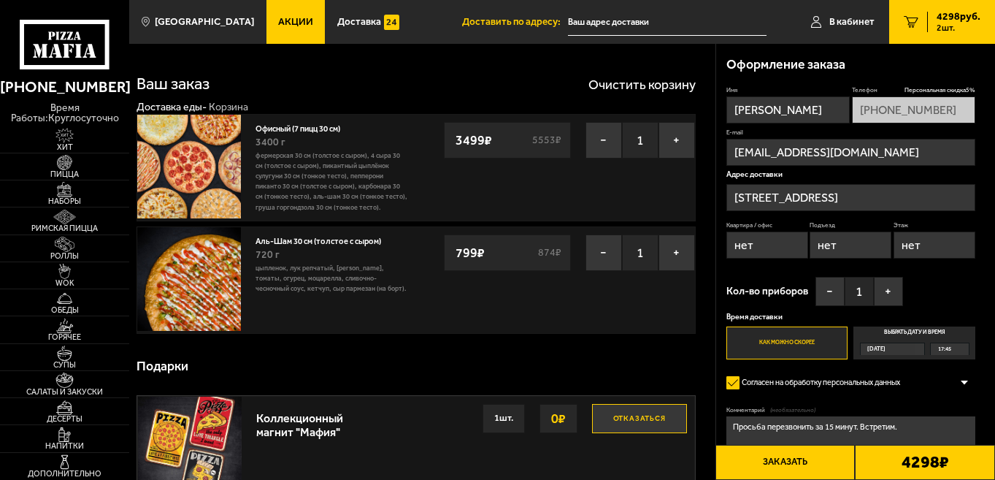
type input "[STREET_ADDRESS]"
click at [919, 353] on div "[DATE]" at bounding box center [892, 348] width 65 height 12
click at [0, 0] on input "Выбрать дату и время [DATE] 17:45" at bounding box center [0, 0] width 0 height 0
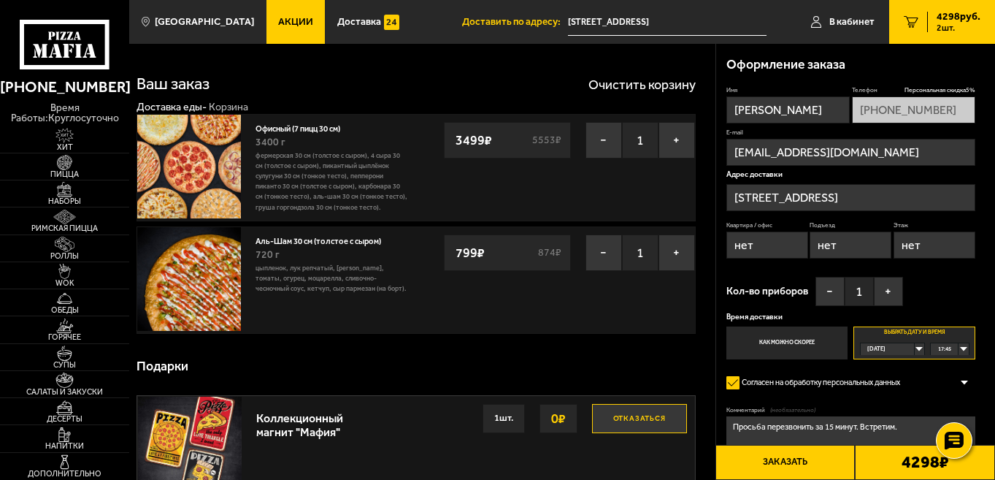
click at [915, 353] on div "[DATE]" at bounding box center [888, 349] width 55 height 12
click at [899, 397] on li "пн, 01.09" at bounding box center [892, 399] width 62 height 13
click at [961, 350] on div "00:00" at bounding box center [949, 349] width 37 height 12
click at [947, 358] on span "10:30" at bounding box center [945, 359] width 13 height 12
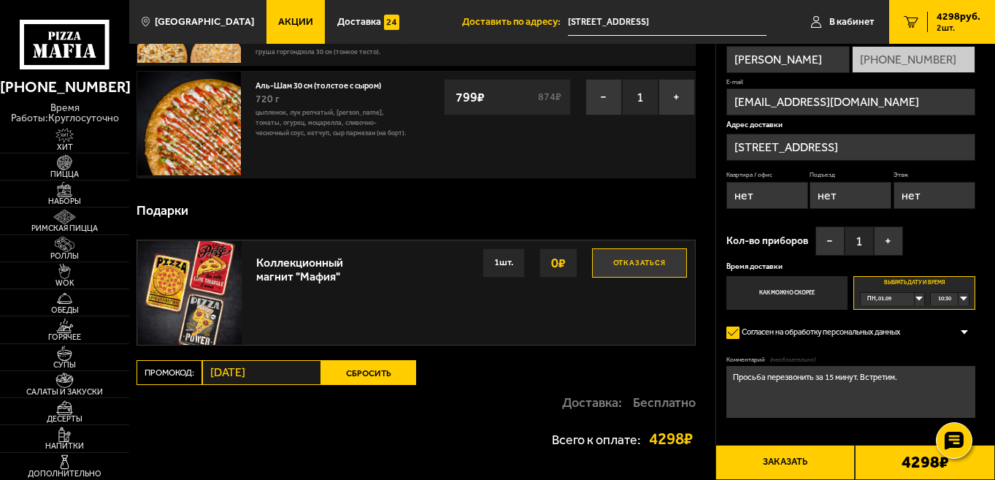
scroll to position [0, 0]
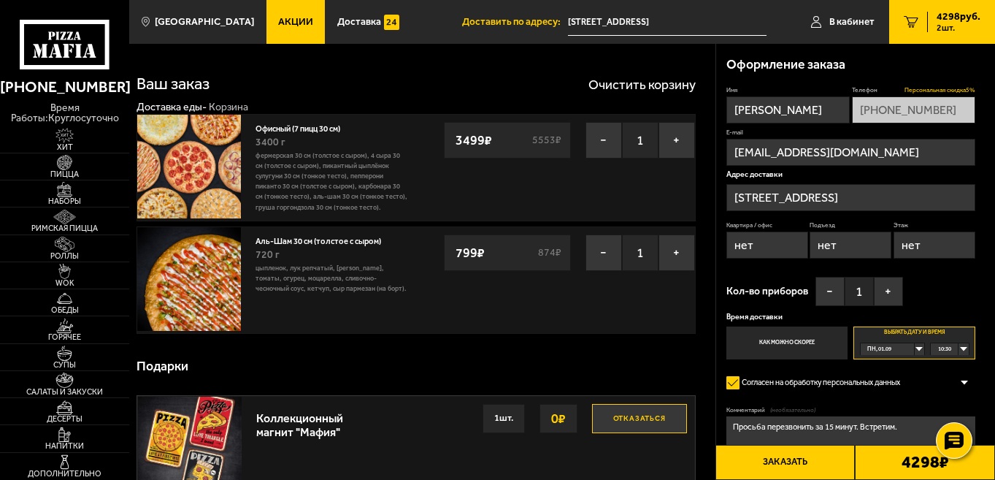
click at [961, 90] on span "Персональная скидка 5 %" at bounding box center [939, 90] width 71 height 9
click at [912, 90] on span "Персональная скидка 5 %" at bounding box center [939, 90] width 71 height 9
click at [971, 89] on span "Персональная скидка 5 %" at bounding box center [939, 90] width 71 height 9
click at [923, 88] on span "Персональная скидка 5 %" at bounding box center [939, 90] width 71 height 9
click at [926, 191] on input "[STREET_ADDRESS]" at bounding box center [850, 197] width 249 height 27
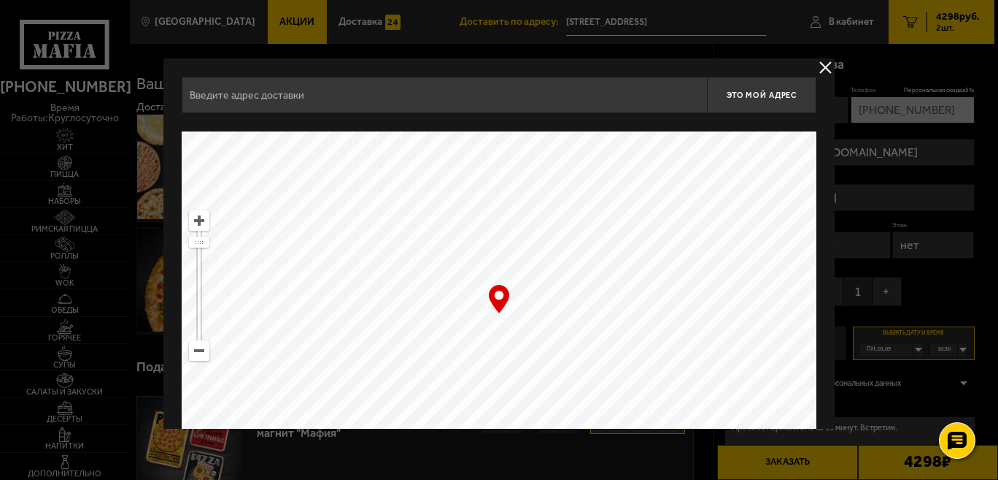
type input "[STREET_ADDRESS]"
click at [826, 67] on button "delivery type" at bounding box center [826, 67] width 18 height 18
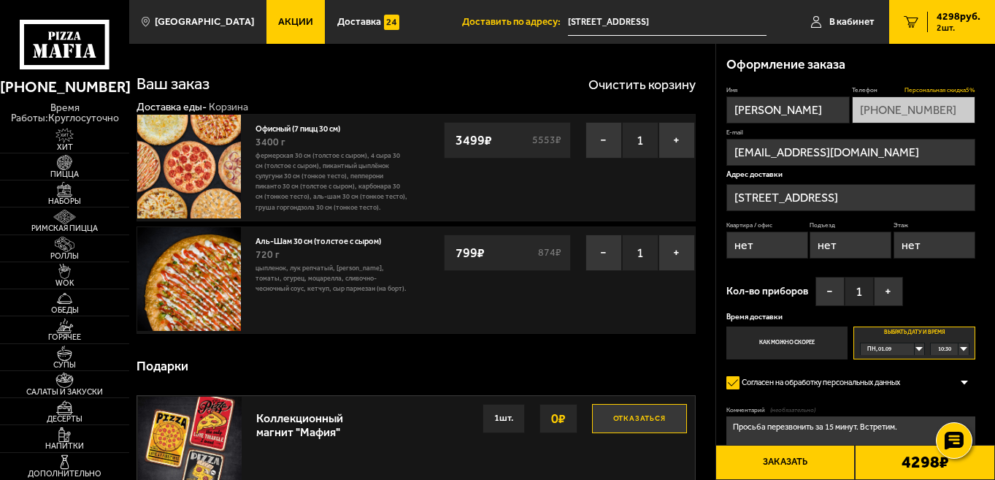
click at [920, 91] on span "Персональная скидка 5 %" at bounding box center [939, 90] width 71 height 9
click at [836, 298] on button "−" at bounding box center [829, 291] width 29 height 29
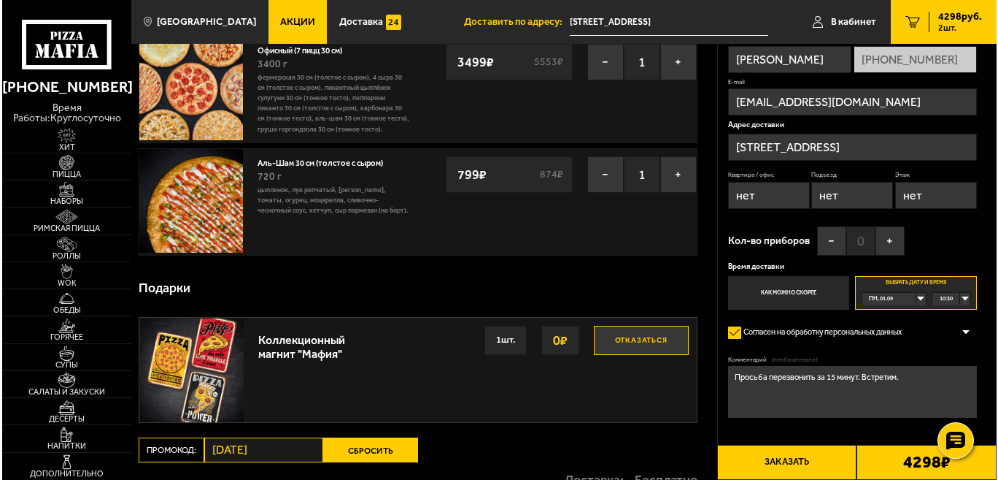
scroll to position [234, 0]
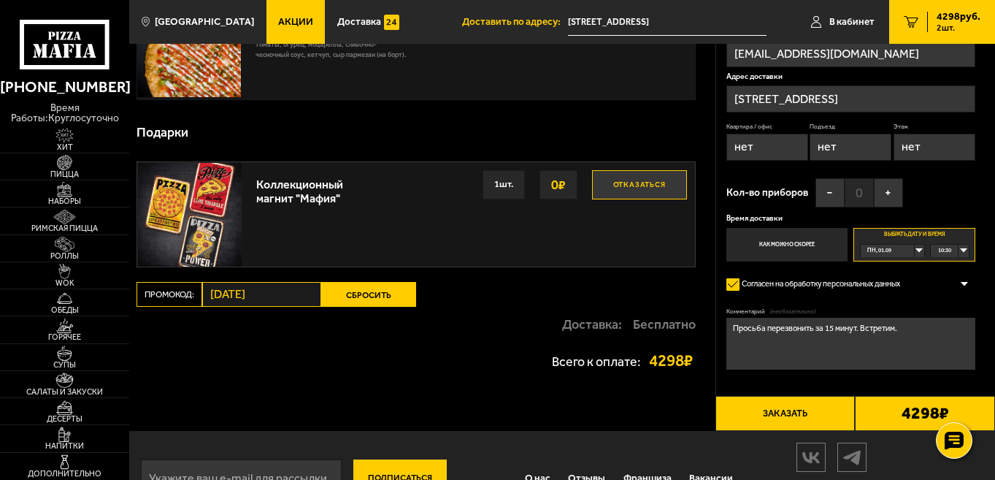
click at [817, 415] on button "Заказать" at bounding box center [785, 413] width 140 height 35
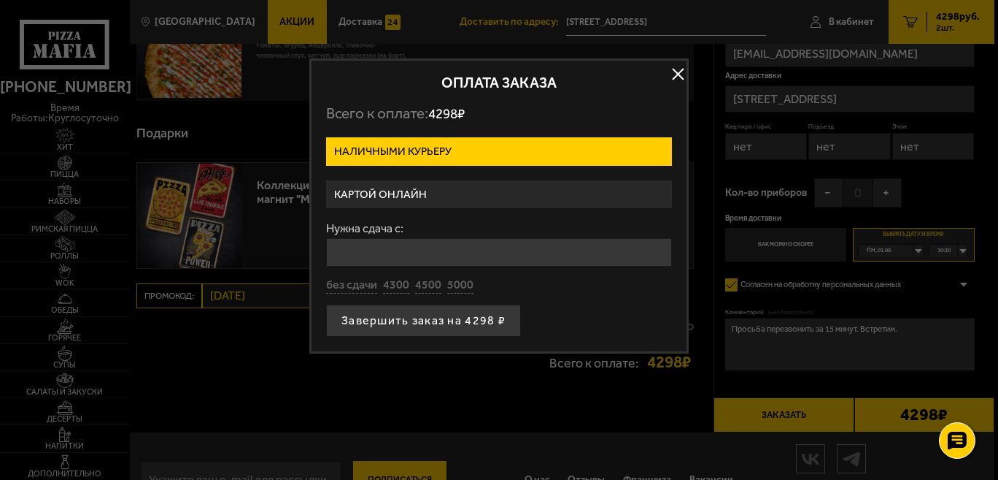
click at [445, 203] on label "Картой онлайн" at bounding box center [499, 194] width 346 height 28
click at [0, 0] on input "Картой онлайн" at bounding box center [0, 0] width 0 height 0
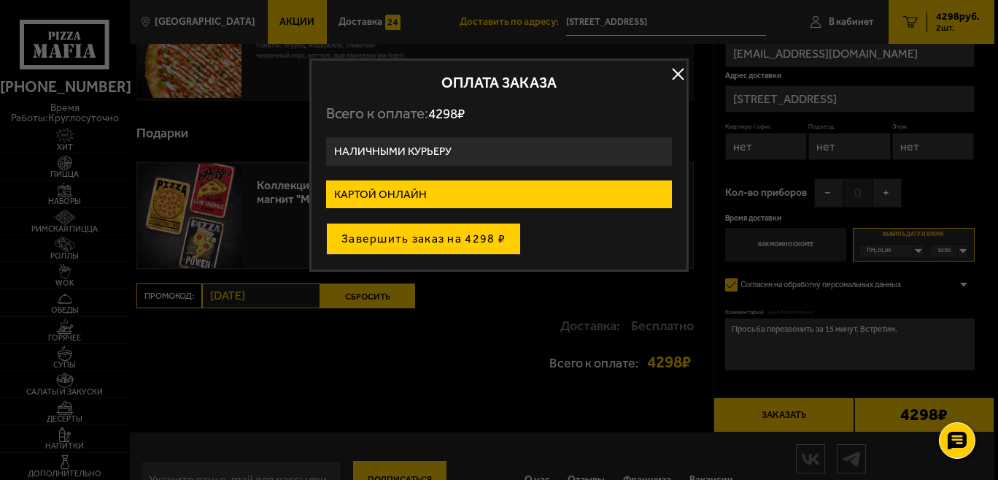
click at [417, 239] on button "Завершить заказ на 4298 ₽" at bounding box center [423, 239] width 195 height 32
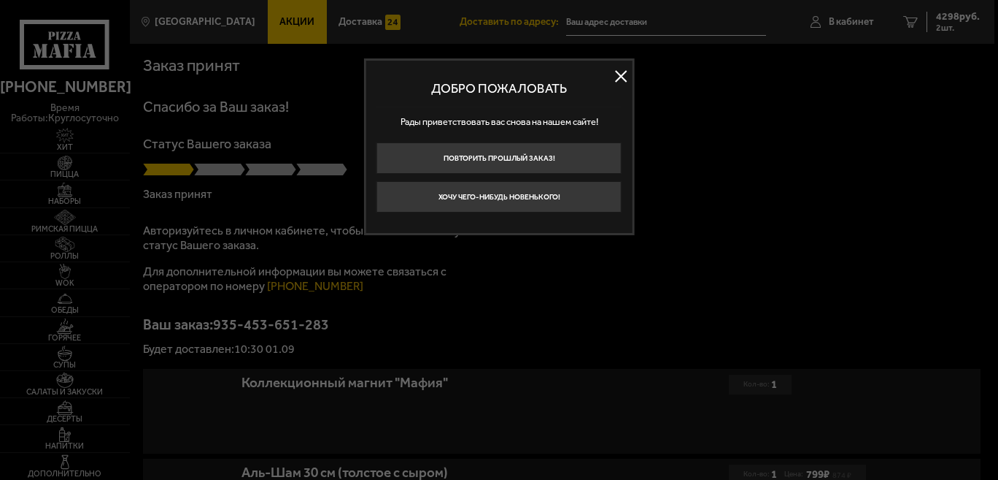
type input "[STREET_ADDRESS]"
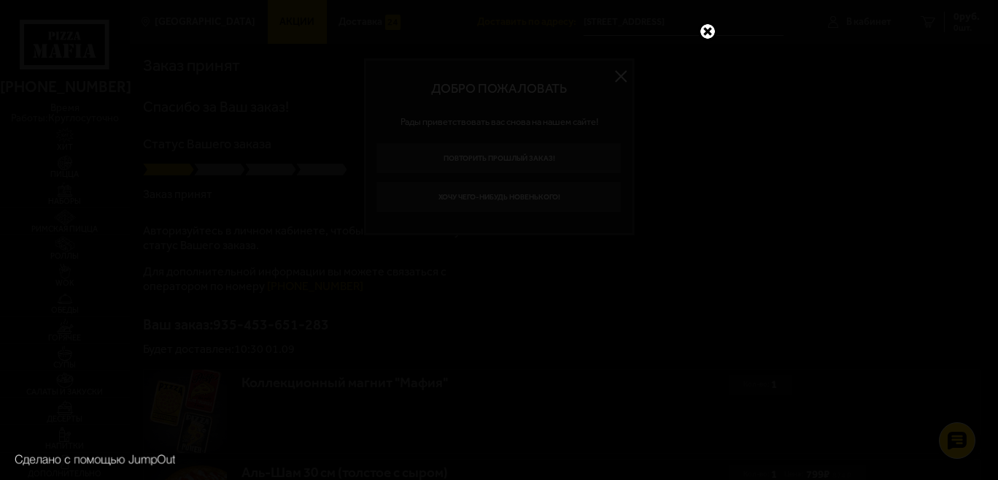
click at [709, 33] on link at bounding box center [708, 31] width 19 height 19
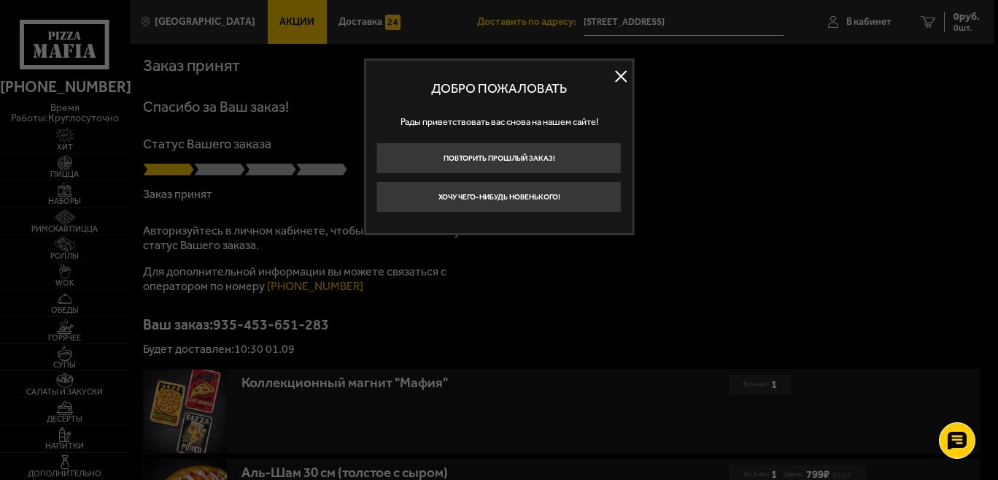
click at [616, 75] on button at bounding box center [621, 77] width 22 height 22
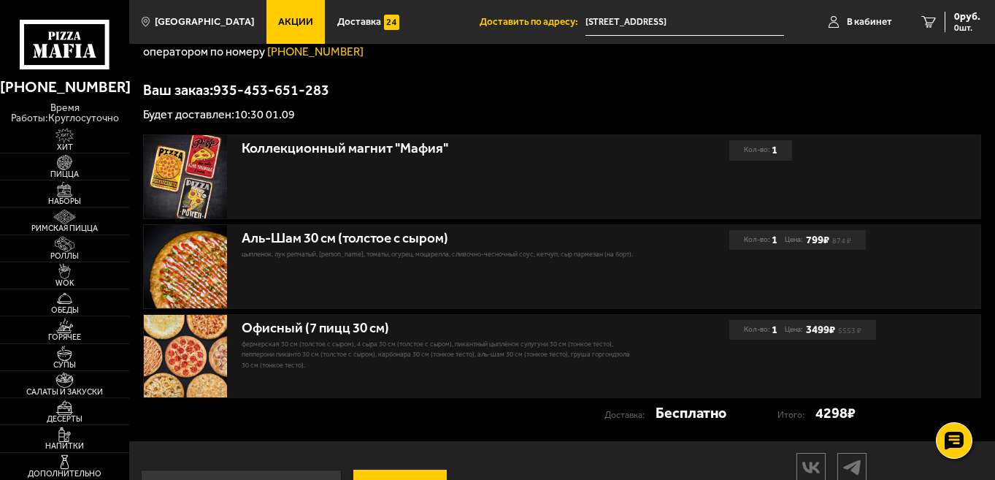
scroll to position [290, 0]
